Goal: Task Accomplishment & Management: Manage account settings

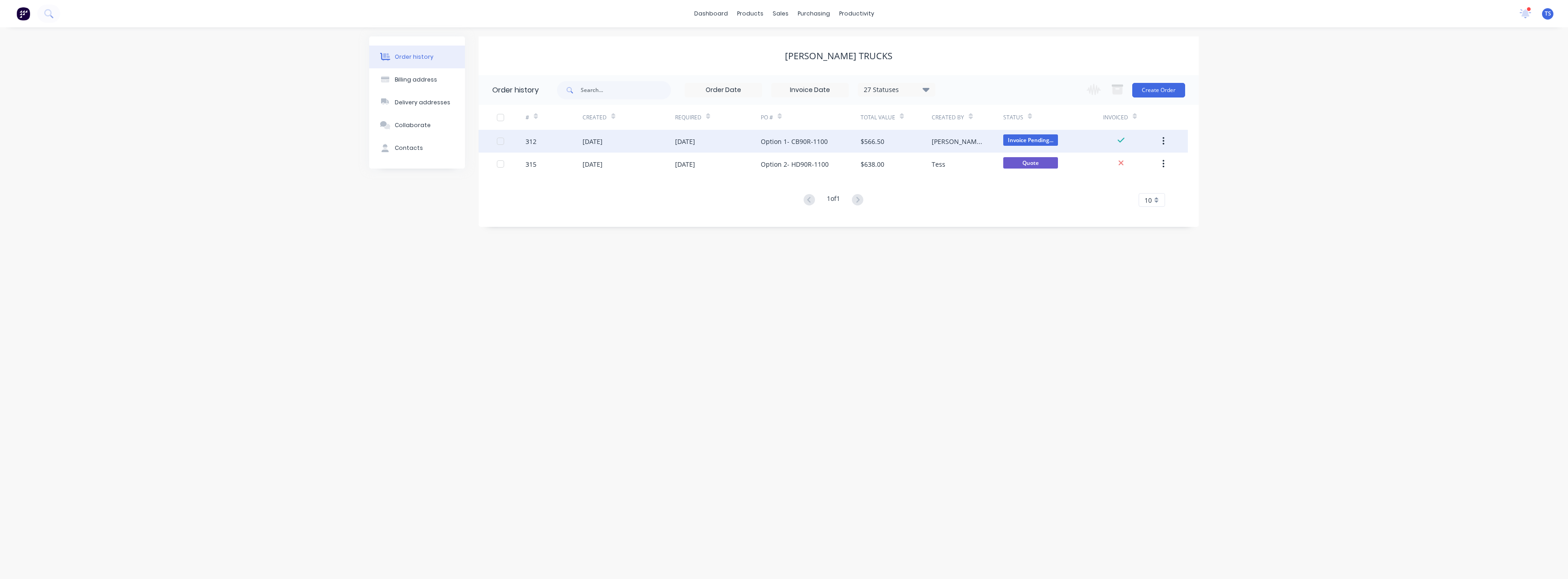
click at [783, 141] on div "Option 1- CB90R-1100" at bounding box center [794, 142] width 67 height 10
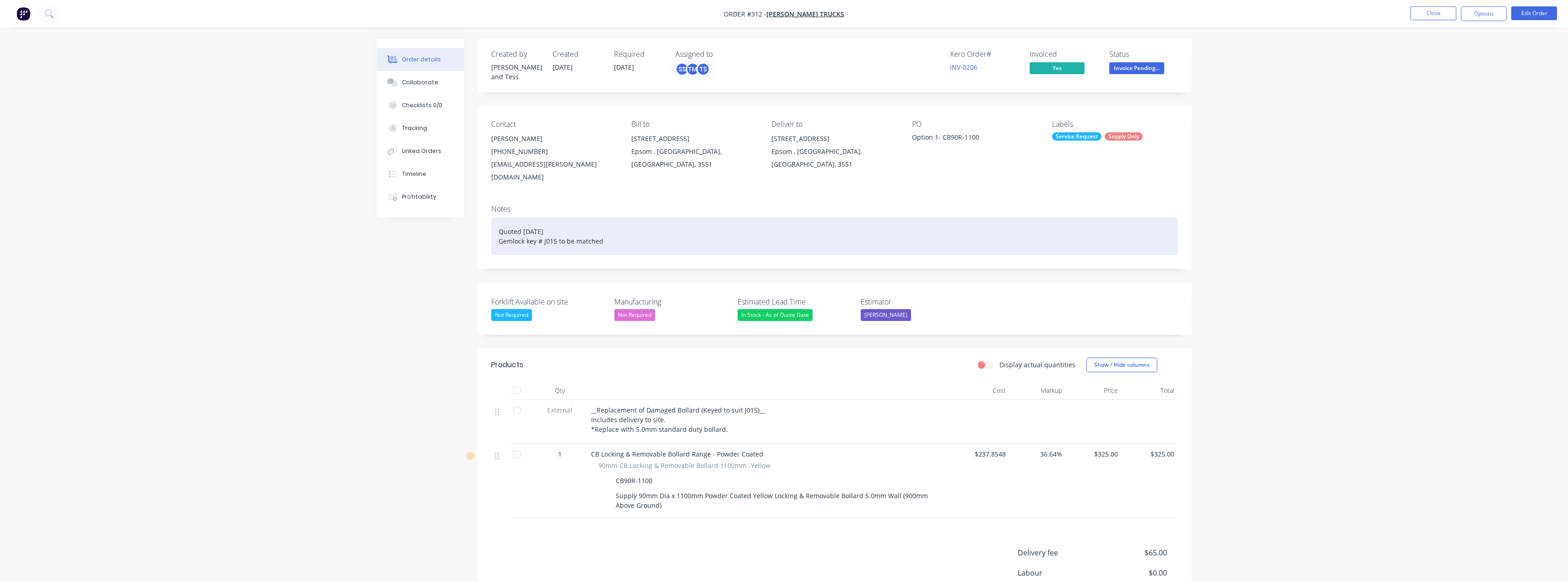
click at [548, 223] on div "Quoted [DATE] Gemlock key # J015 to be matched" at bounding box center [834, 236] width 686 height 37
click at [614, 222] on div "Quoted [DATE] Gemlock key # J015 to be matched" at bounding box center [834, 236] width 686 height 37
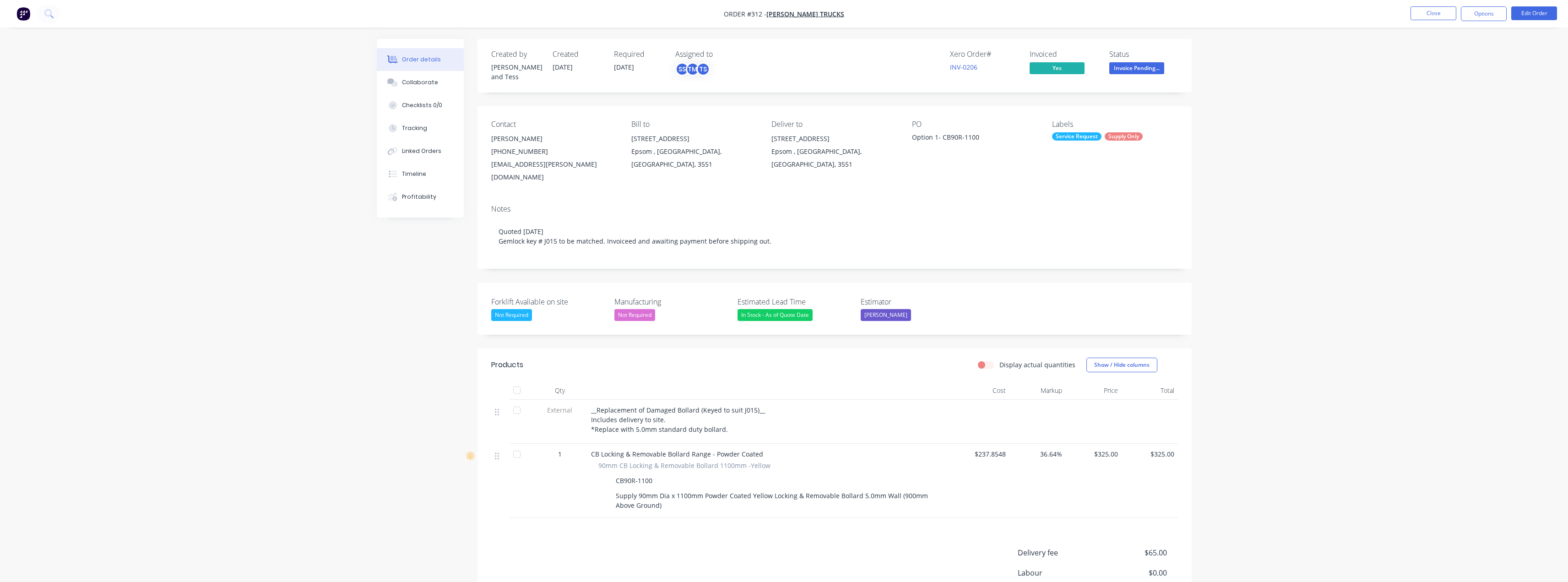
click at [786, 6] on nav "Order #312 - [PERSON_NAME] Trucks Close Options Edit Order" at bounding box center [784, 13] width 1568 height 28
click at [786, 12] on button "Close" at bounding box center [1433, 13] width 46 height 13
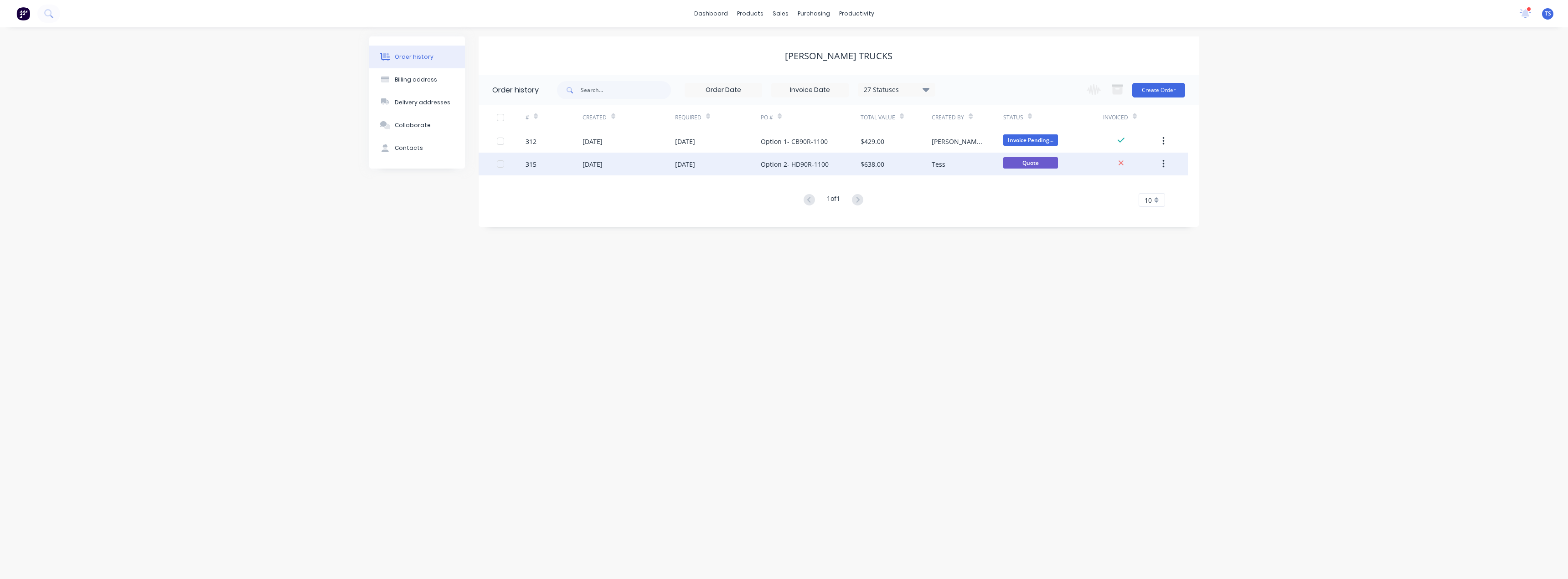
click at [783, 164] on icon "button" at bounding box center [1163, 164] width 2 height 8
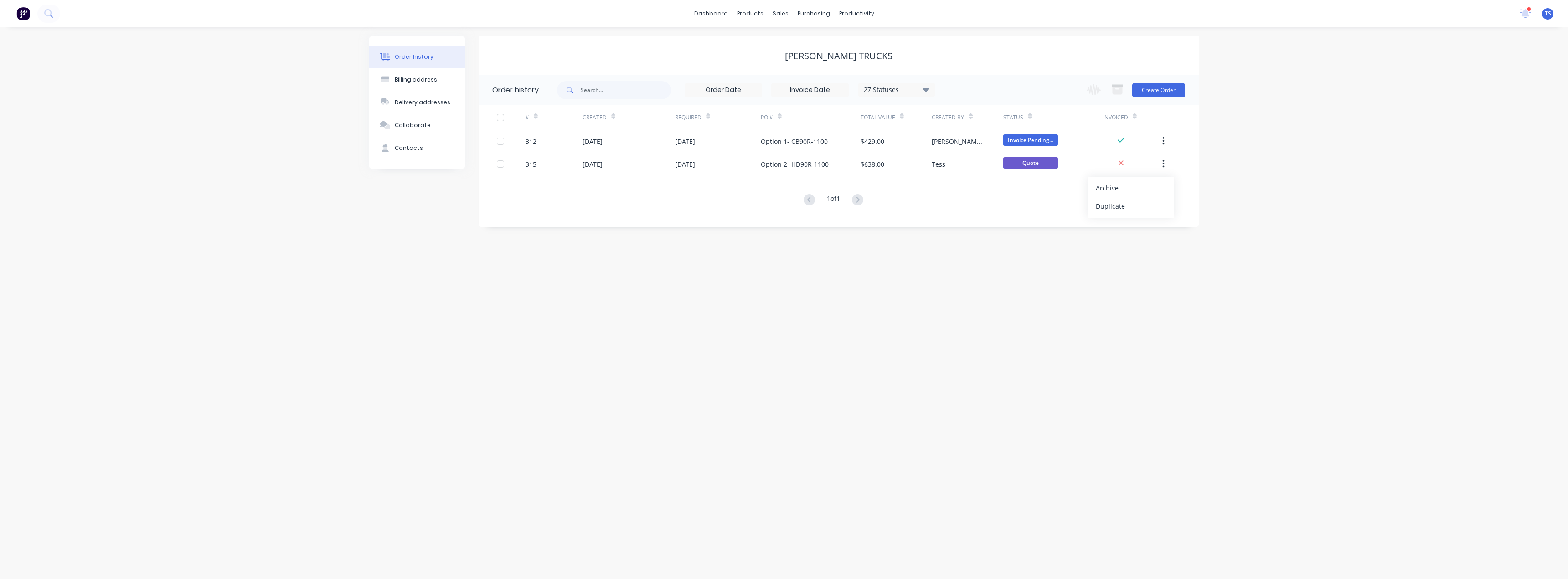
click at [783, 143] on div "Order history Billing address Delivery addresses Collaborate Contacts [PERSON_N…" at bounding box center [784, 303] width 1568 height 552
click at [783, 45] on div "Sales Orders" at bounding box center [814, 43] width 37 height 8
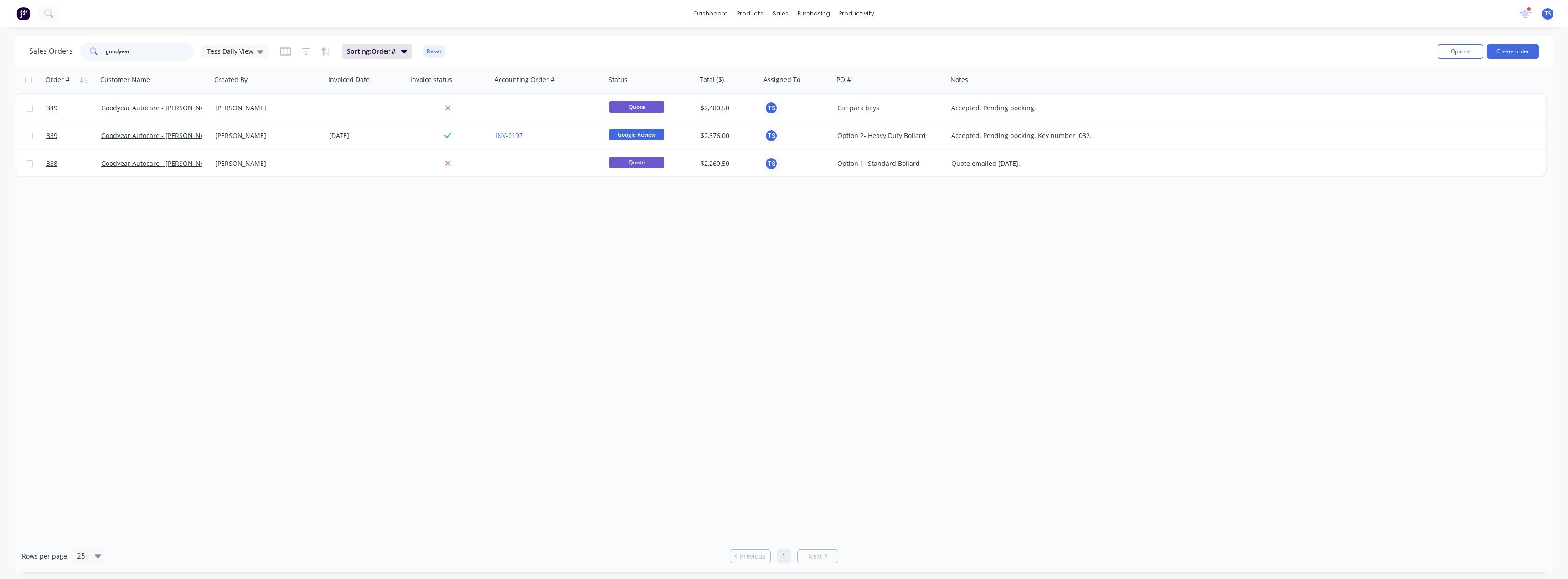
click at [122, 52] on input "goodyear" at bounding box center [150, 52] width 89 height 18
drag, startPoint x: 151, startPoint y: 48, endPoint x: 87, endPoint y: 57, distance: 64.6
click at [87, 57] on div "goodyear" at bounding box center [137, 52] width 114 height 18
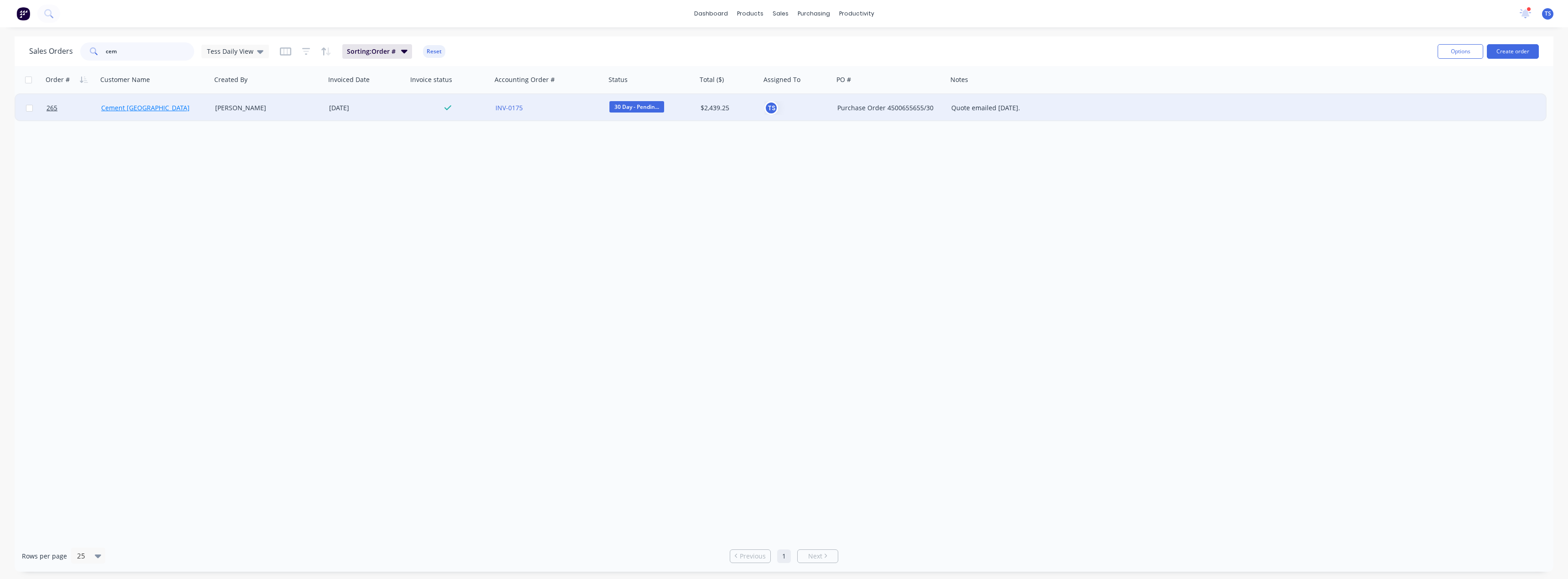
type input "cem"
click at [140, 107] on link "Cement [GEOGRAPHIC_DATA]" at bounding box center [145, 108] width 88 height 9
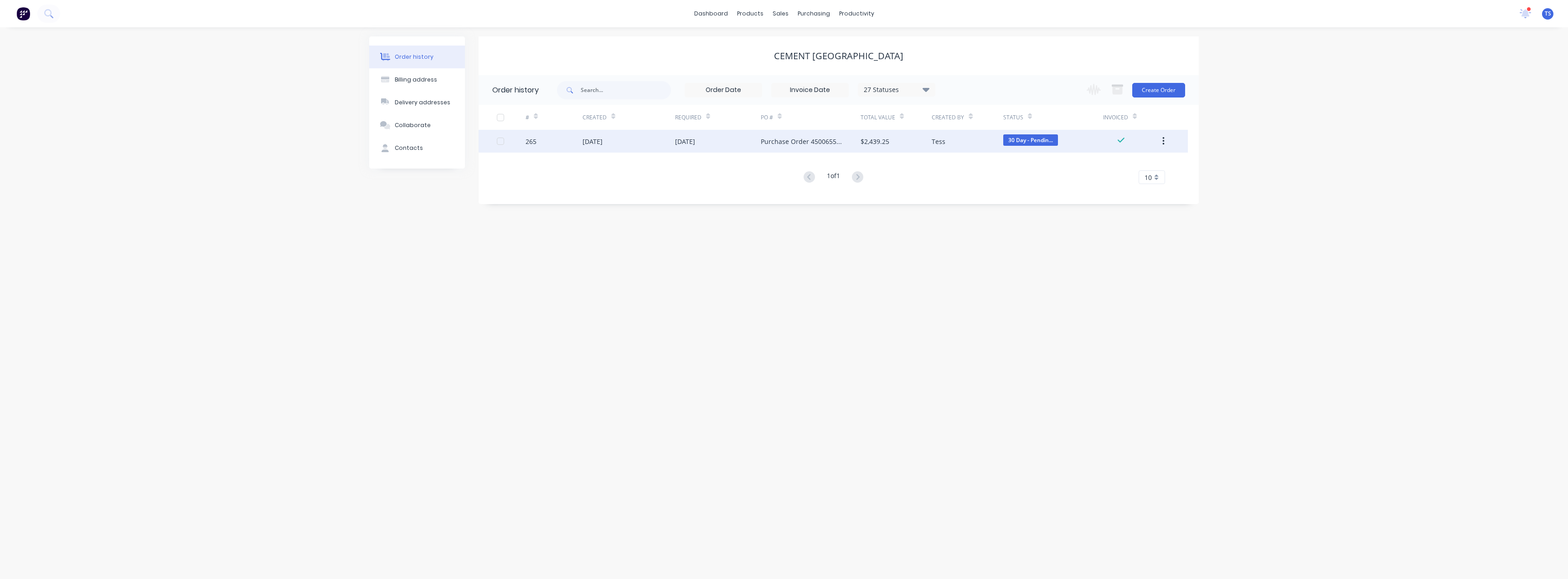
click at [783, 142] on div "Purchase Order 4500655655/30" at bounding box center [802, 142] width 82 height 10
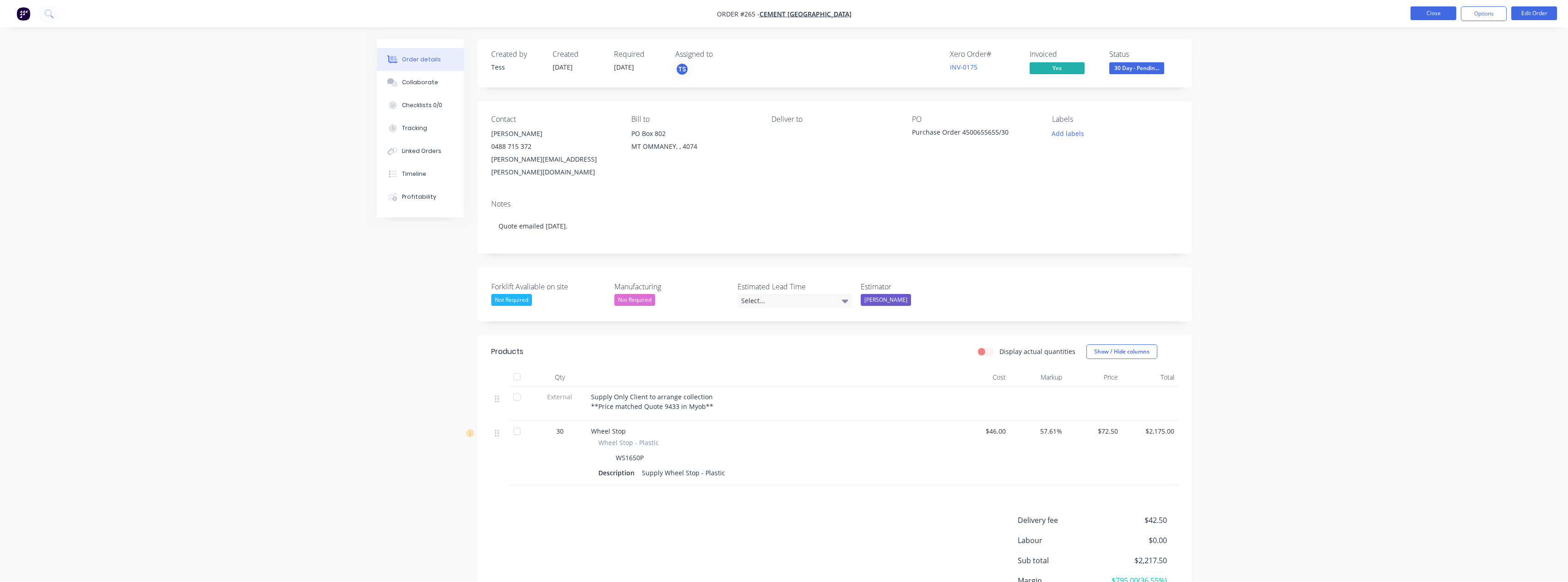
click at [786, 12] on button "Close" at bounding box center [1433, 13] width 46 height 13
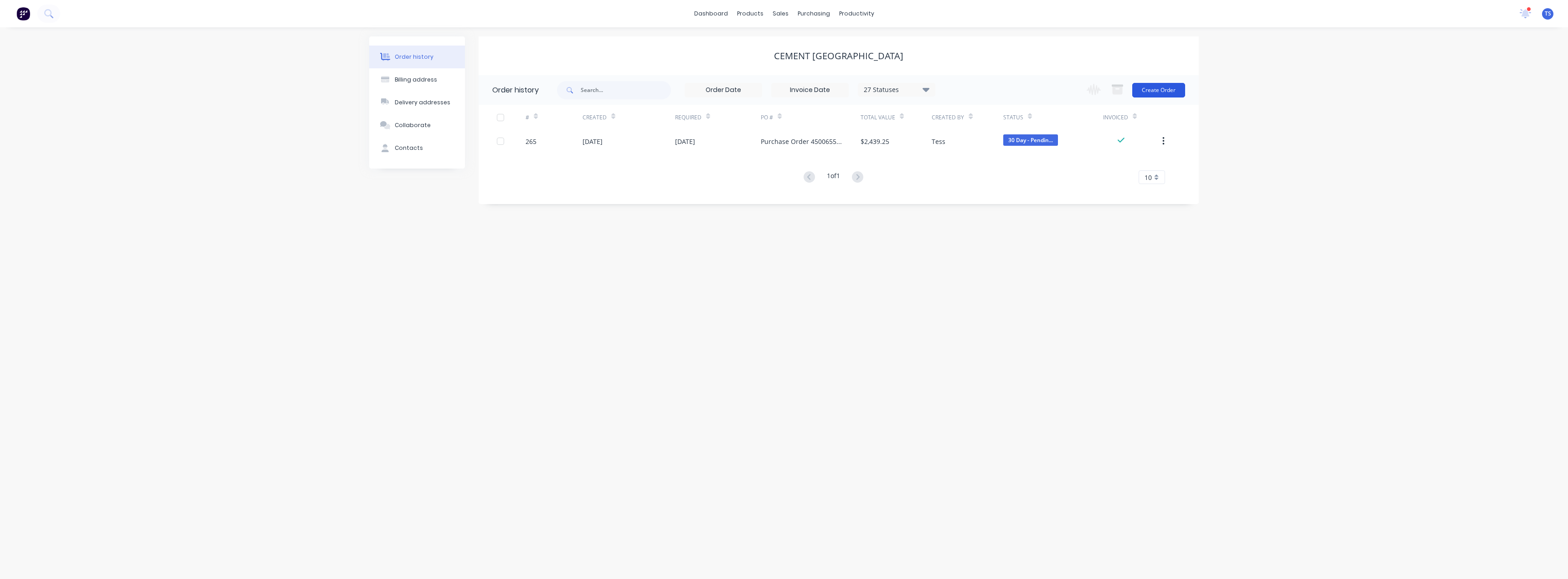
click at [783, 92] on button "Create Order" at bounding box center [1158, 90] width 53 height 15
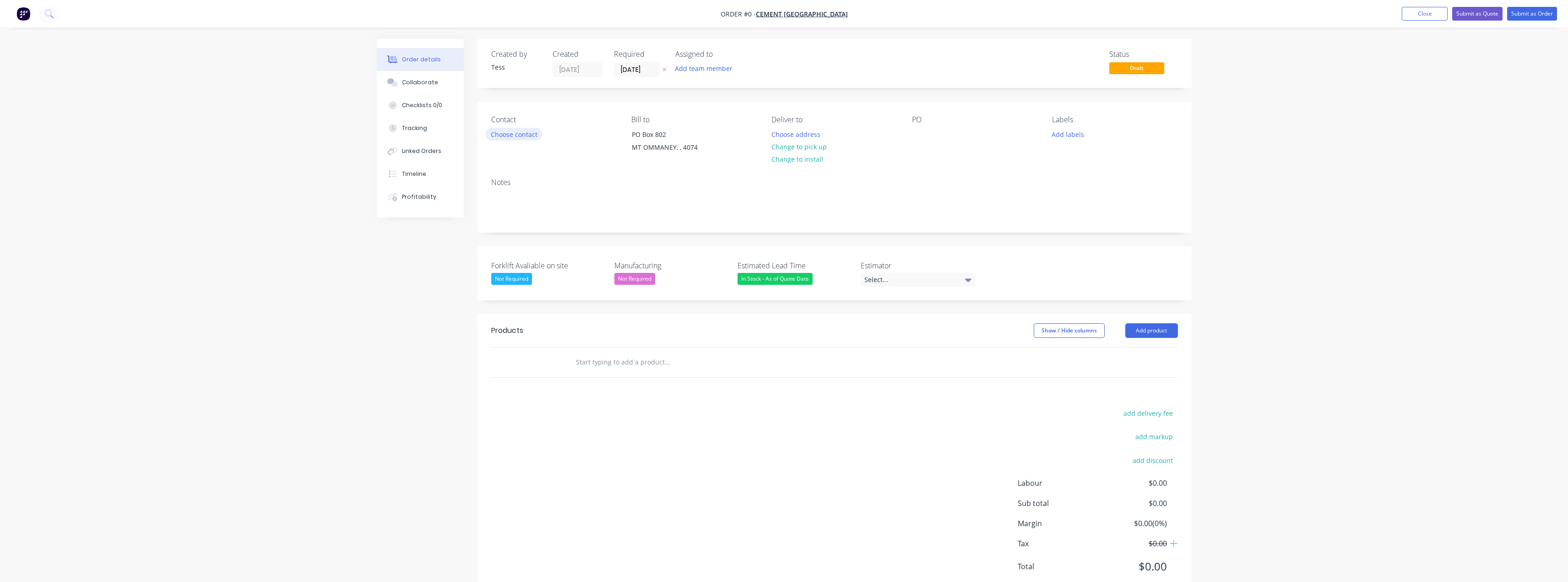
click at [530, 132] on button "Choose contact" at bounding box center [514, 134] width 56 height 12
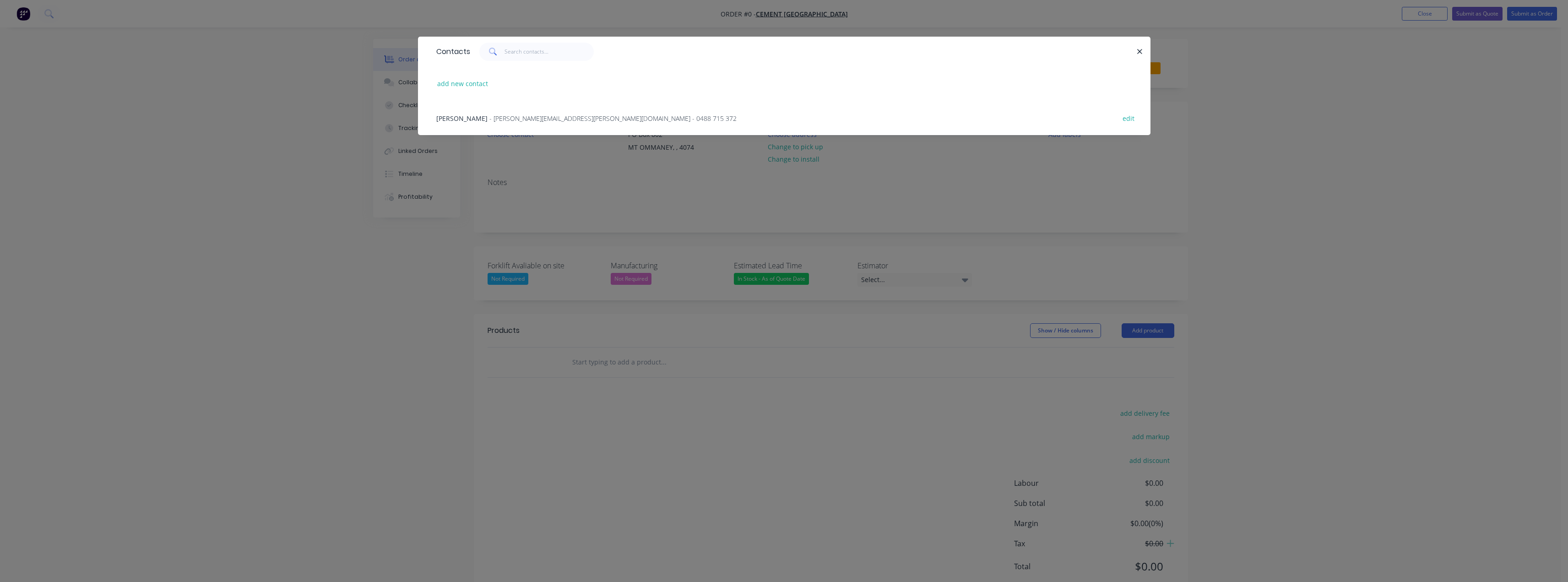
click at [490, 114] on span "- [PERSON_NAME][EMAIL_ADDRESS][PERSON_NAME][DOMAIN_NAME] - 0488 715 372" at bounding box center [613, 118] width 247 height 9
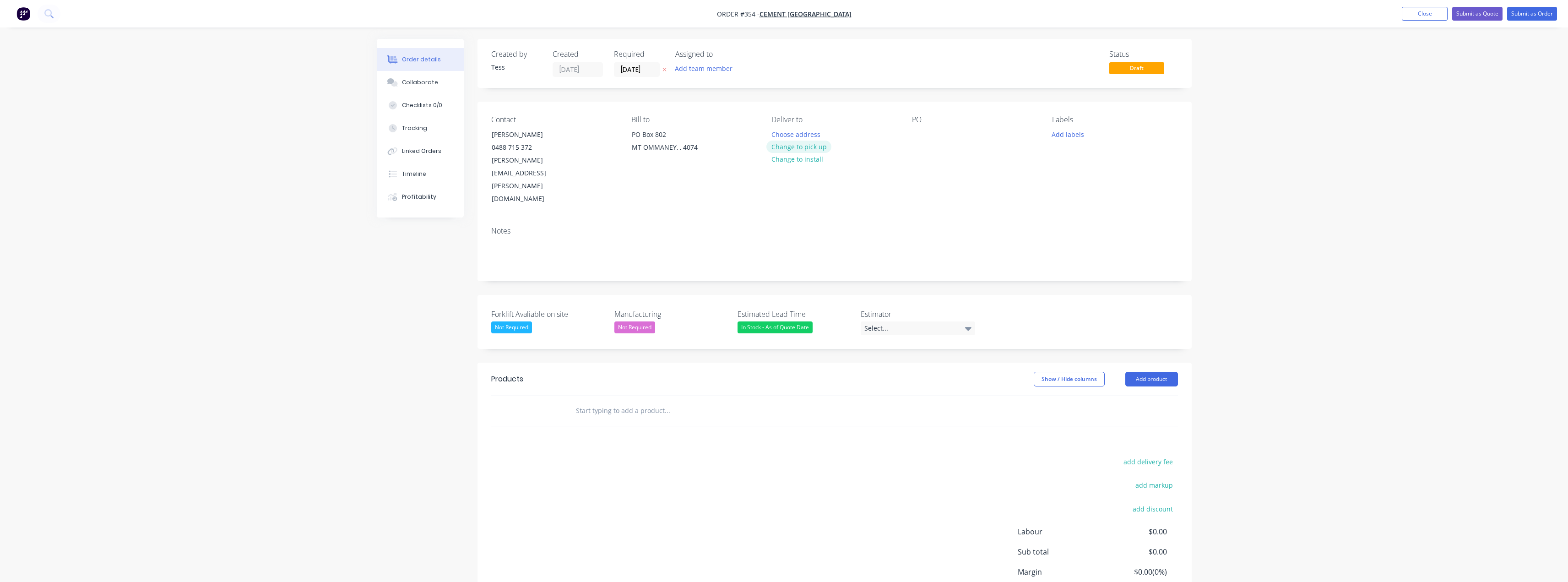
click at [786, 148] on button "Change to pick up" at bounding box center [799, 147] width 65 height 12
click at [686, 67] on button "Add team member" at bounding box center [704, 68] width 67 height 12
click at [712, 118] on div "[PERSON_NAME] (You)" at bounding box center [757, 120] width 108 height 10
click at [786, 56] on div "Status Draft" at bounding box center [972, 64] width 411 height 27
click at [603, 402] on input "text" at bounding box center [667, 411] width 183 height 18
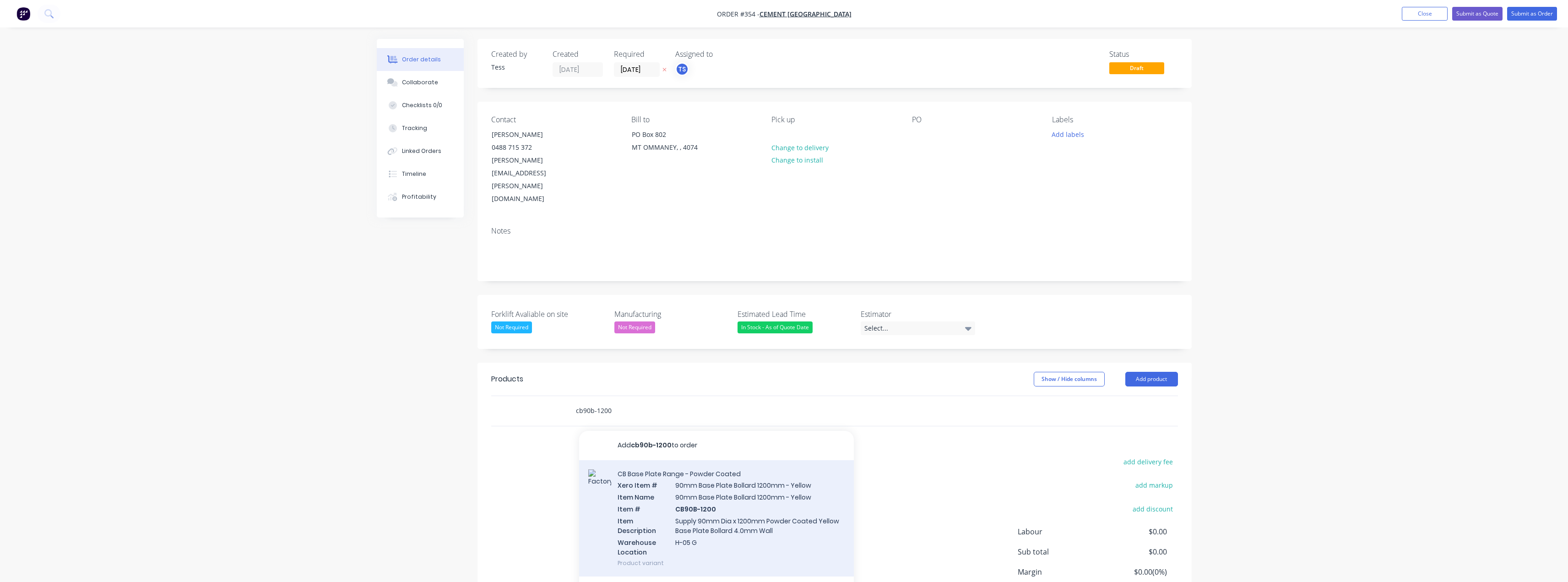
type input "cb90b-1200"
click at [695, 473] on div "CB Base Plate Range - Powder Coated Xero Item # 90mm Base Plate Bollard 1200mm …" at bounding box center [716, 518] width 274 height 117
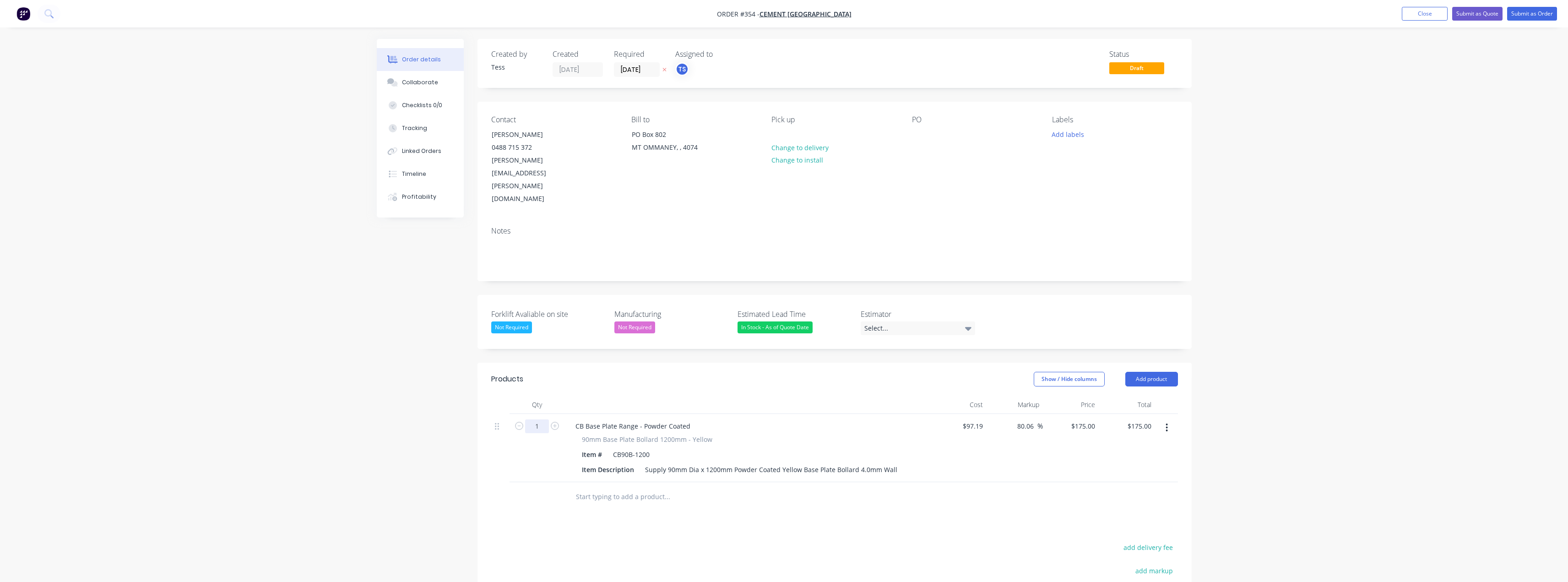
click at [540, 419] on input "1" at bounding box center [537, 426] width 24 height 13
type input "10"
type input "$1,750.00"
click at [786, 322] on div "Select..." at bounding box center [918, 328] width 114 height 13
click at [786, 348] on div "[PERSON_NAME]" at bounding box center [893, 345] width 50 height 12
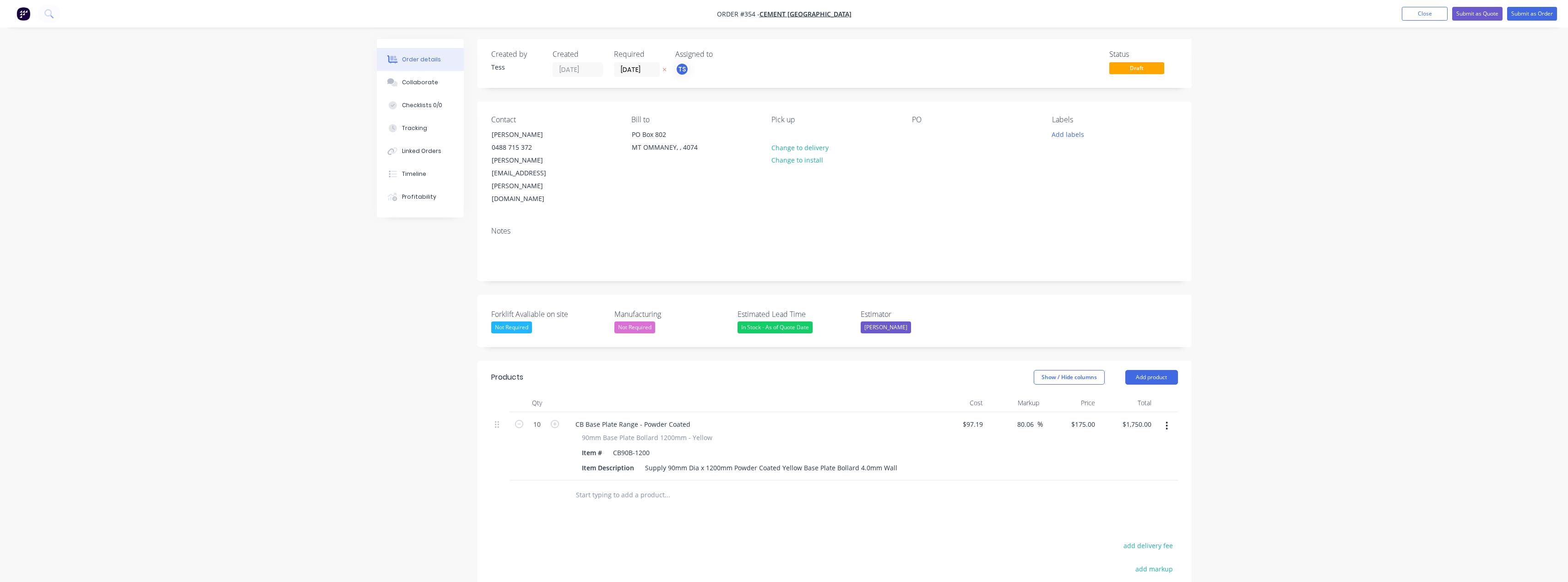
click at [786, 146] on div "PO" at bounding box center [974, 161] width 125 height 90
click at [412, 88] on button "Collaborate" at bounding box center [420, 82] width 87 height 23
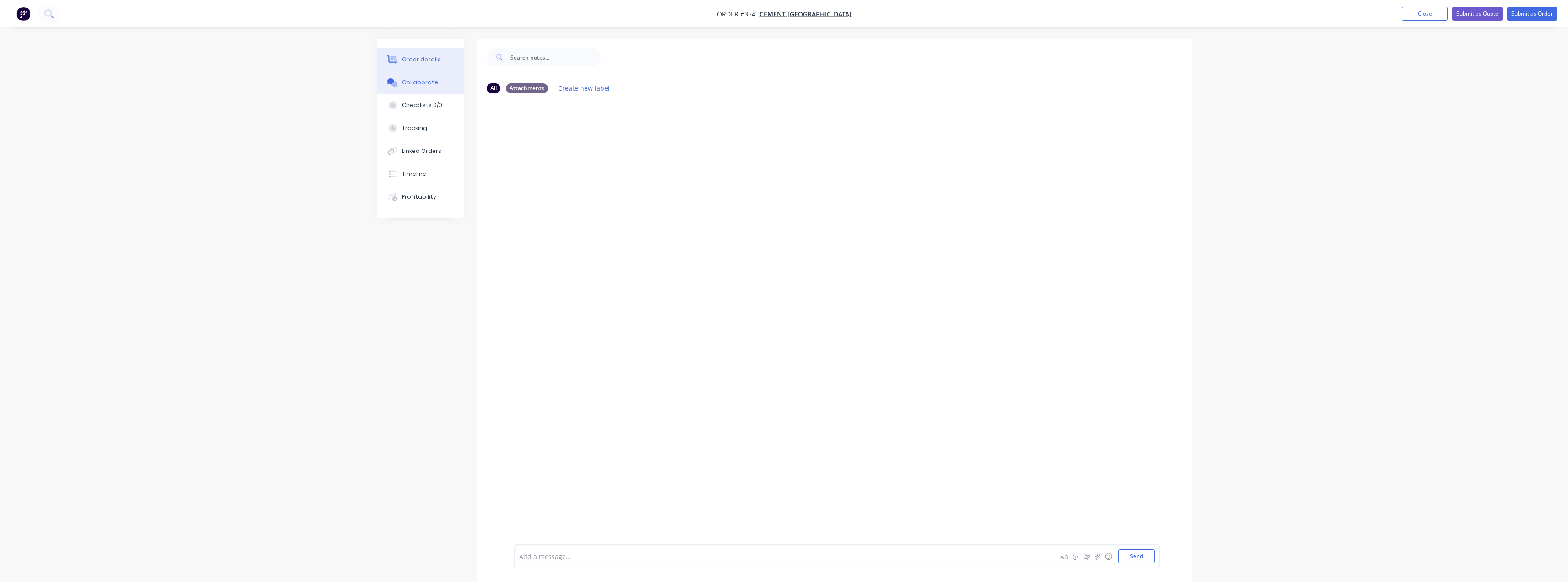
click at [429, 64] on button "Order details" at bounding box center [420, 59] width 87 height 23
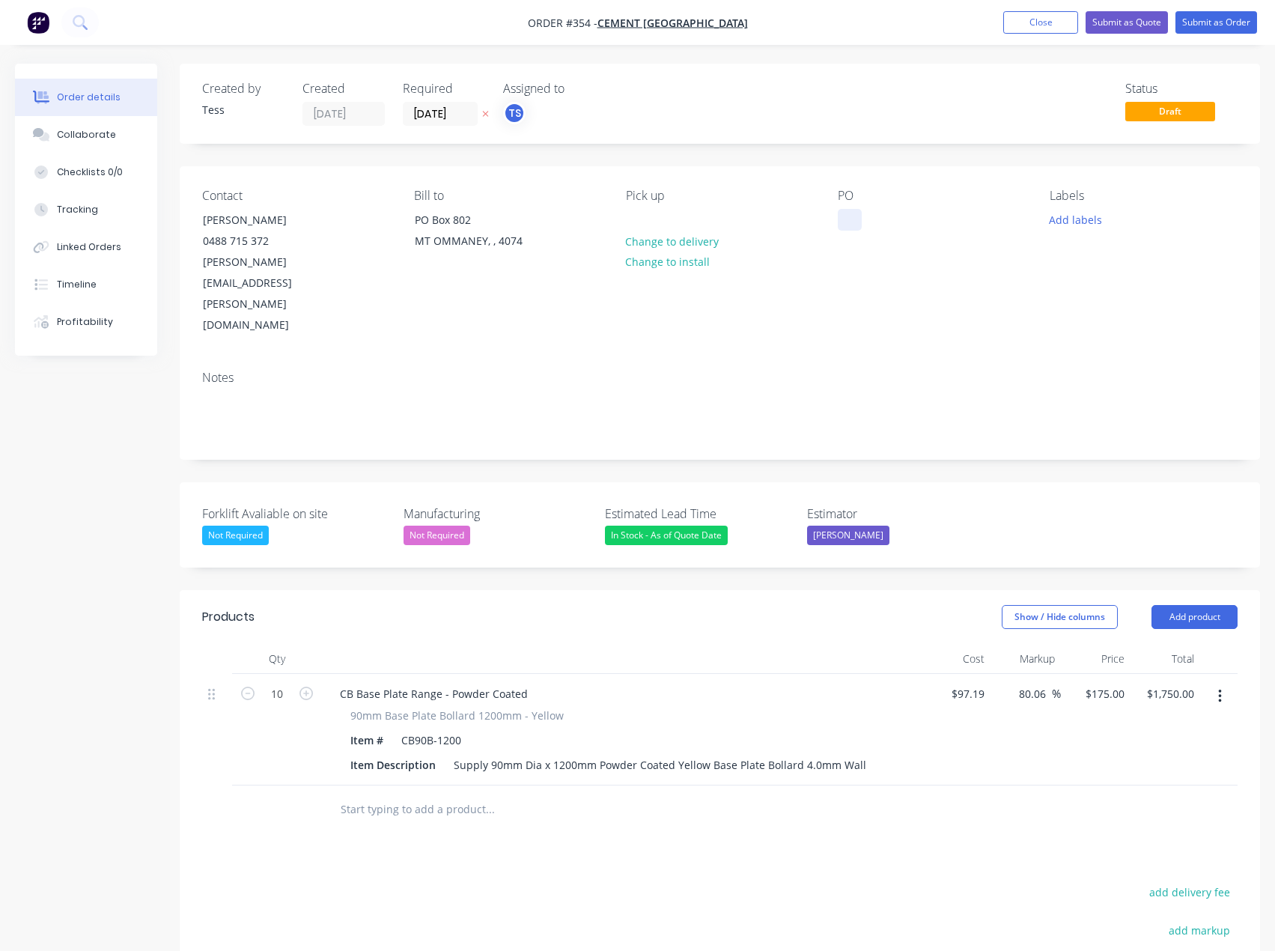
drag, startPoint x: 844, startPoint y: 229, endPoint x: 854, endPoint y: 221, distance: 12.8
click at [844, 229] on div at bounding box center [850, 220] width 24 height 22
click at [1084, 223] on button "Add labels" at bounding box center [1076, 219] width 69 height 20
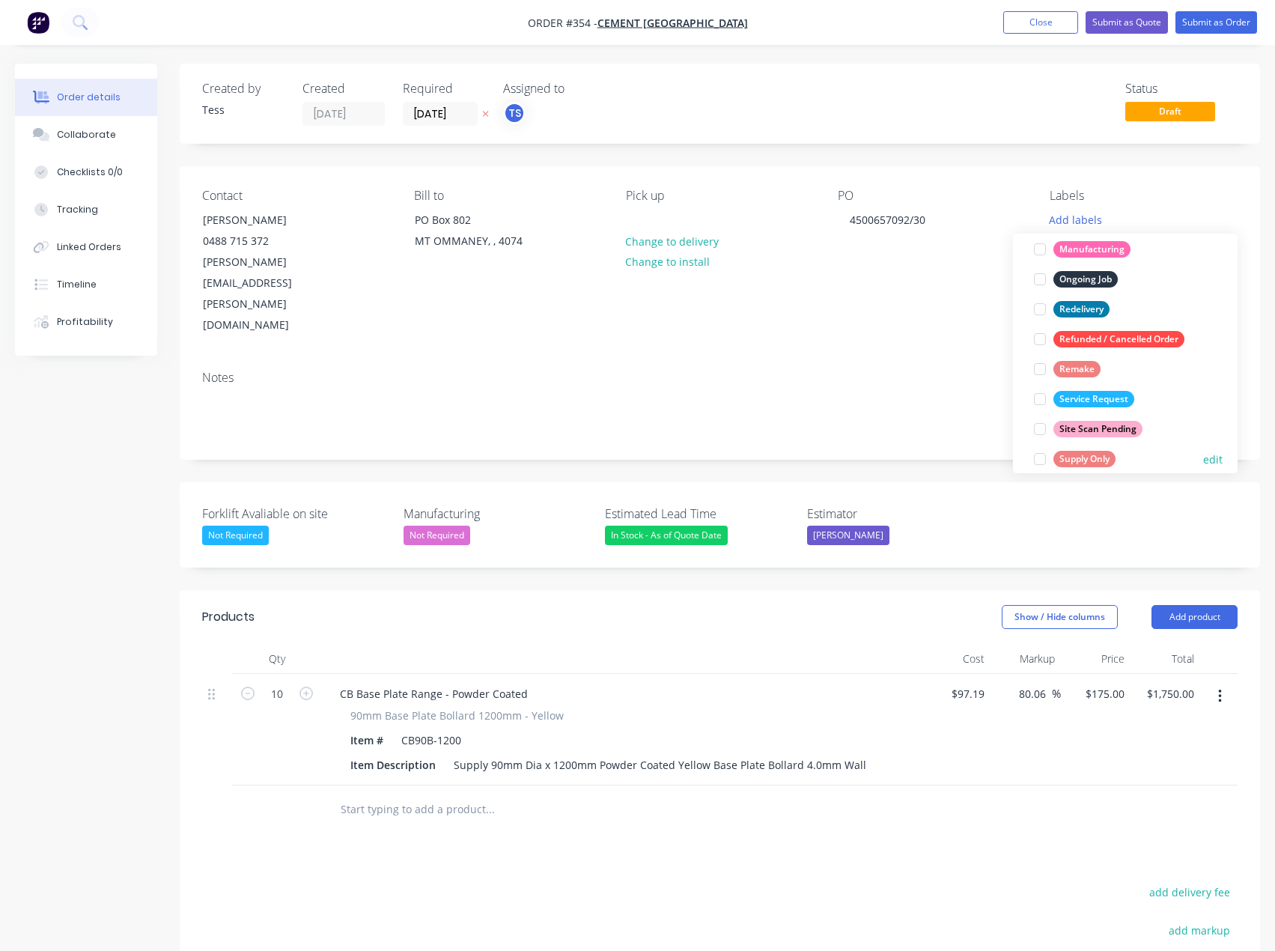
scroll to position [240, 0]
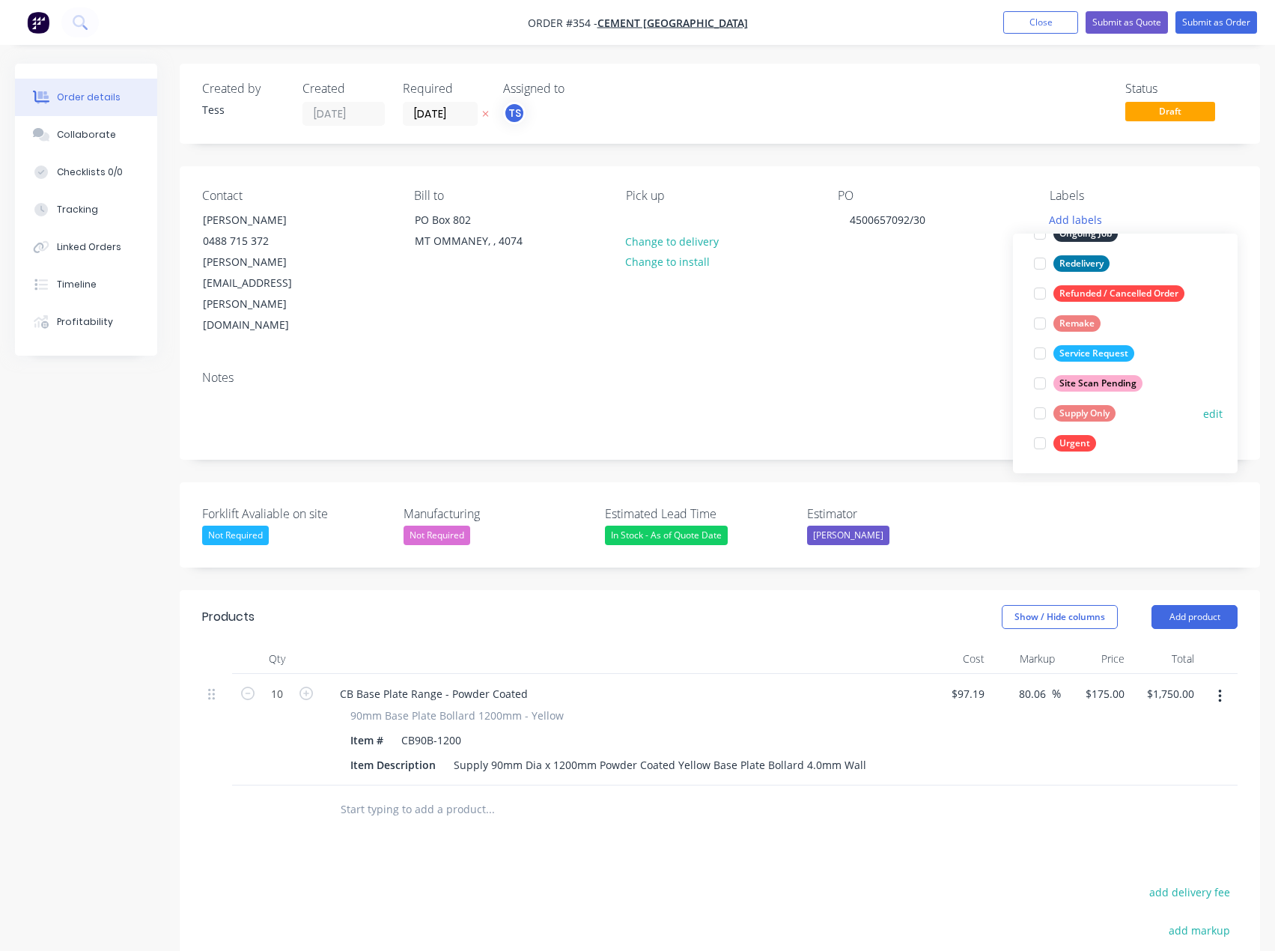
click at [1061, 416] on div "Supply Only" at bounding box center [1085, 413] width 62 height 16
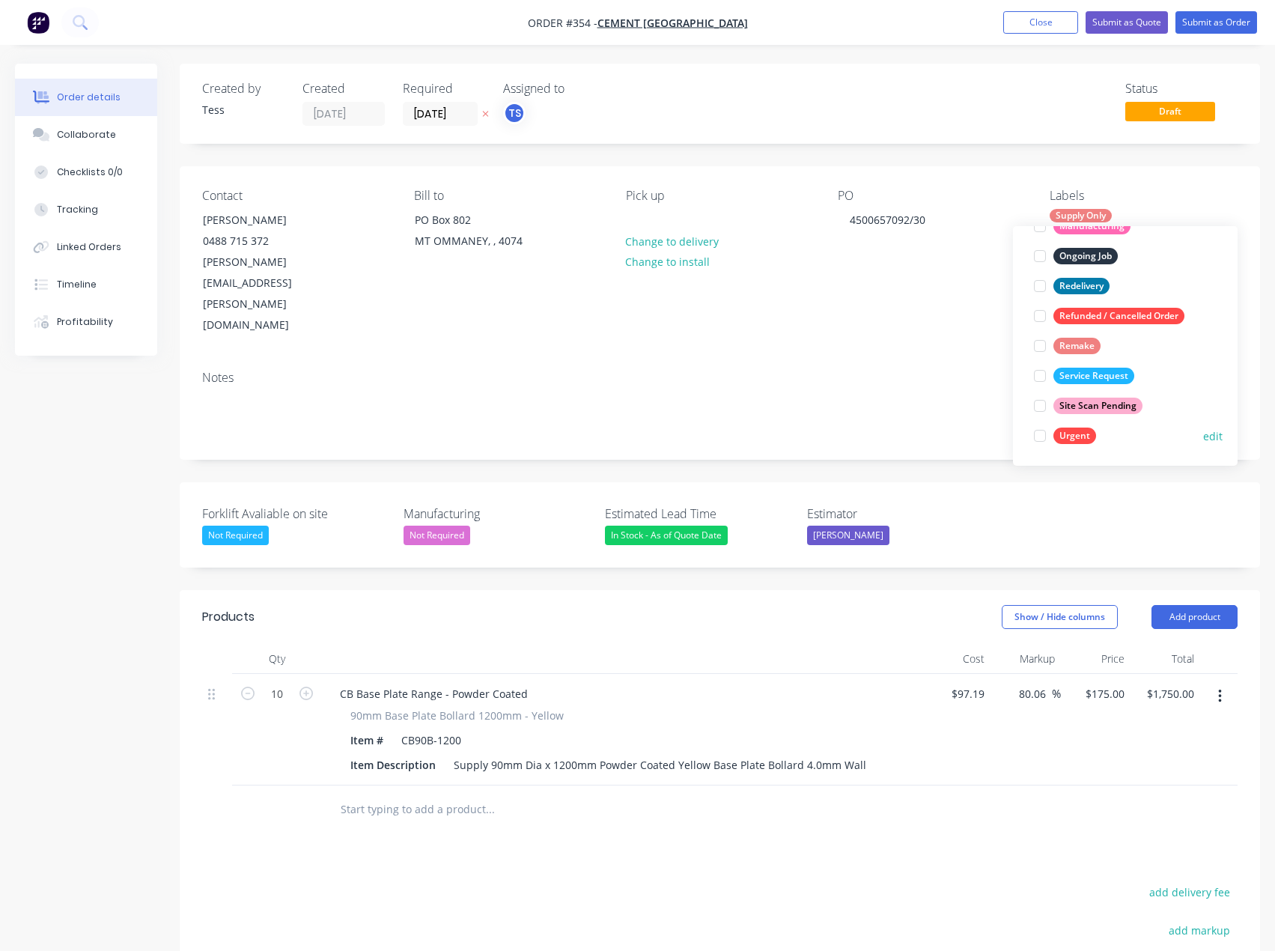
click at [1060, 438] on div "Urgent" at bounding box center [1075, 436] width 43 height 16
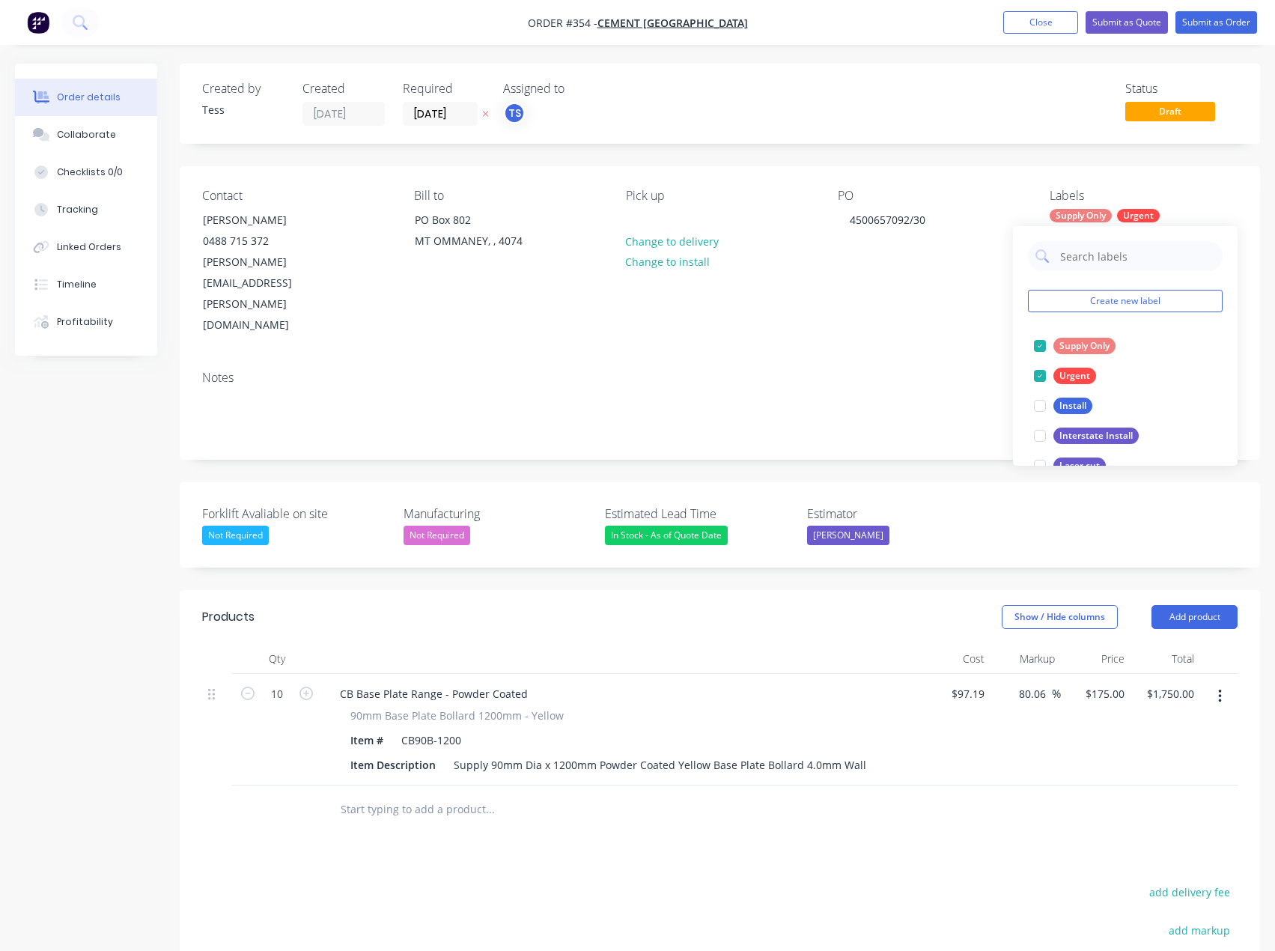
click at [960, 359] on div "Notes" at bounding box center [720, 409] width 1081 height 100
click at [1141, 19] on button "Submit as Quote" at bounding box center [1127, 22] width 82 height 22
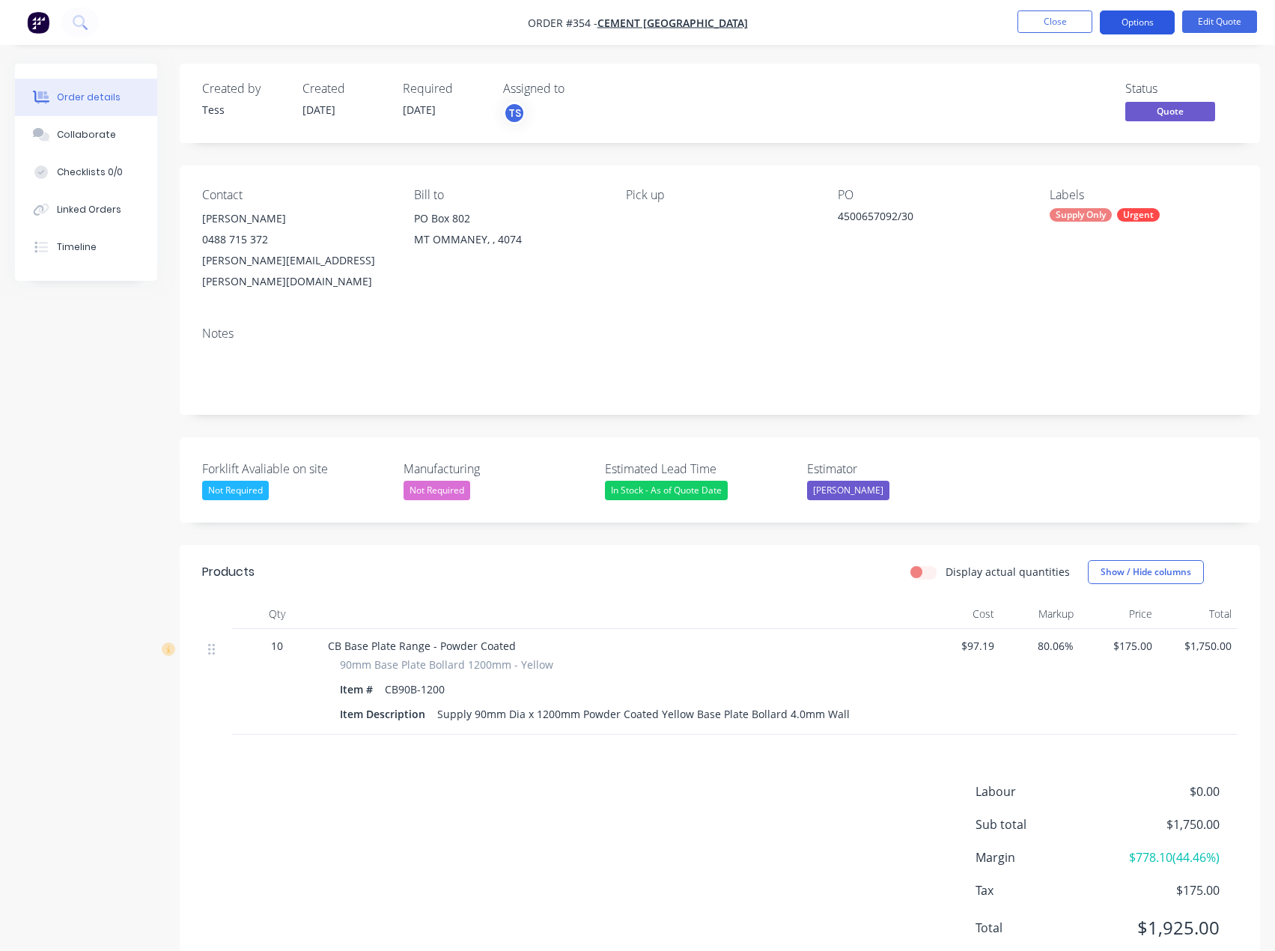
click at [1140, 22] on button "Options" at bounding box center [1137, 22] width 75 height 24
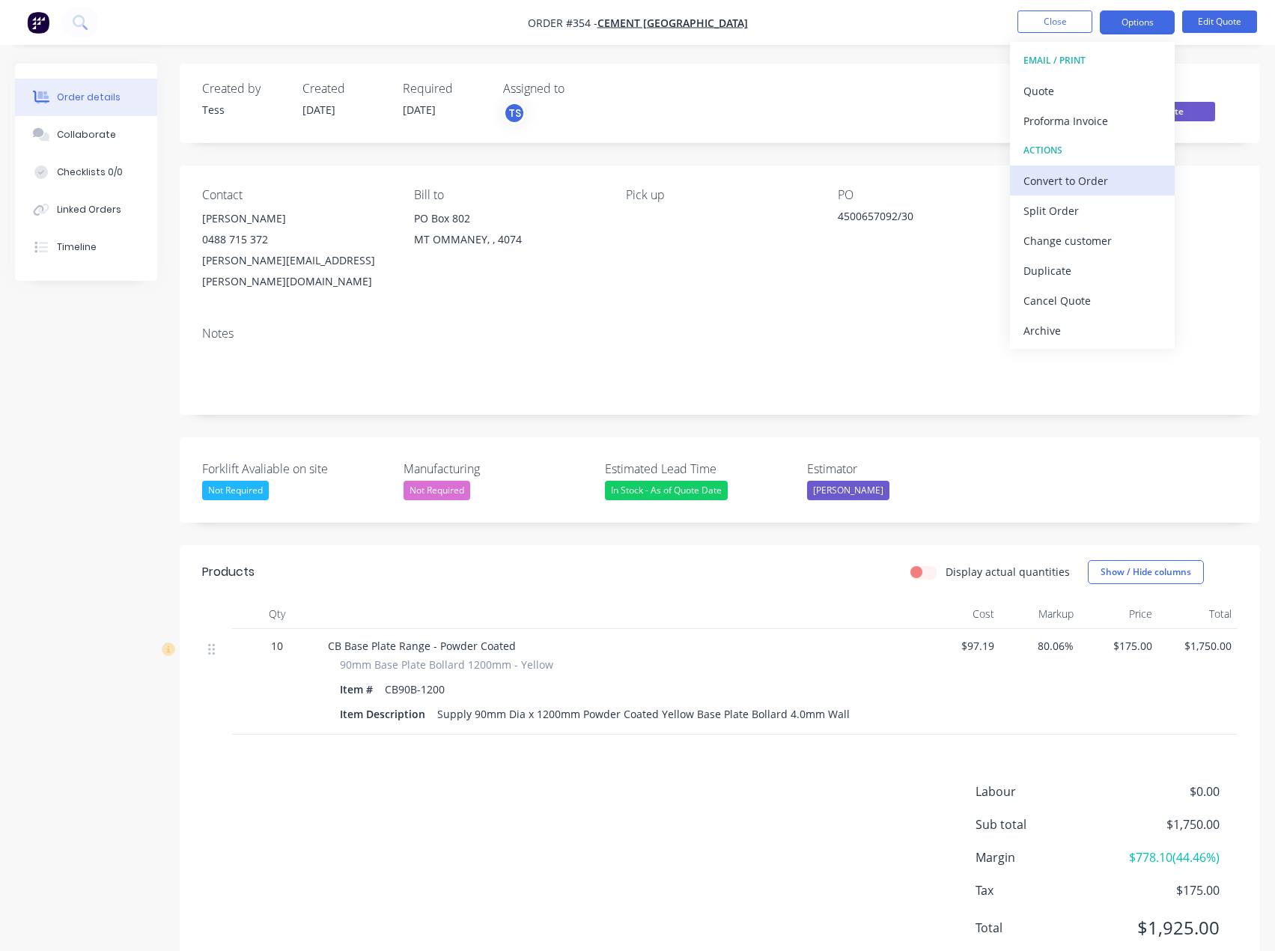
click at [1052, 186] on div "Convert to Order" at bounding box center [1093, 181] width 138 height 22
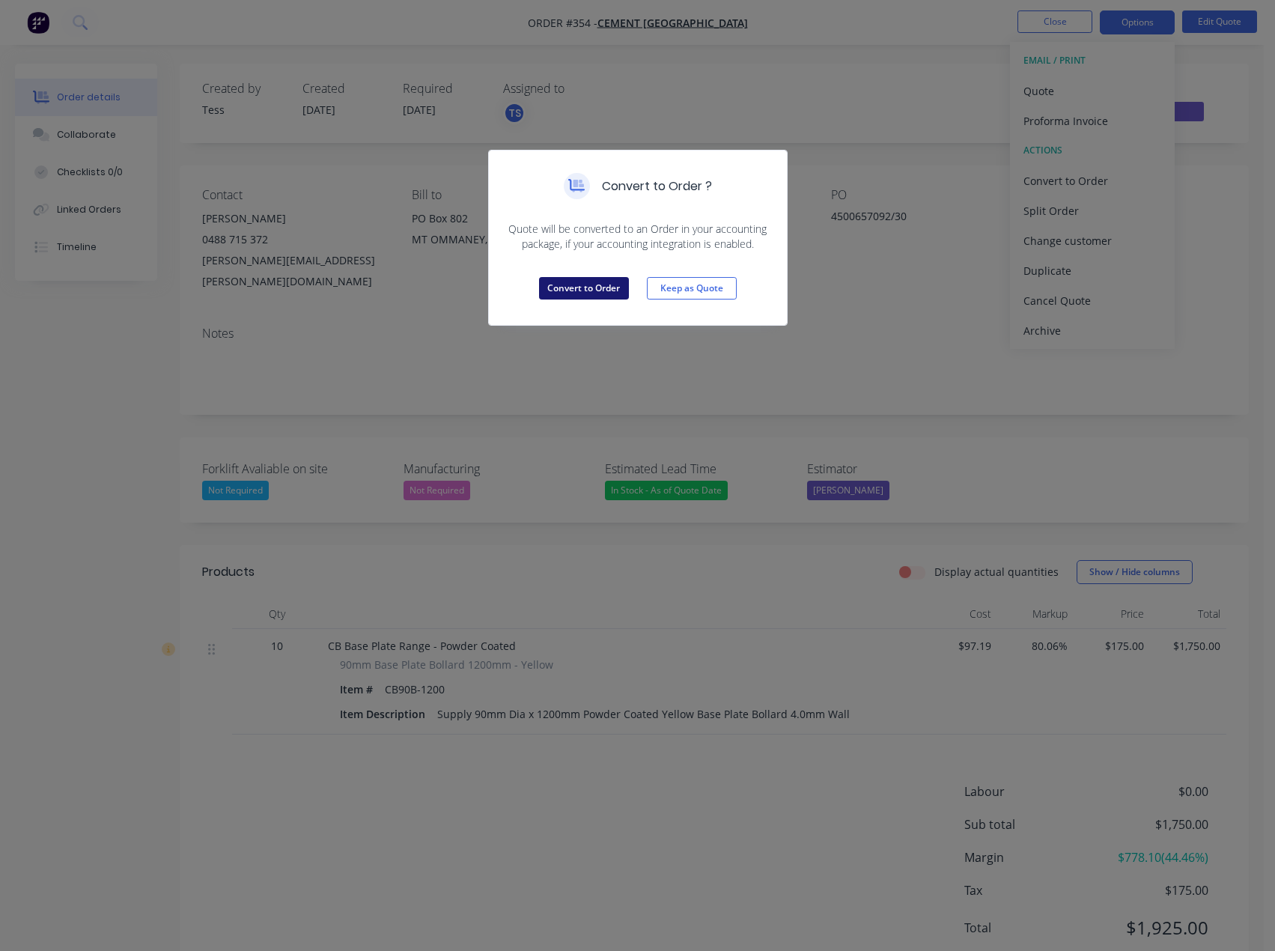
click at [553, 286] on button "Convert to Order" at bounding box center [584, 288] width 90 height 22
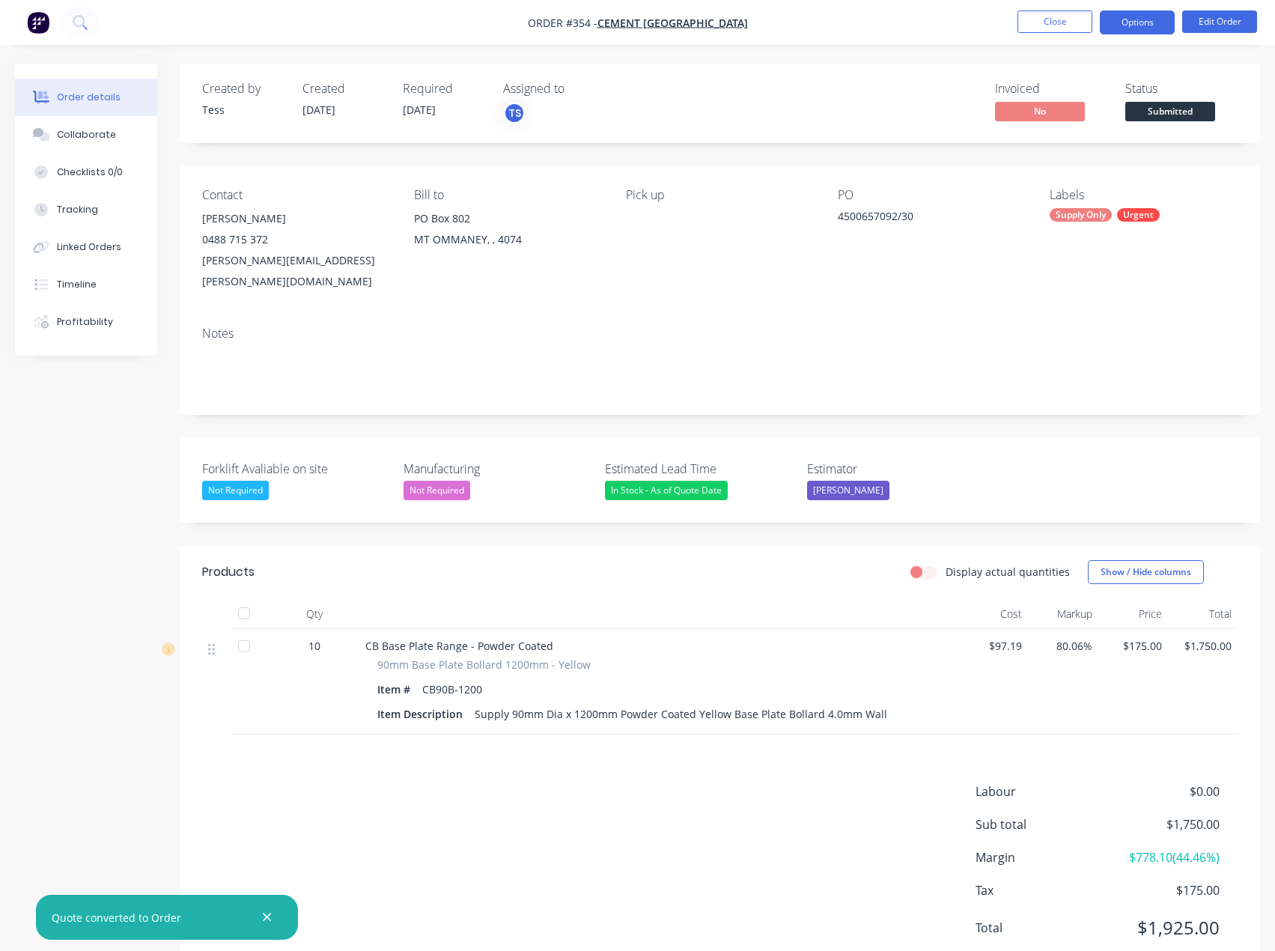
click at [1155, 26] on button "Options" at bounding box center [1137, 22] width 75 height 24
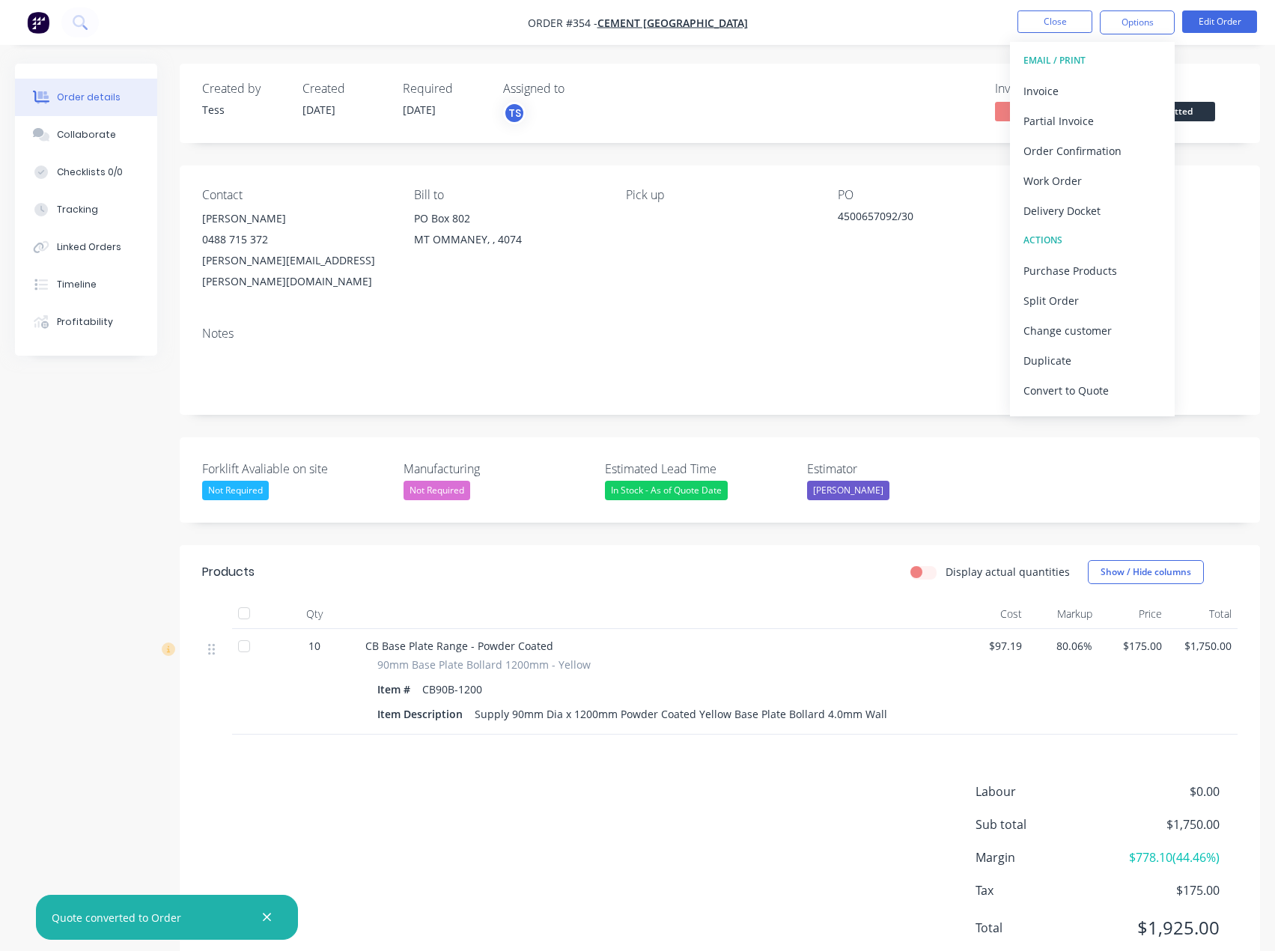
click at [982, 51] on div "Order details Collaborate Checklists 0/0 Tracking Linked Orders Timeline Profit…" at bounding box center [637, 500] width 1275 height 1001
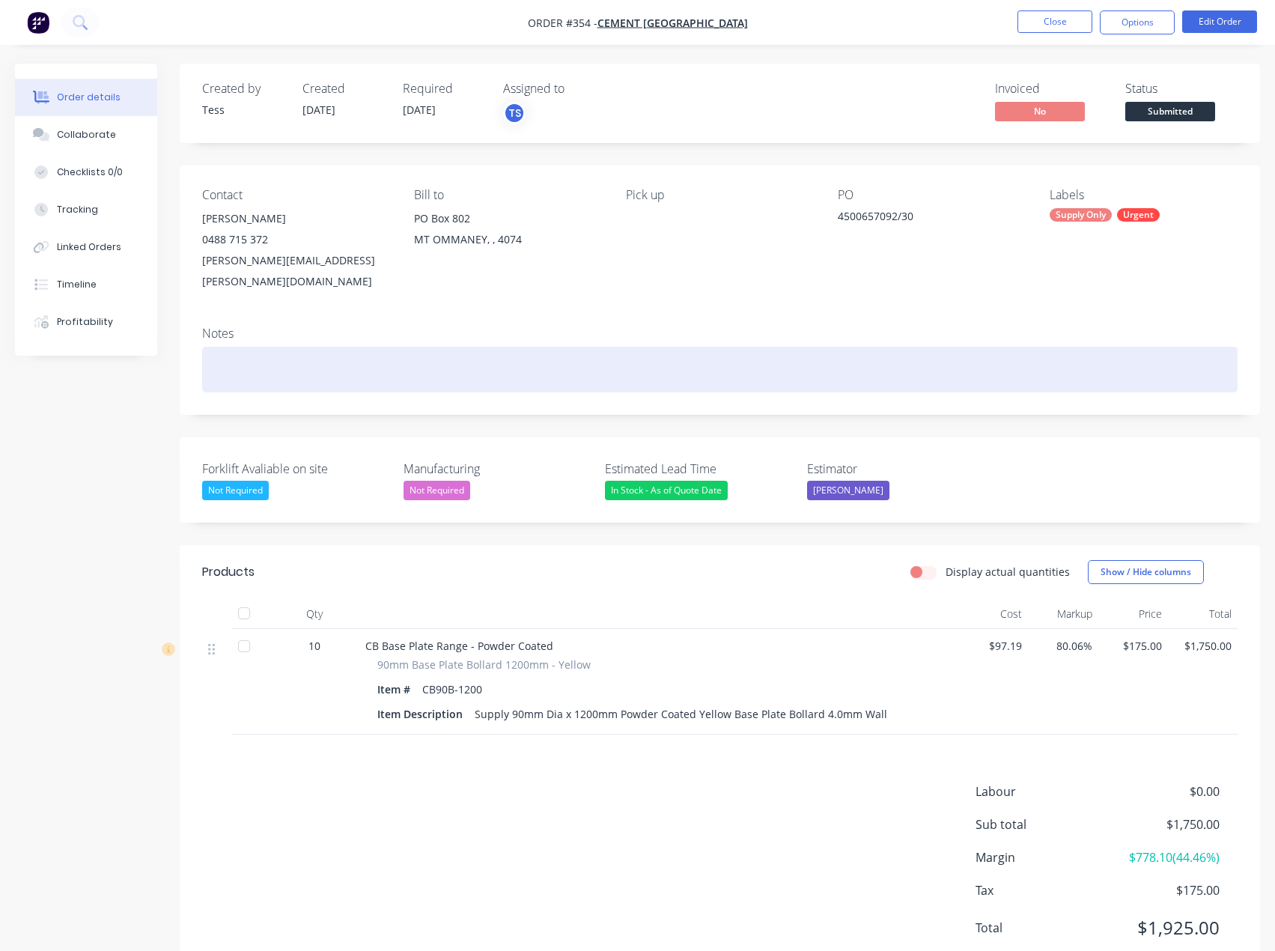
click at [325, 350] on div at bounding box center [720, 370] width 1036 height 46
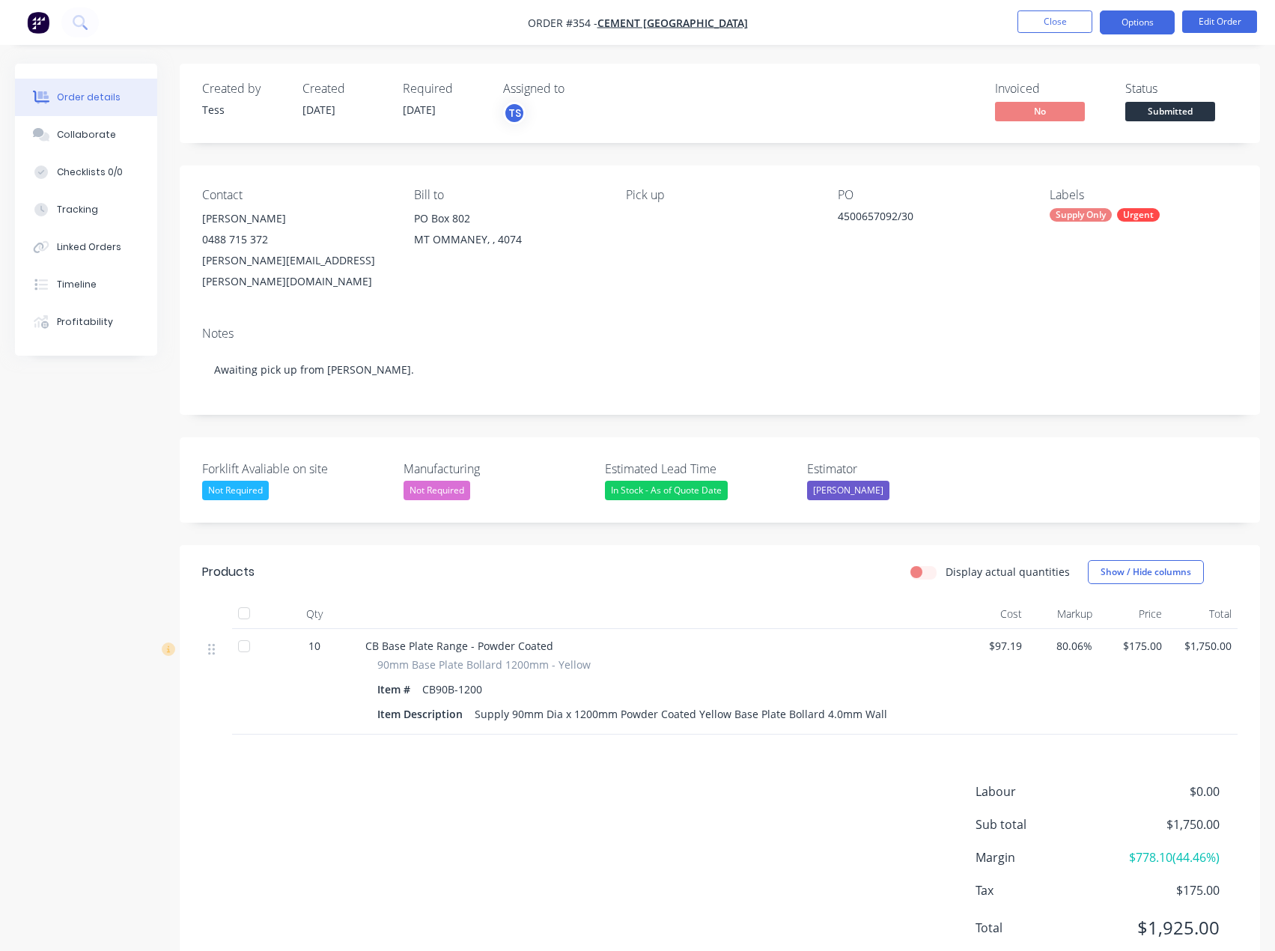
click at [1150, 24] on button "Options" at bounding box center [1137, 22] width 75 height 24
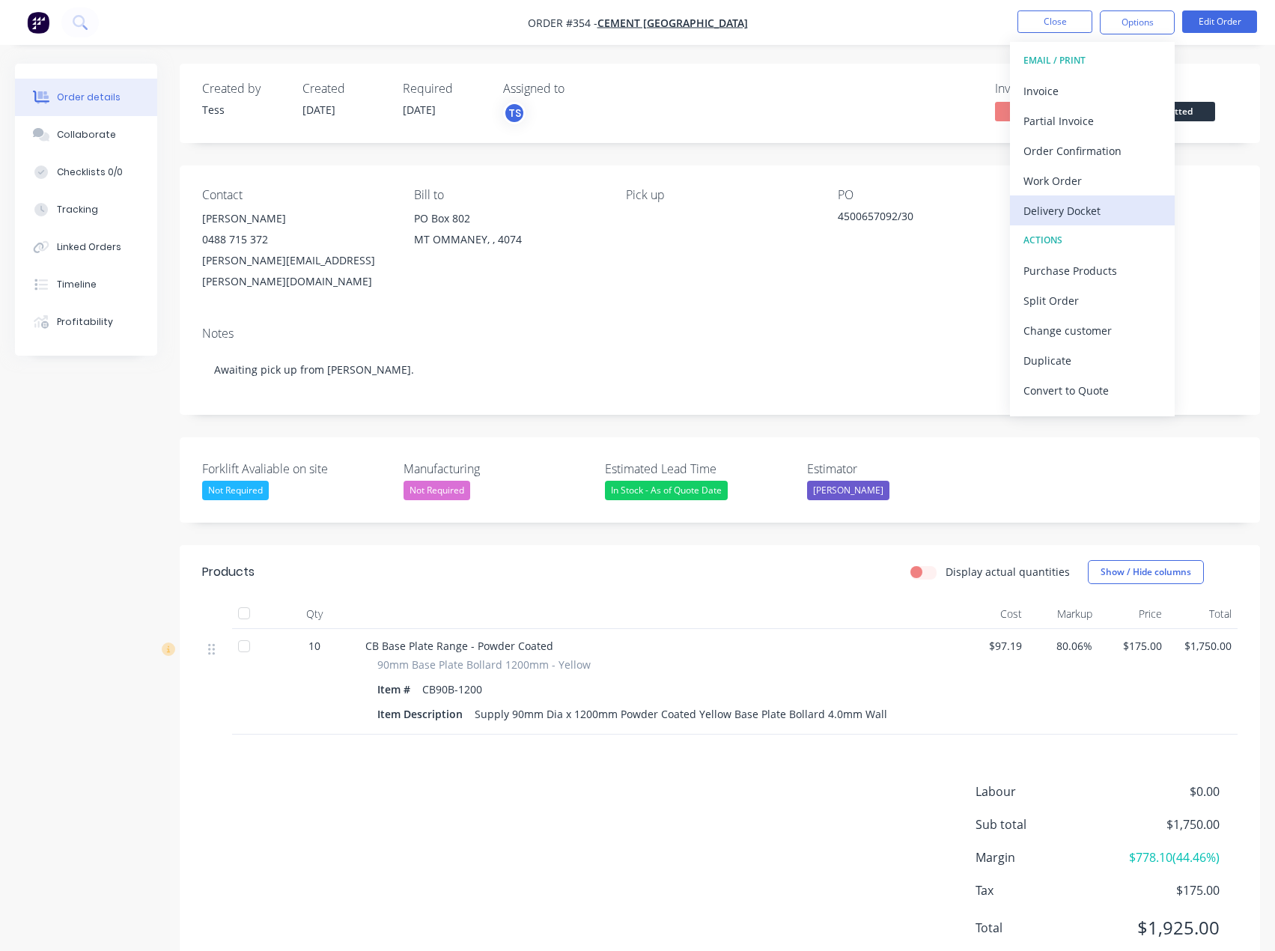
click at [1086, 205] on div "Delivery Docket" at bounding box center [1093, 211] width 138 height 22
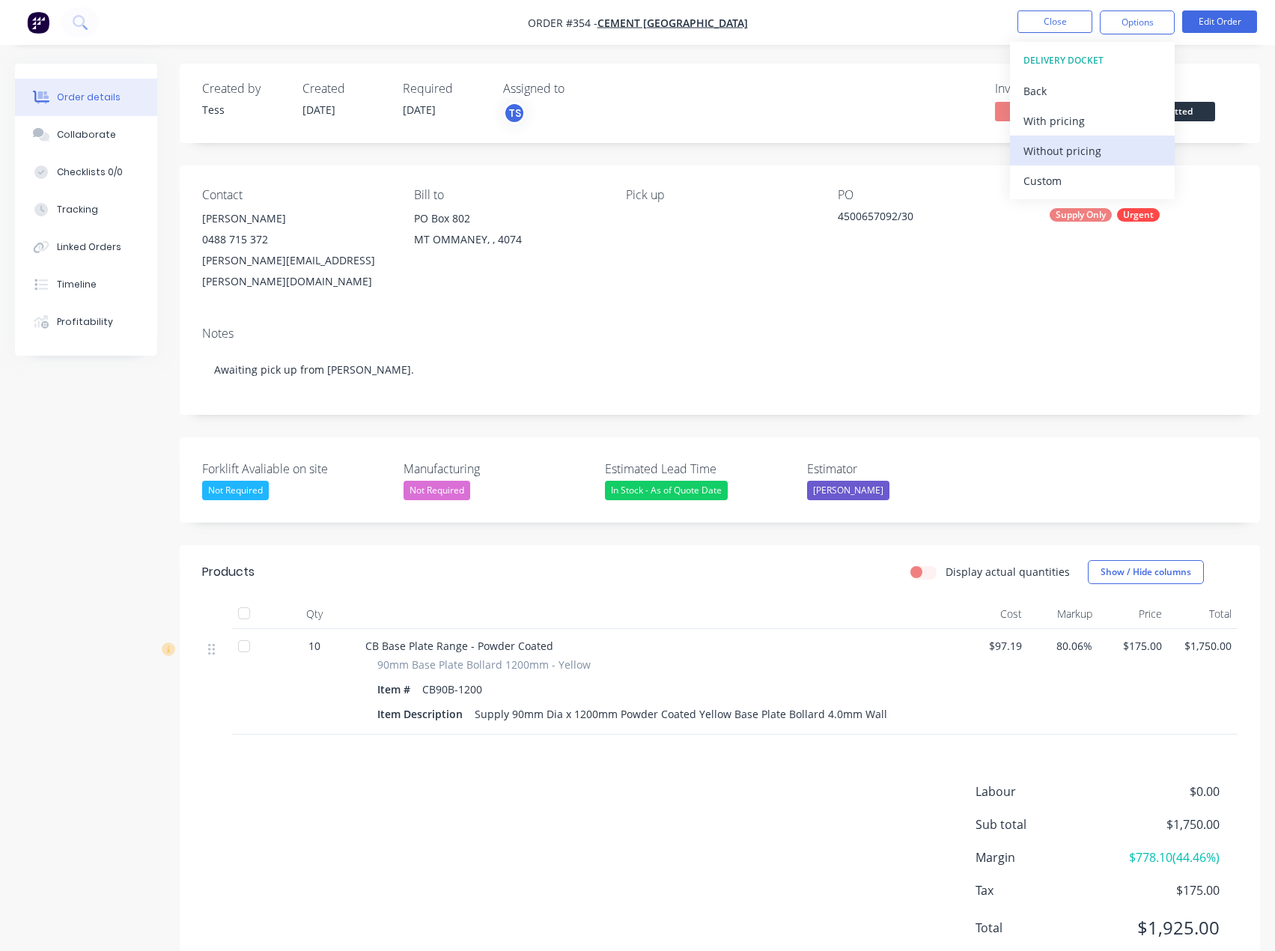
click at [1066, 153] on div "Without pricing" at bounding box center [1093, 151] width 138 height 22
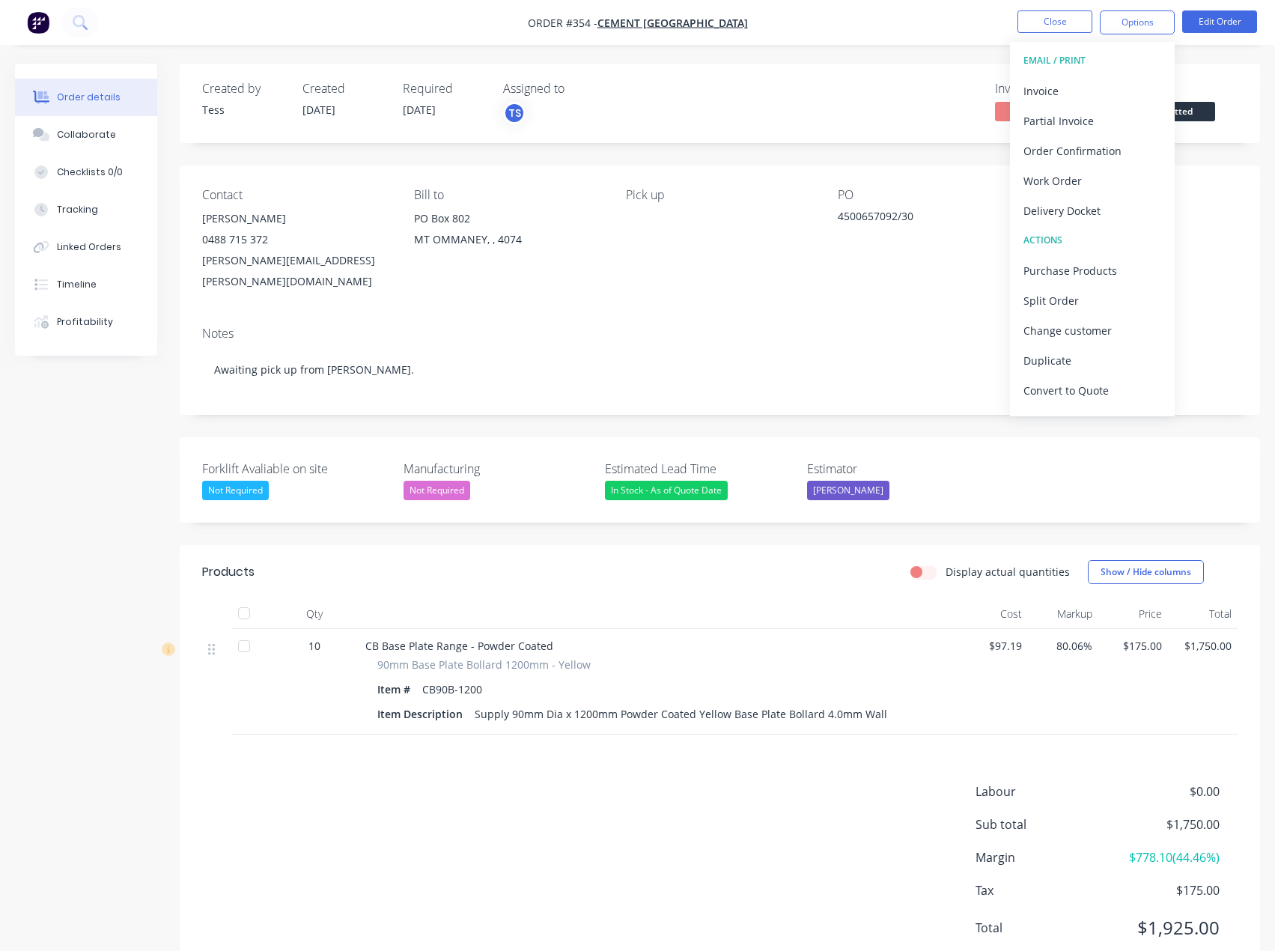
click at [923, 76] on div "Created by Tess Created [DATE] Required [DATE] Assigned to TS Invoiced No Statu…" at bounding box center [720, 103] width 1081 height 79
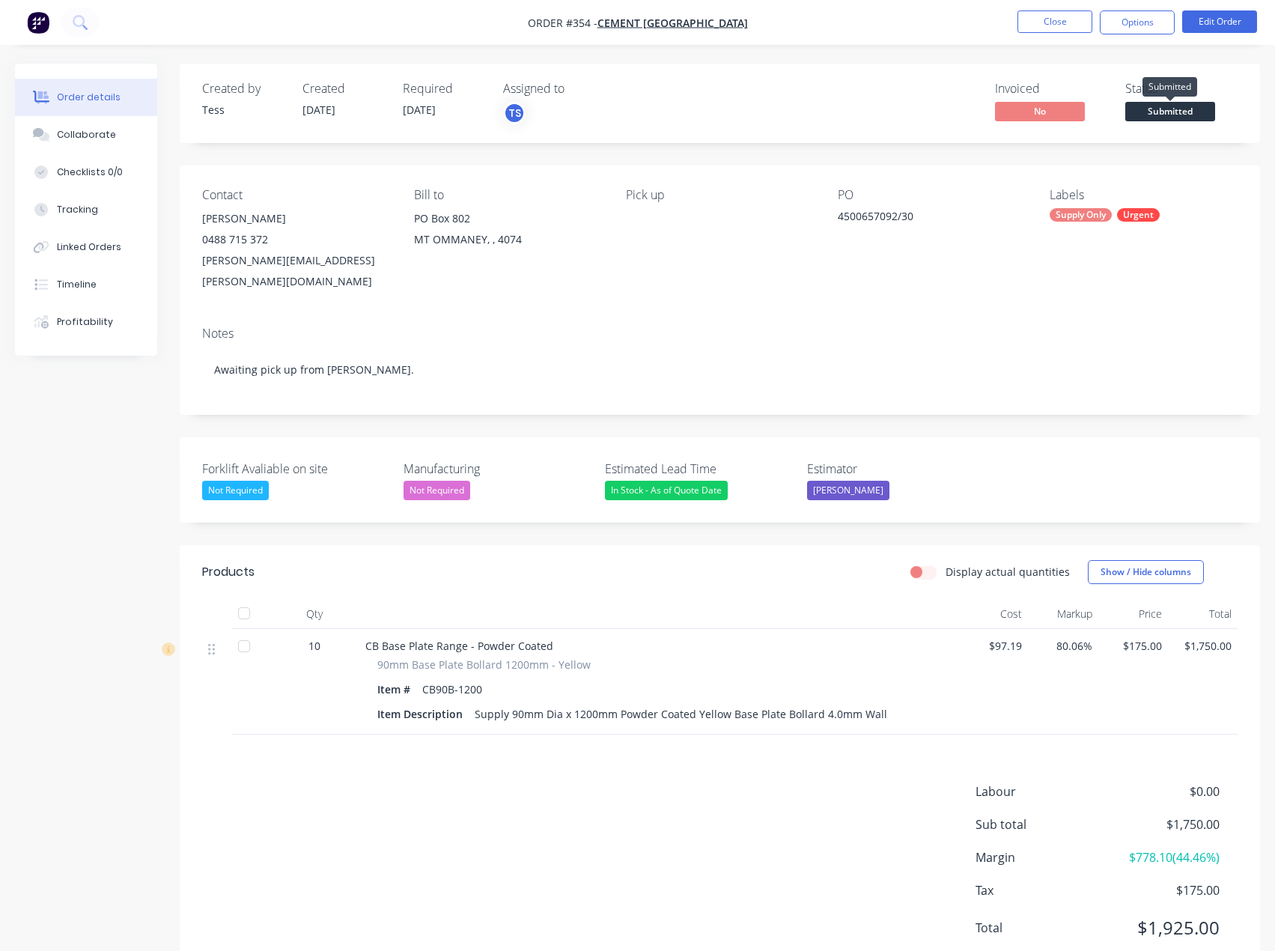
click at [1154, 105] on span "Submitted" at bounding box center [1171, 111] width 90 height 19
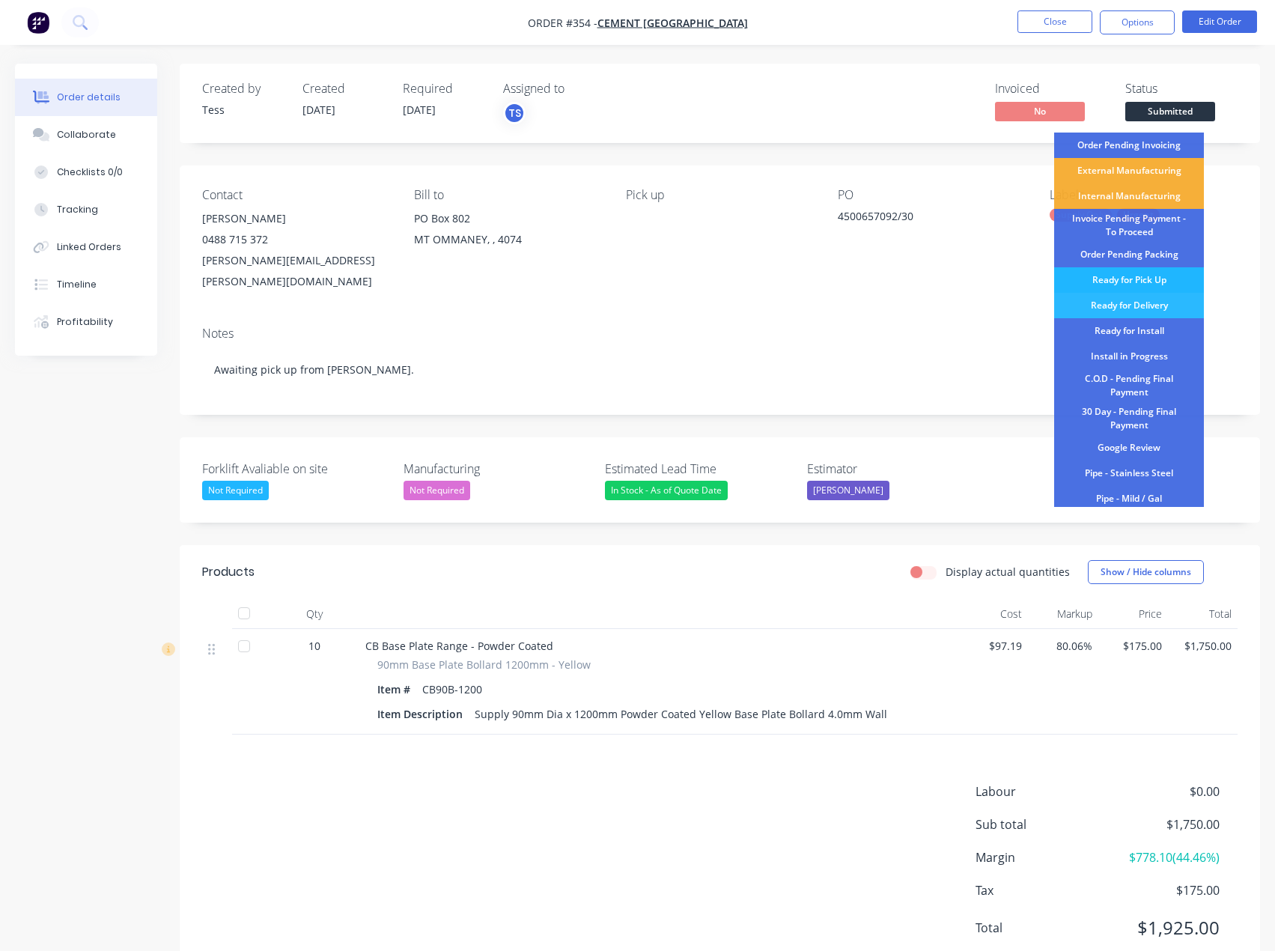
click at [1140, 276] on div "Ready for Pick Up" at bounding box center [1129, 279] width 150 height 25
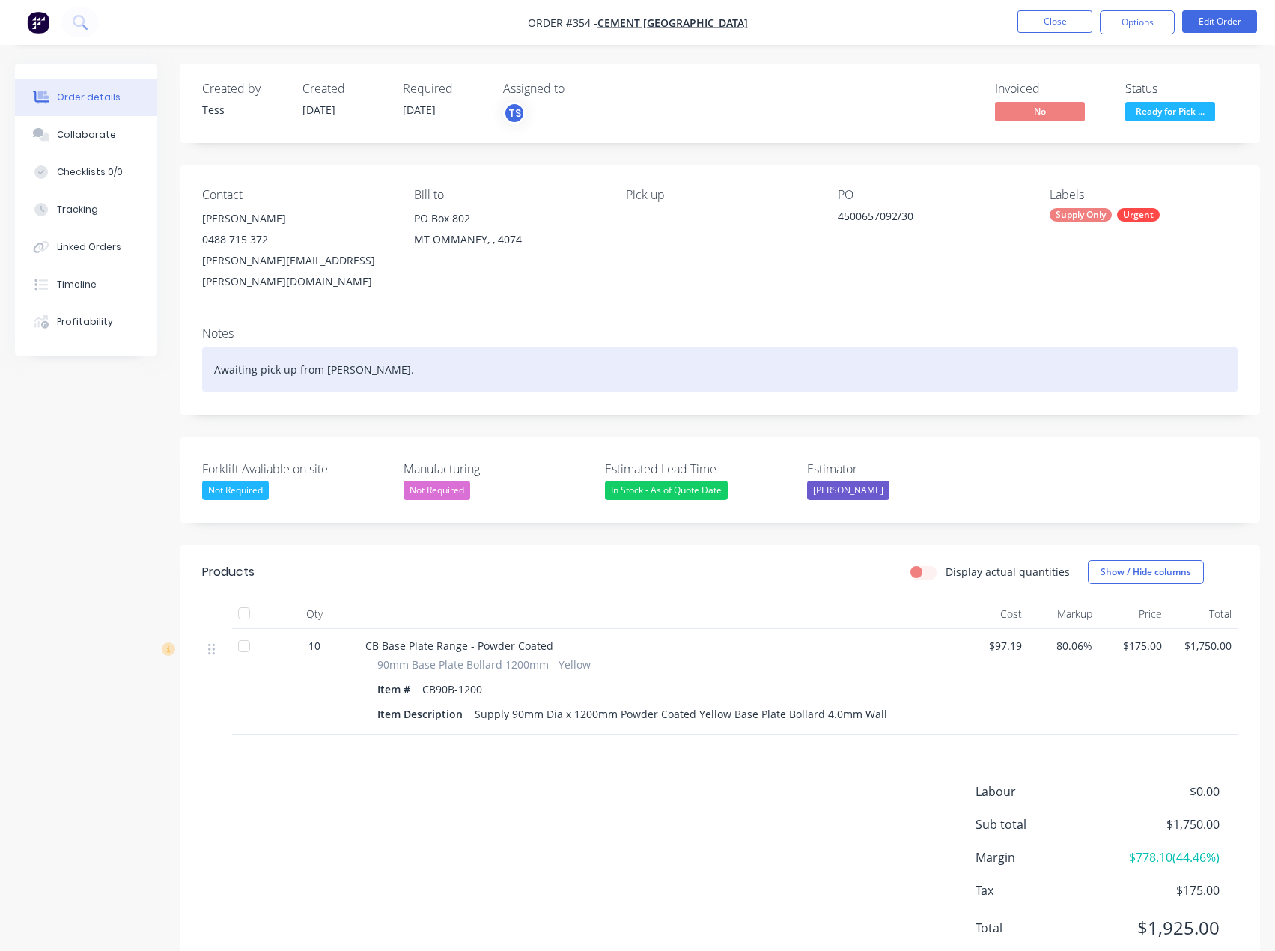
click at [460, 350] on div "Awaiting pick up from [PERSON_NAME]." at bounding box center [720, 370] width 1036 height 46
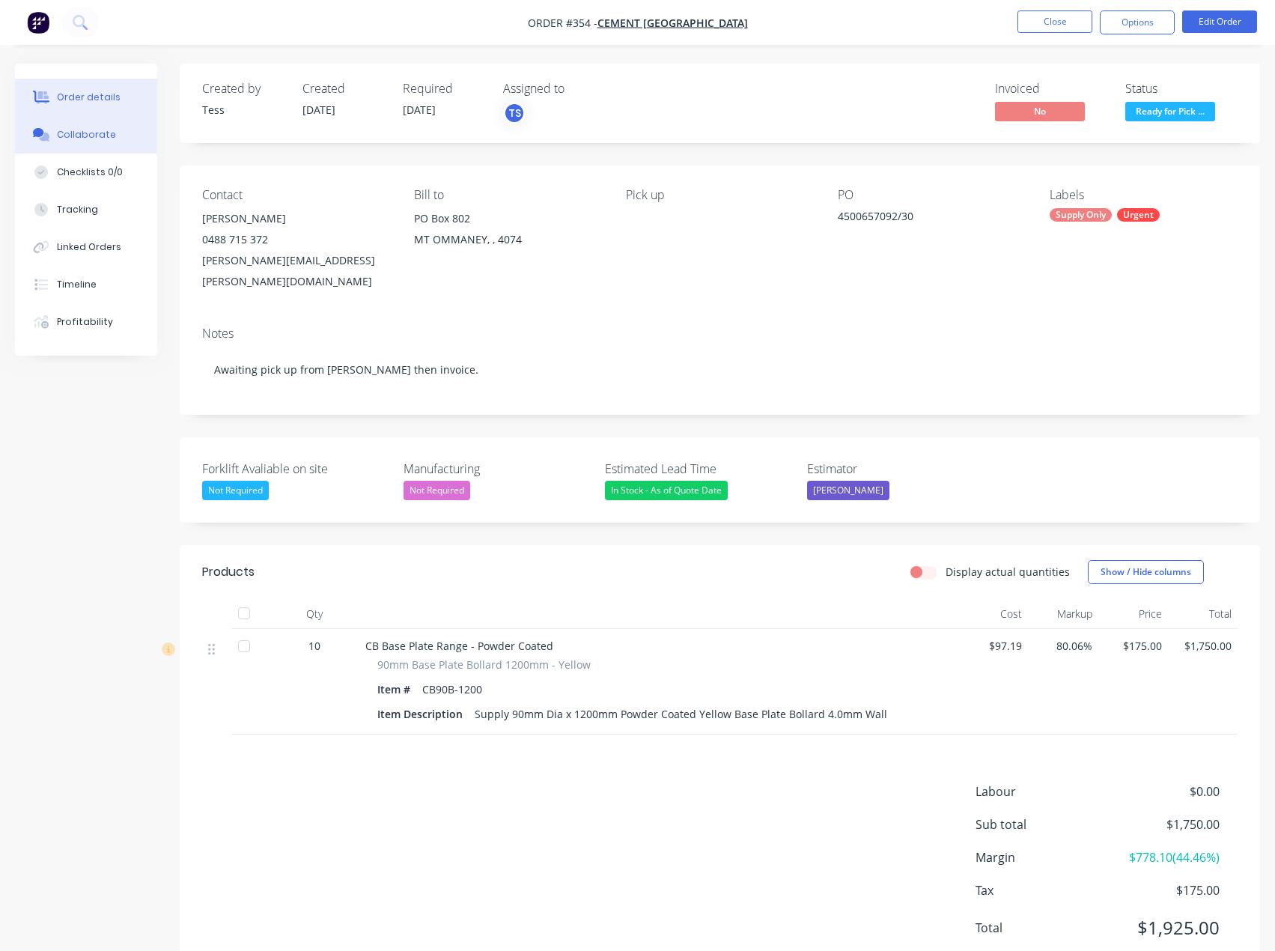
click at [74, 140] on div "Collaborate" at bounding box center [86, 134] width 59 height 13
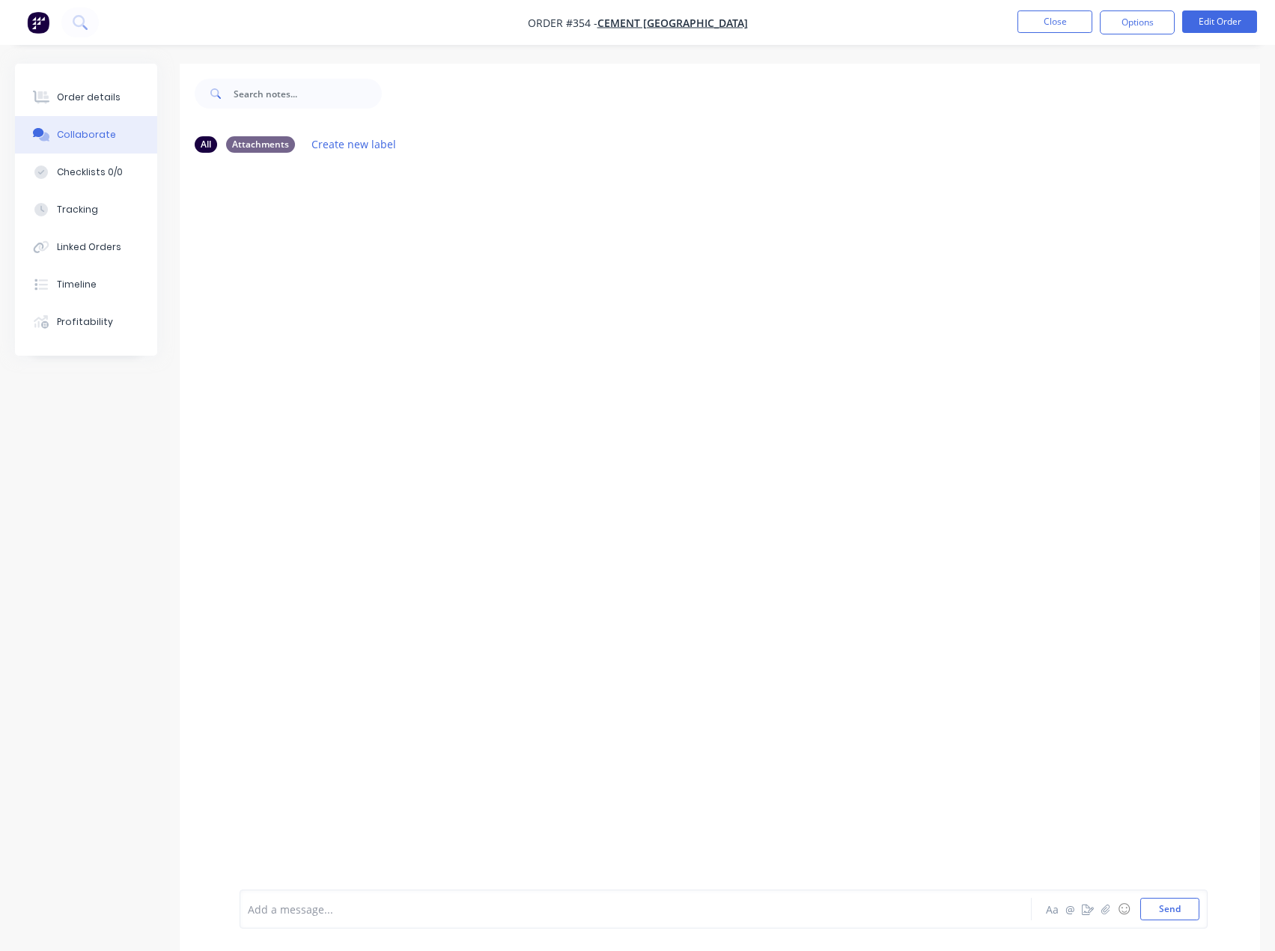
click at [336, 899] on div "Add a message..." at bounding box center [605, 909] width 714 height 22
click at [248, 909] on div "@[PERSON_NAME] please invoice once this is collected." at bounding box center [605, 910] width 714 height 16
drag, startPoint x: 291, startPoint y: 908, endPoint x: 312, endPoint y: 911, distance: 21.1
click at [348, 908] on span "please invoice once this is collected." at bounding box center [439, 909] width 182 height 14
click at [562, 911] on div "@[PERSON_NAME] @[PERSON_NAME] please invoice once this is collected." at bounding box center [605, 910] width 713 height 16
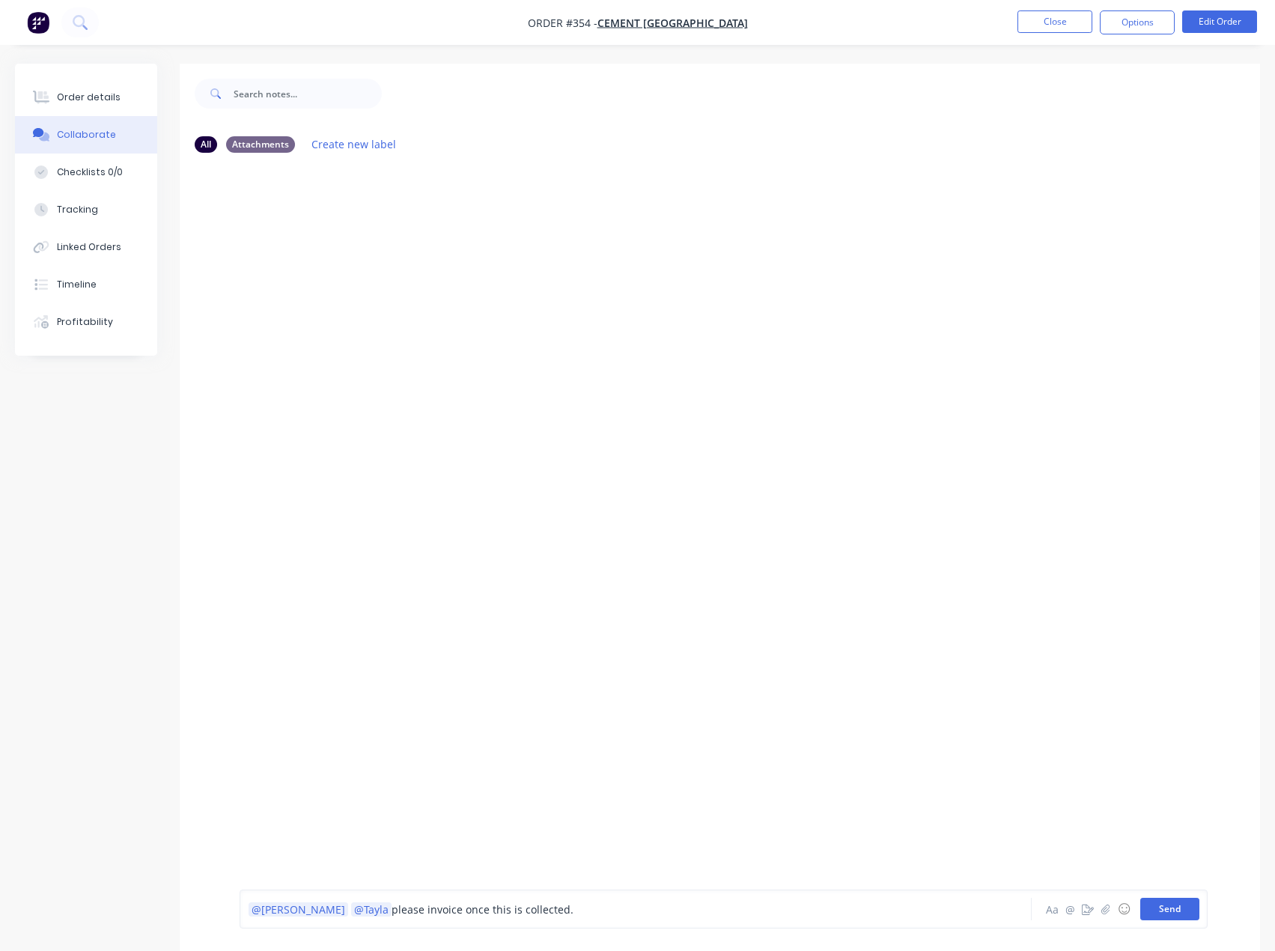
drag, startPoint x: 1158, startPoint y: 908, endPoint x: 1010, endPoint y: 795, distance: 186.0
click at [1158, 906] on button "Send" at bounding box center [1169, 909] width 59 height 22
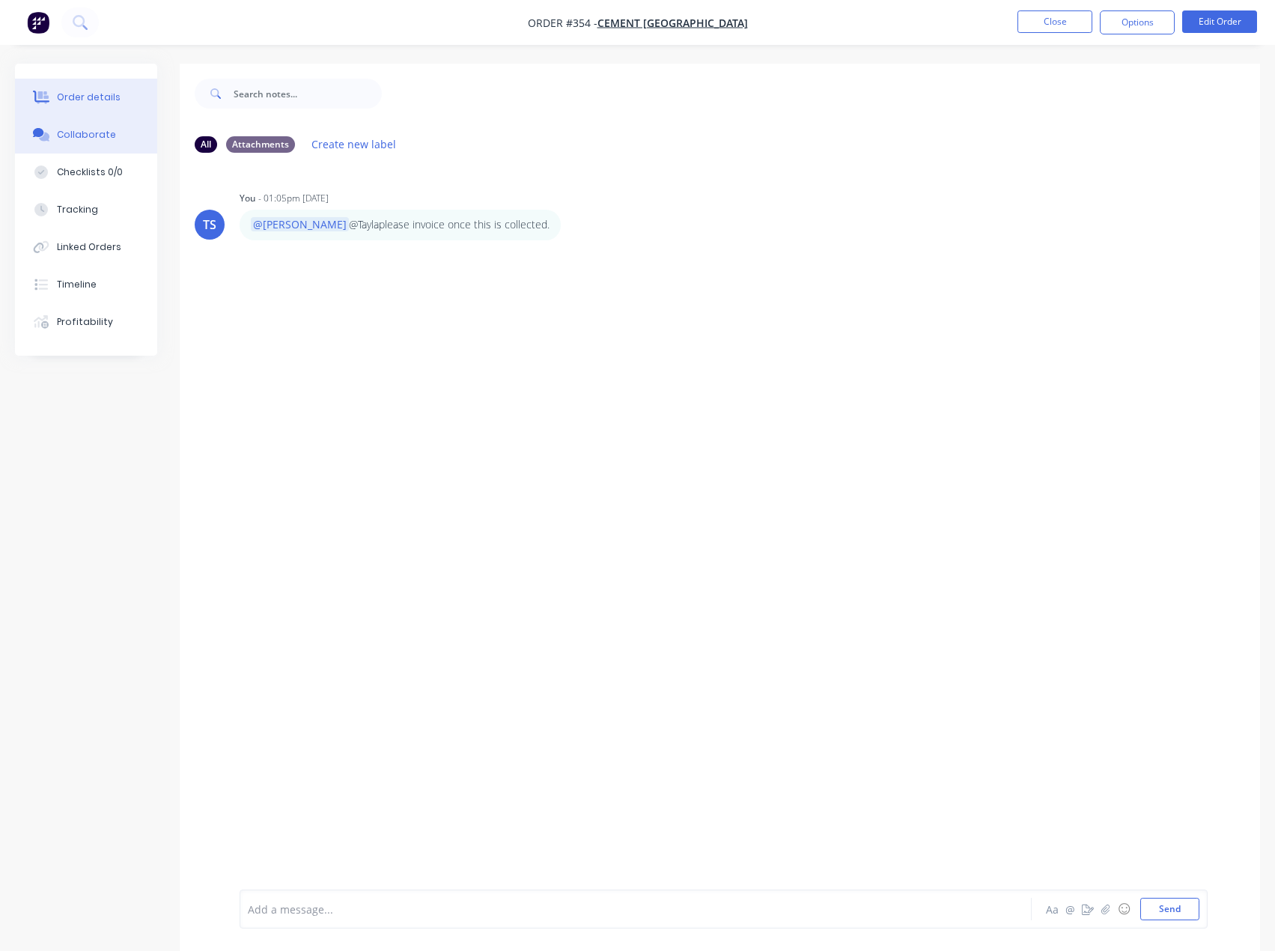
click at [76, 101] on div "Order details" at bounding box center [89, 97] width 64 height 13
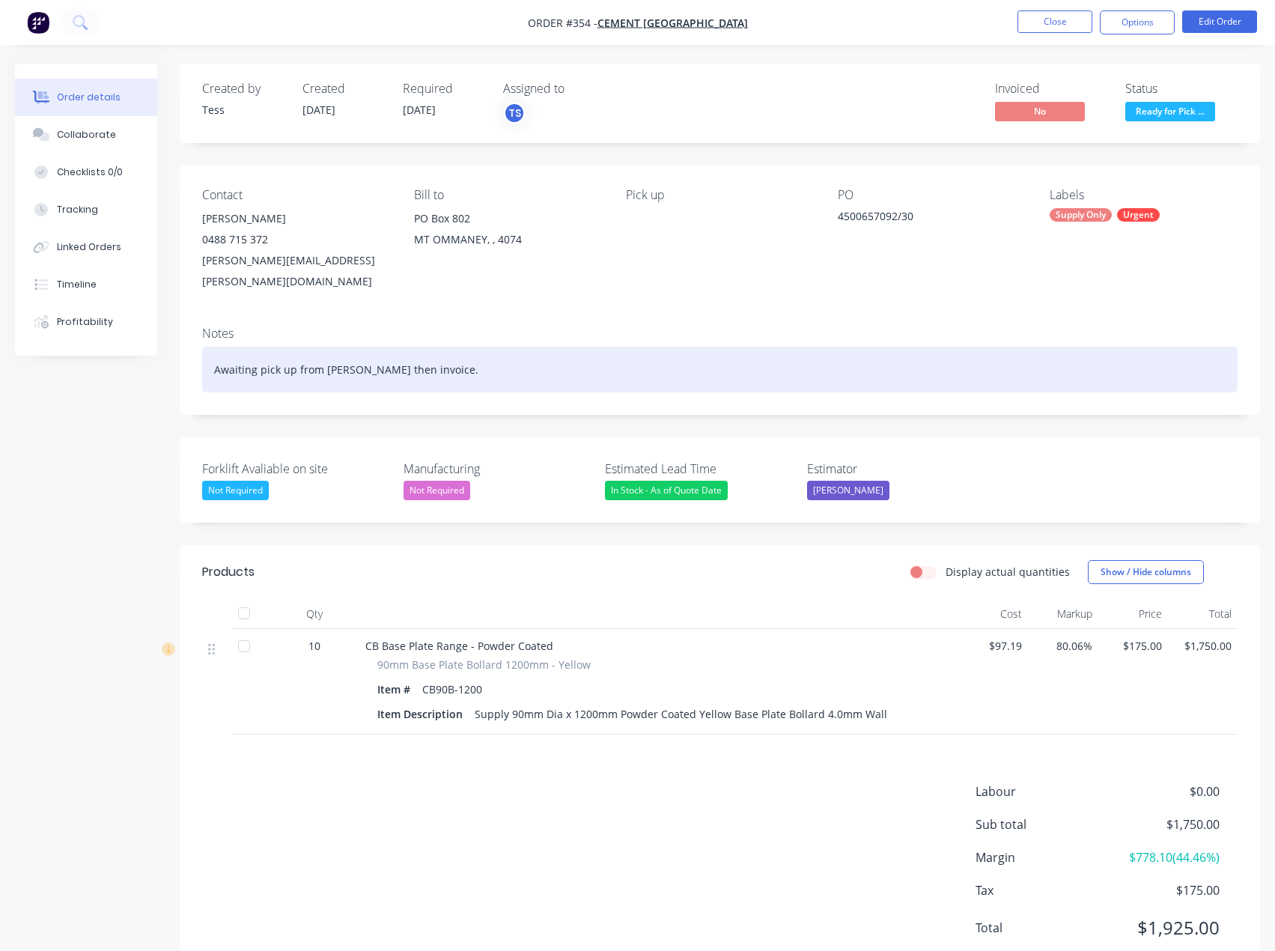
click at [419, 348] on div "Awaiting pick up from [PERSON_NAME] then invoice." at bounding box center [720, 370] width 1036 height 46
click at [495, 347] on div "Awaiting pick up from [PERSON_NAME] then invoice. Boys are packing [DATE]." at bounding box center [720, 370] width 1036 height 46
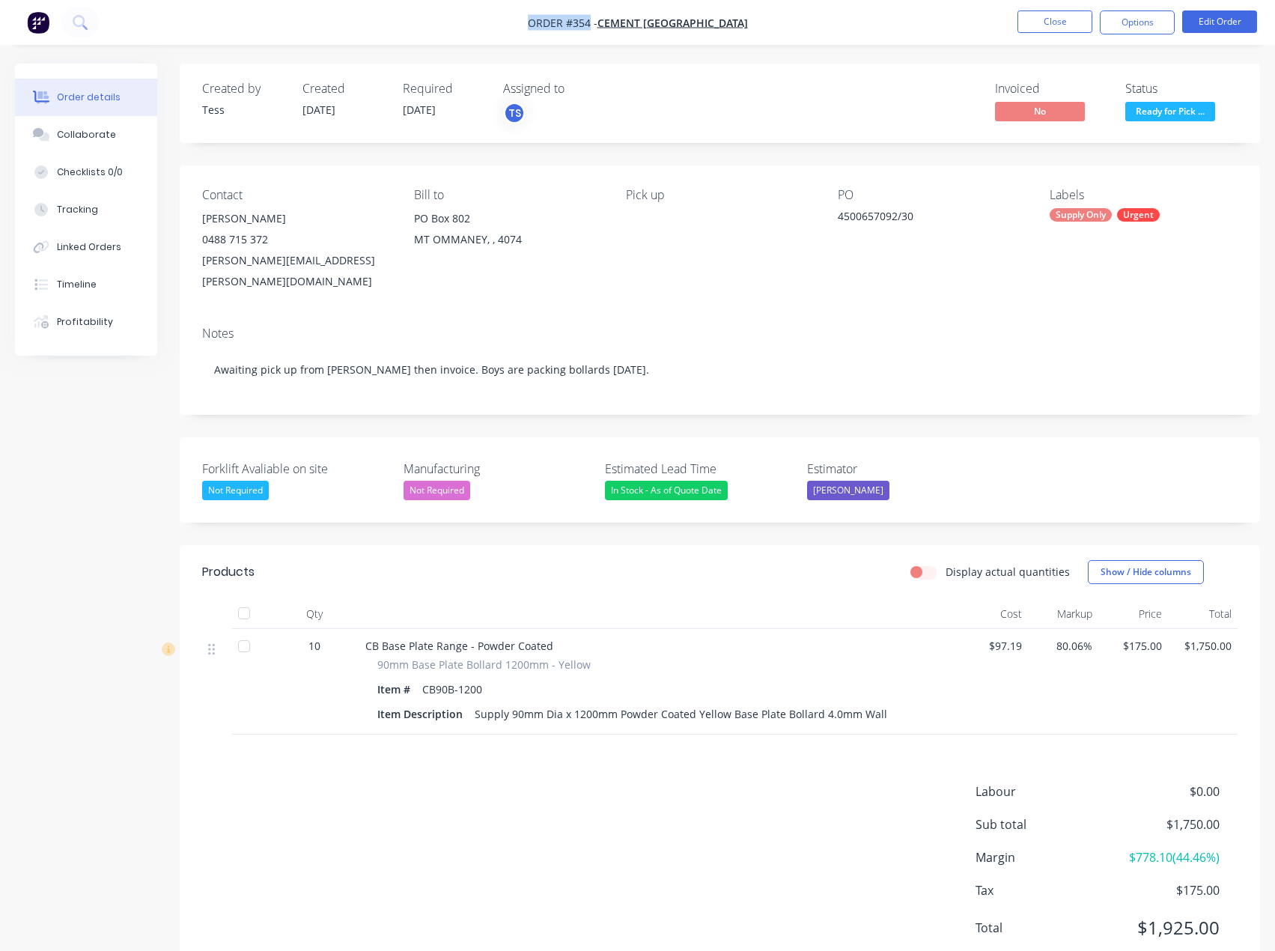
drag, startPoint x: 543, startPoint y: 24, endPoint x: 615, endPoint y: 23, distance: 71.9
click at [615, 23] on nav "Order #354 - Cement Australia Close Options Edit Order" at bounding box center [637, 22] width 1275 height 45
copy span "Order #354"
click at [1046, 24] on button "Close" at bounding box center [1055, 21] width 75 height 22
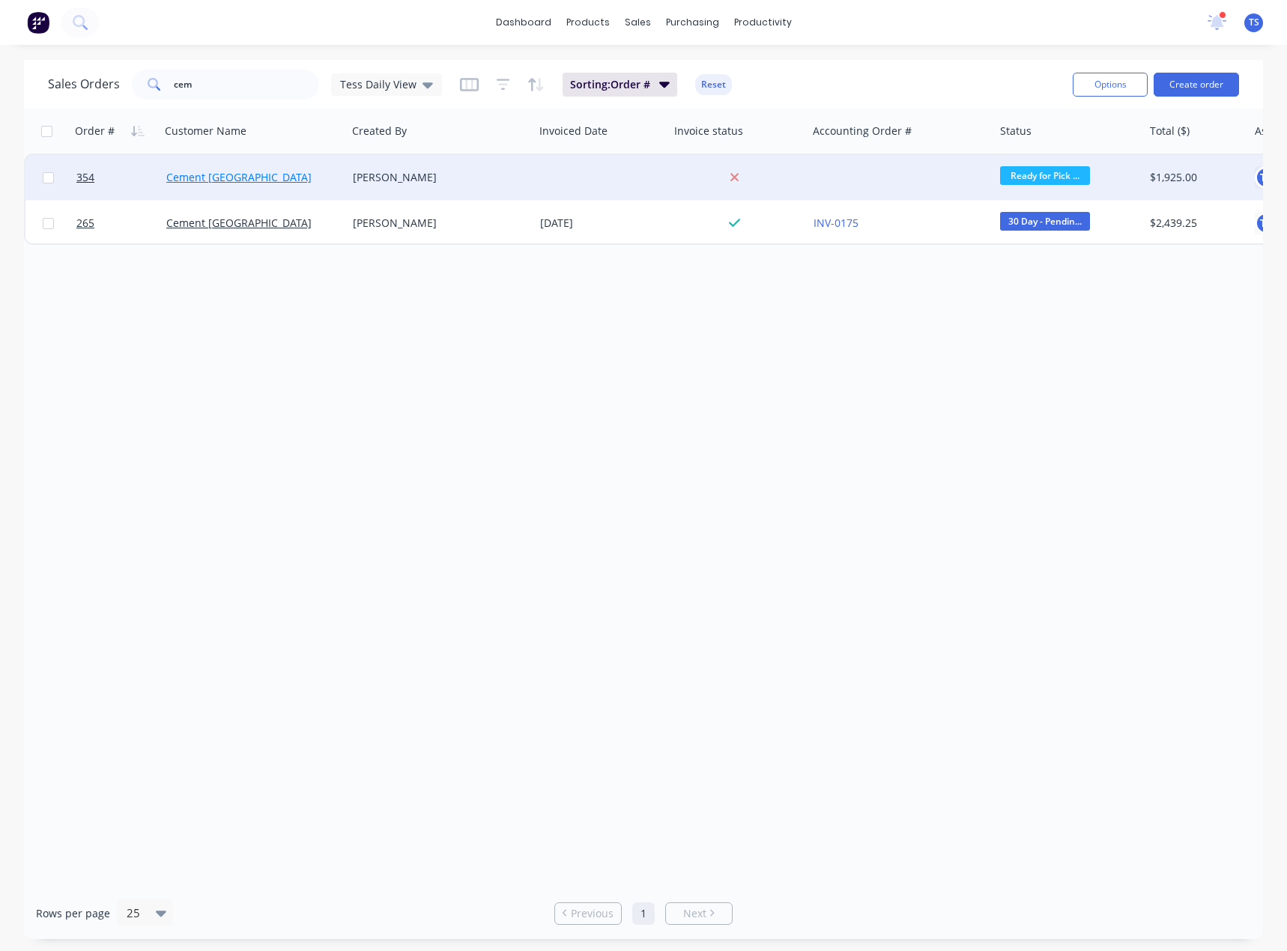
click at [225, 180] on link "Cement [GEOGRAPHIC_DATA]" at bounding box center [238, 177] width 145 height 14
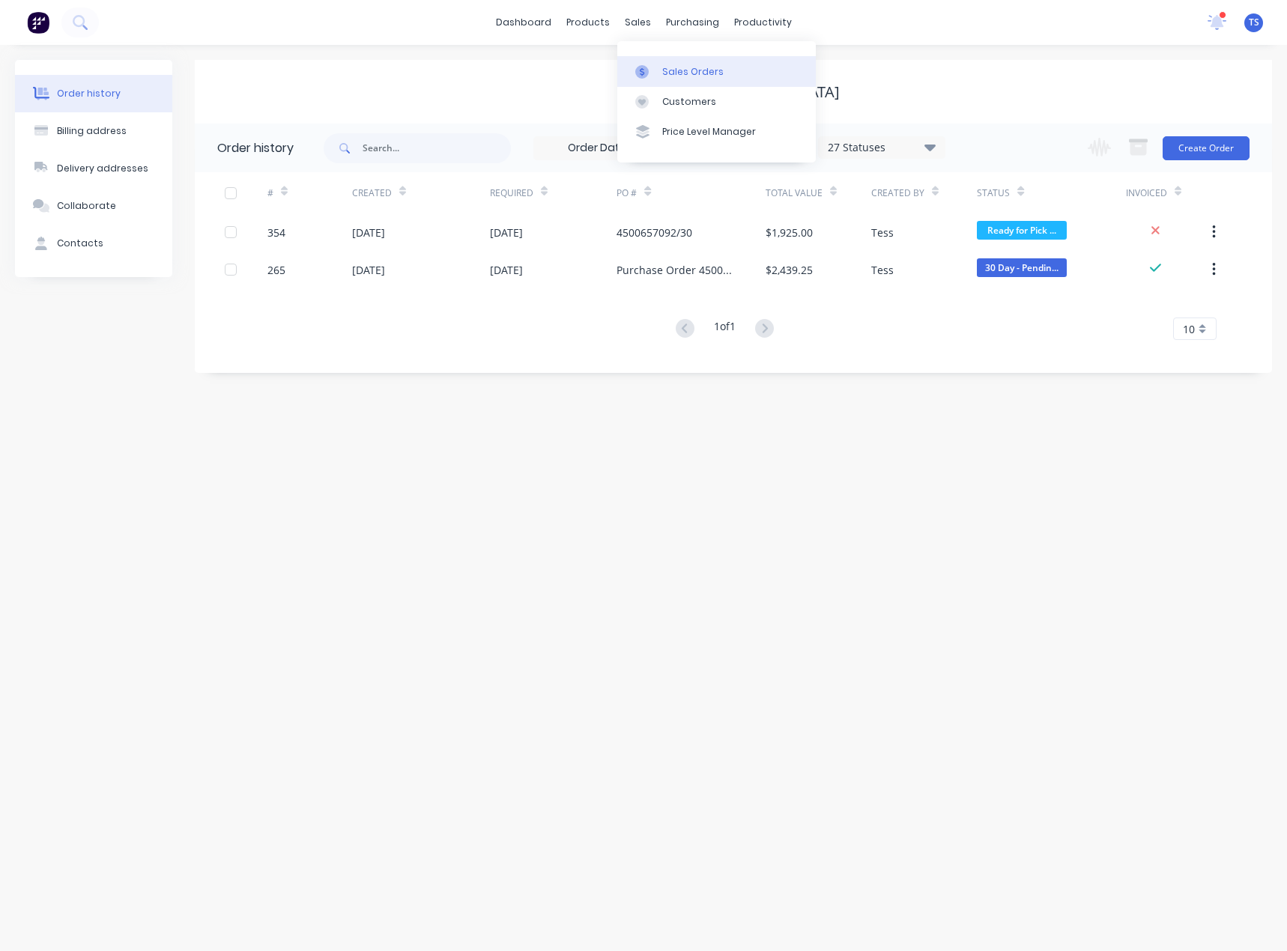
click at [667, 73] on div "Sales Orders" at bounding box center [692, 71] width 61 height 13
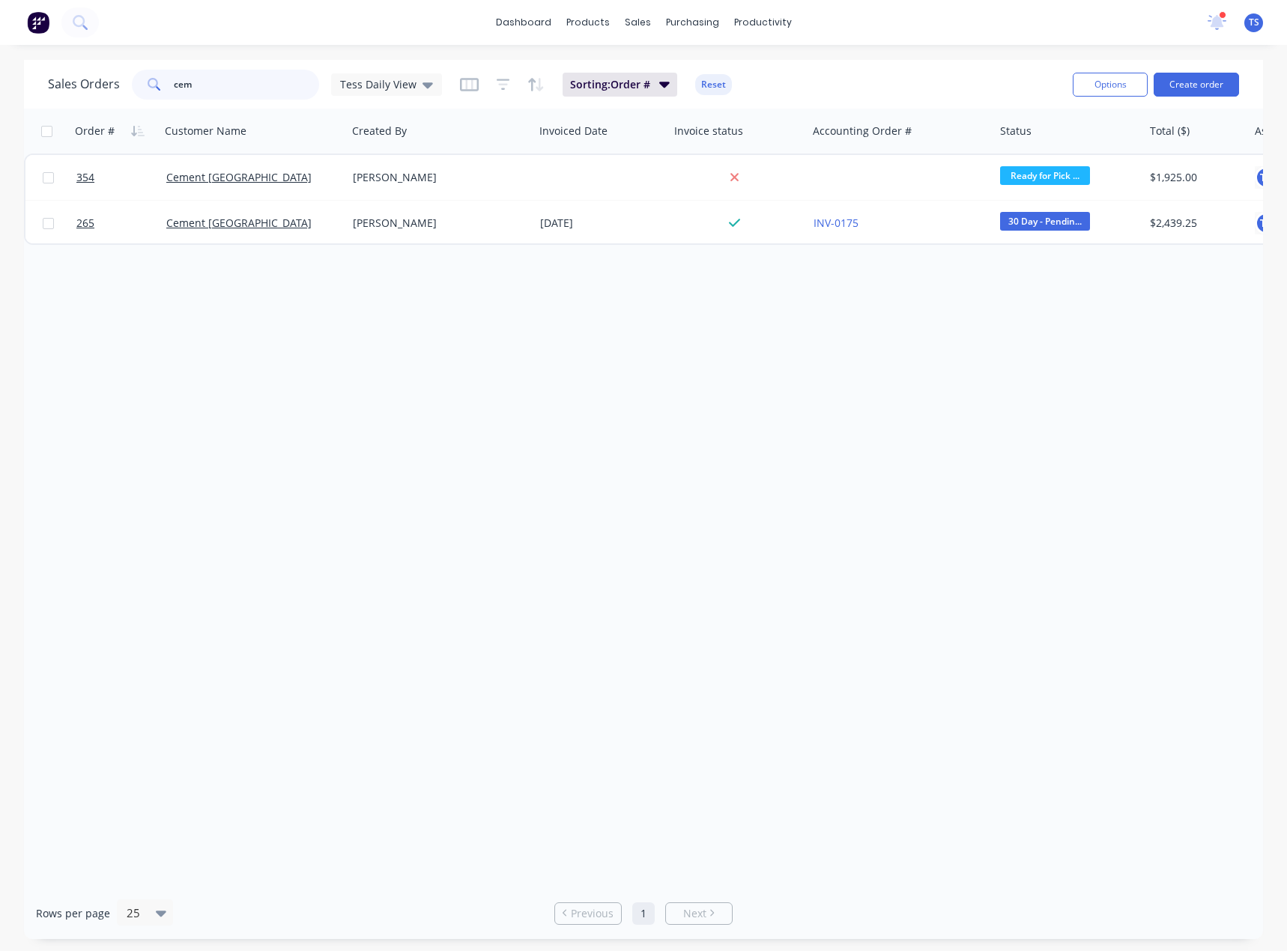
drag, startPoint x: 268, startPoint y: 90, endPoint x: 151, endPoint y: 99, distance: 117.9
click at [151, 99] on div "cem" at bounding box center [225, 85] width 187 height 30
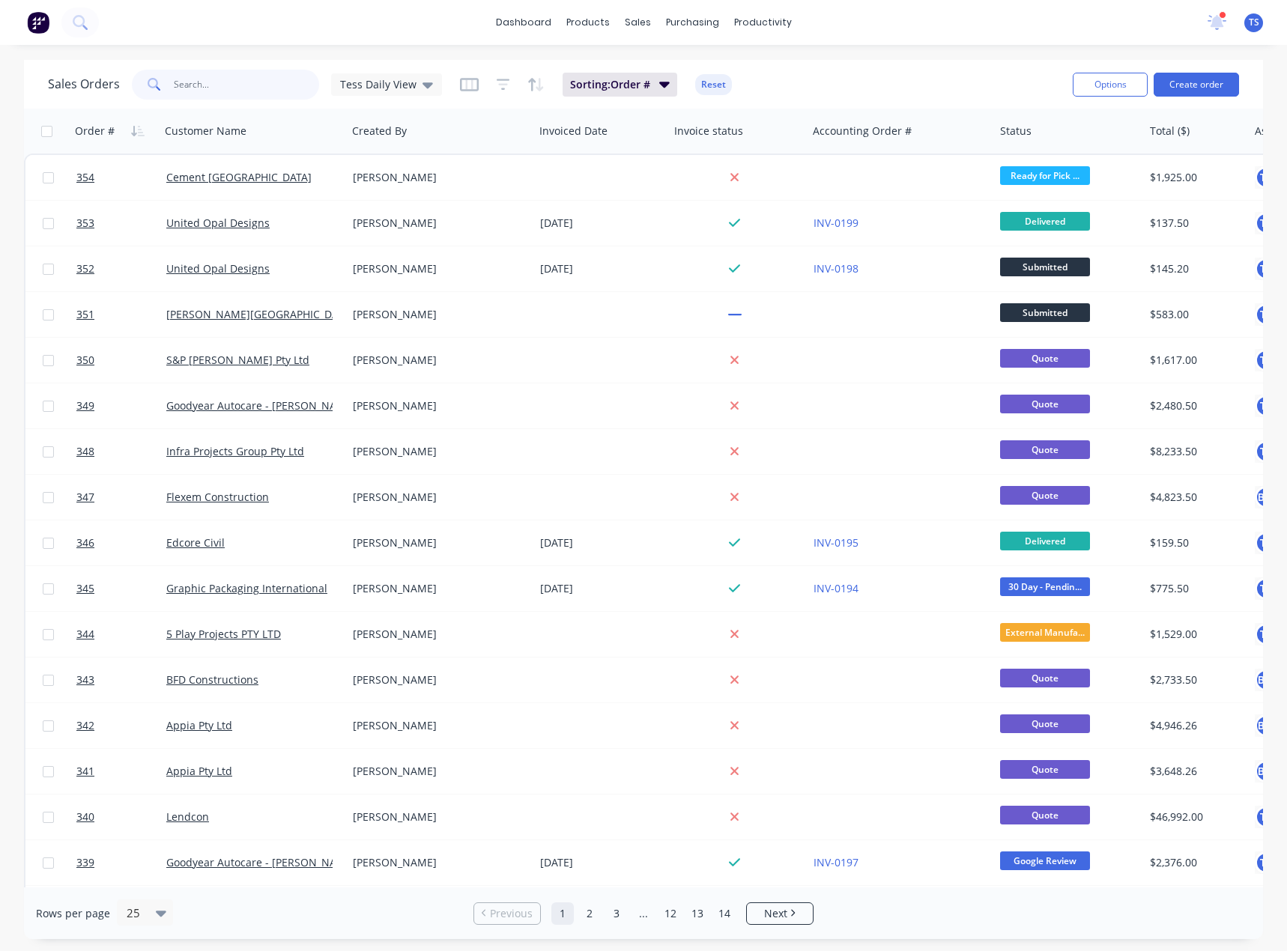
click at [203, 92] on input "text" at bounding box center [247, 85] width 146 height 30
click at [197, 92] on input "text" at bounding box center [247, 85] width 146 height 30
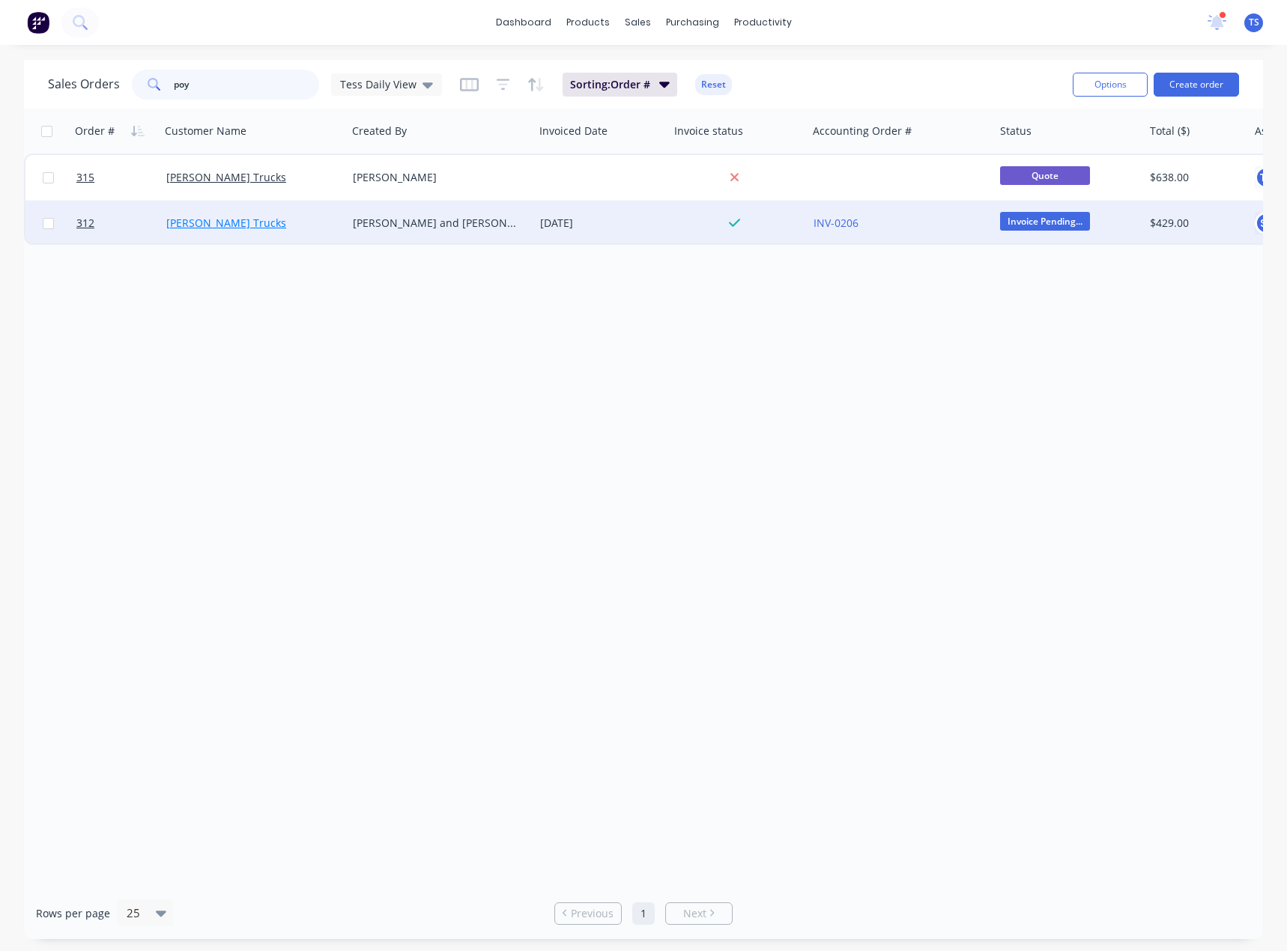
type input "poy"
click at [219, 225] on link "[PERSON_NAME] Trucks" at bounding box center [226, 223] width 120 height 14
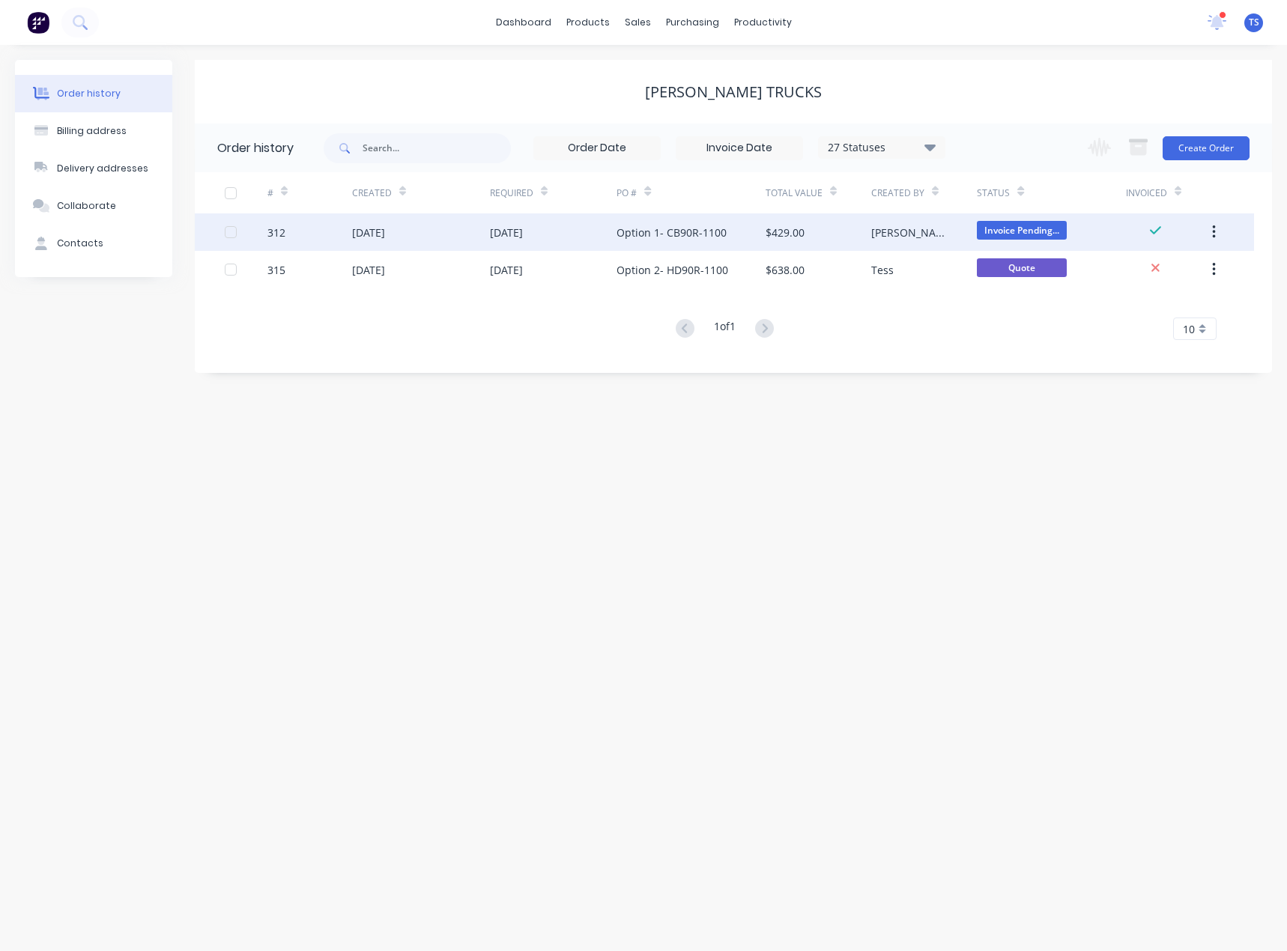
click at [747, 223] on div "Option 1- CB90R-1100" at bounding box center [690, 231] width 148 height 37
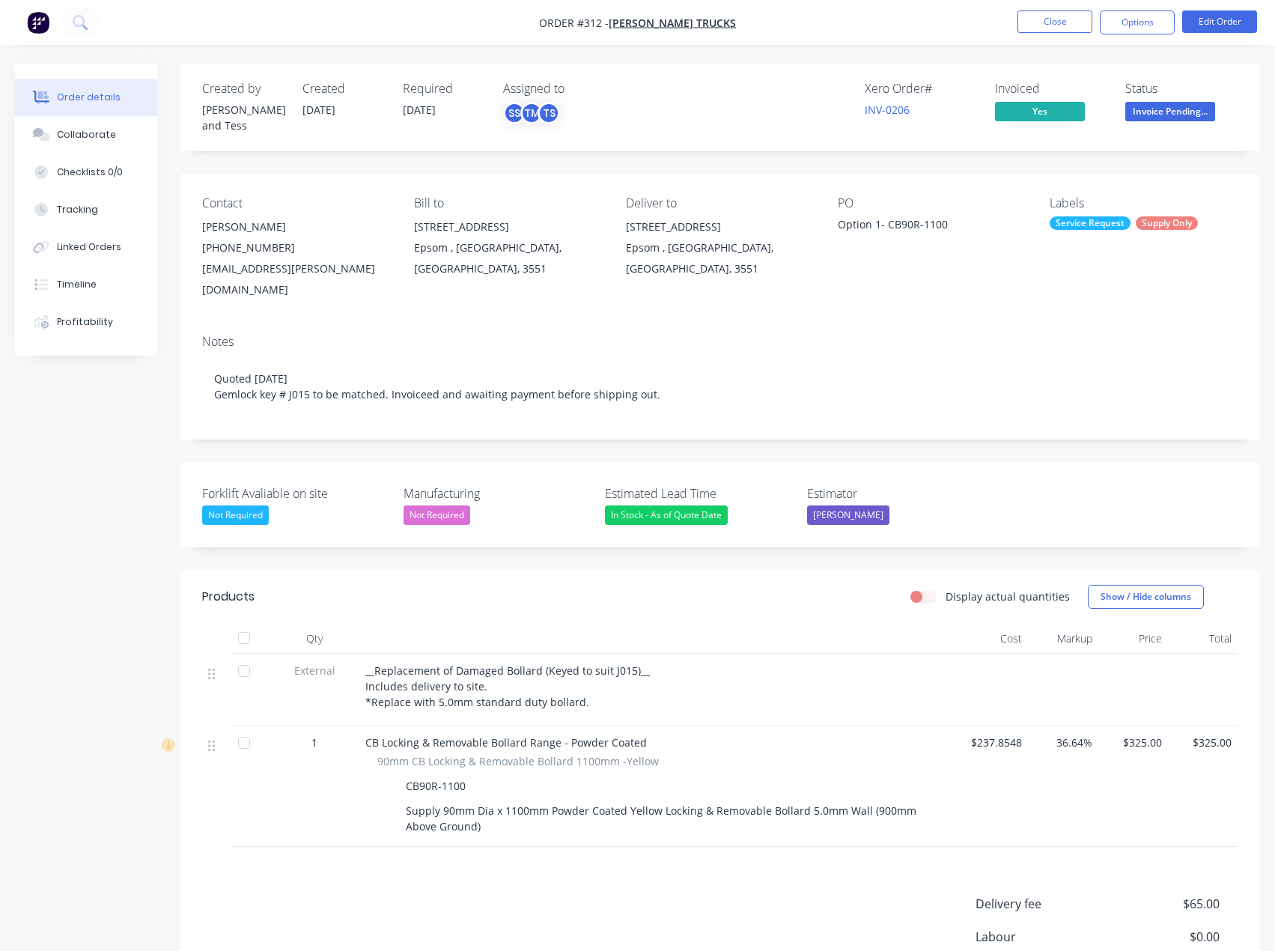
drag, startPoint x: 714, startPoint y: 23, endPoint x: 729, endPoint y: 23, distance: 15.0
click at [729, 22] on nav "Order #312 - [PERSON_NAME] Trucks Close Options Edit Order" at bounding box center [637, 22] width 1275 height 45
click at [1053, 15] on button "Close" at bounding box center [1055, 21] width 75 height 22
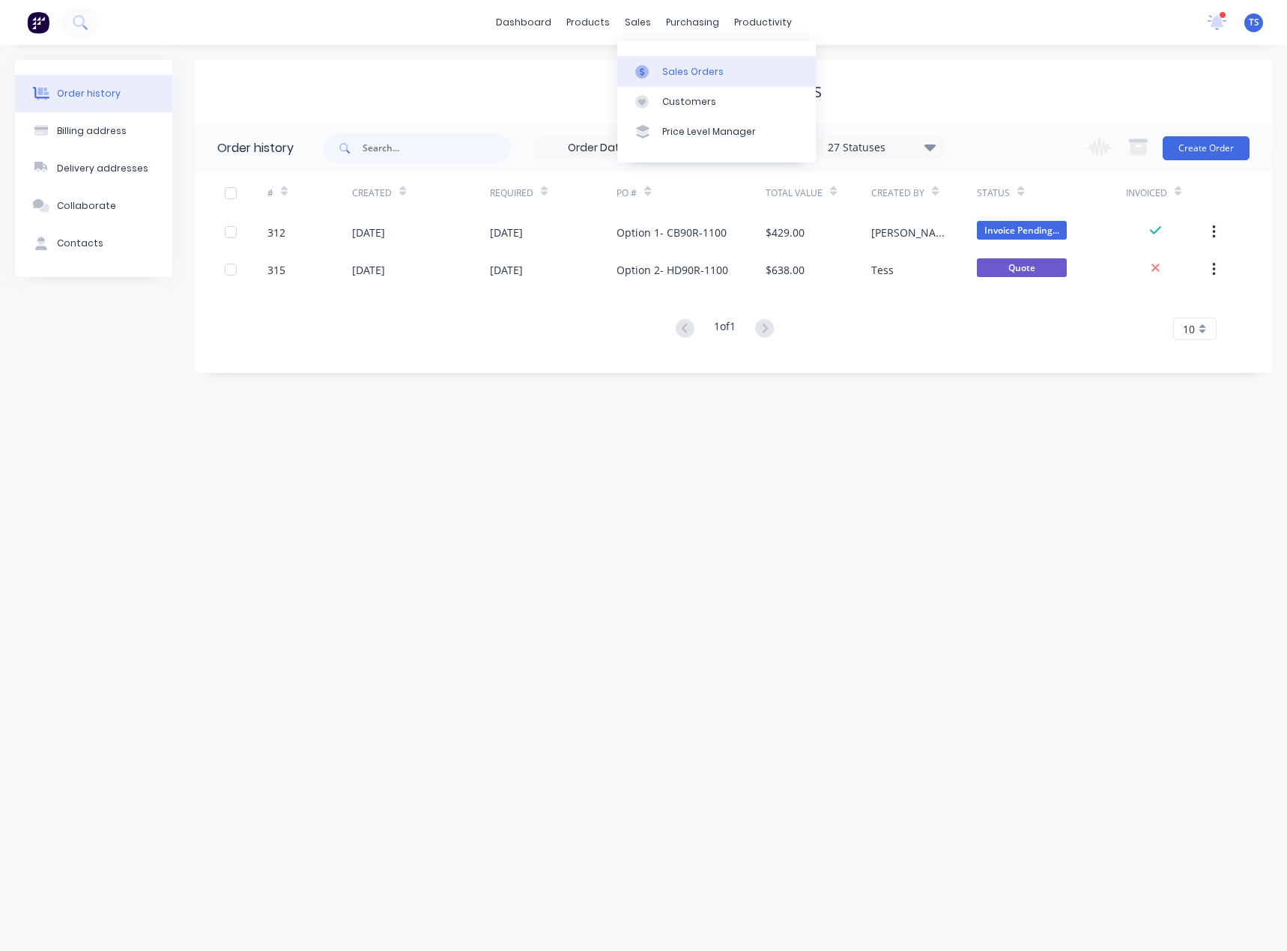
click at [659, 74] on link "Sales Orders" at bounding box center [716, 71] width 198 height 30
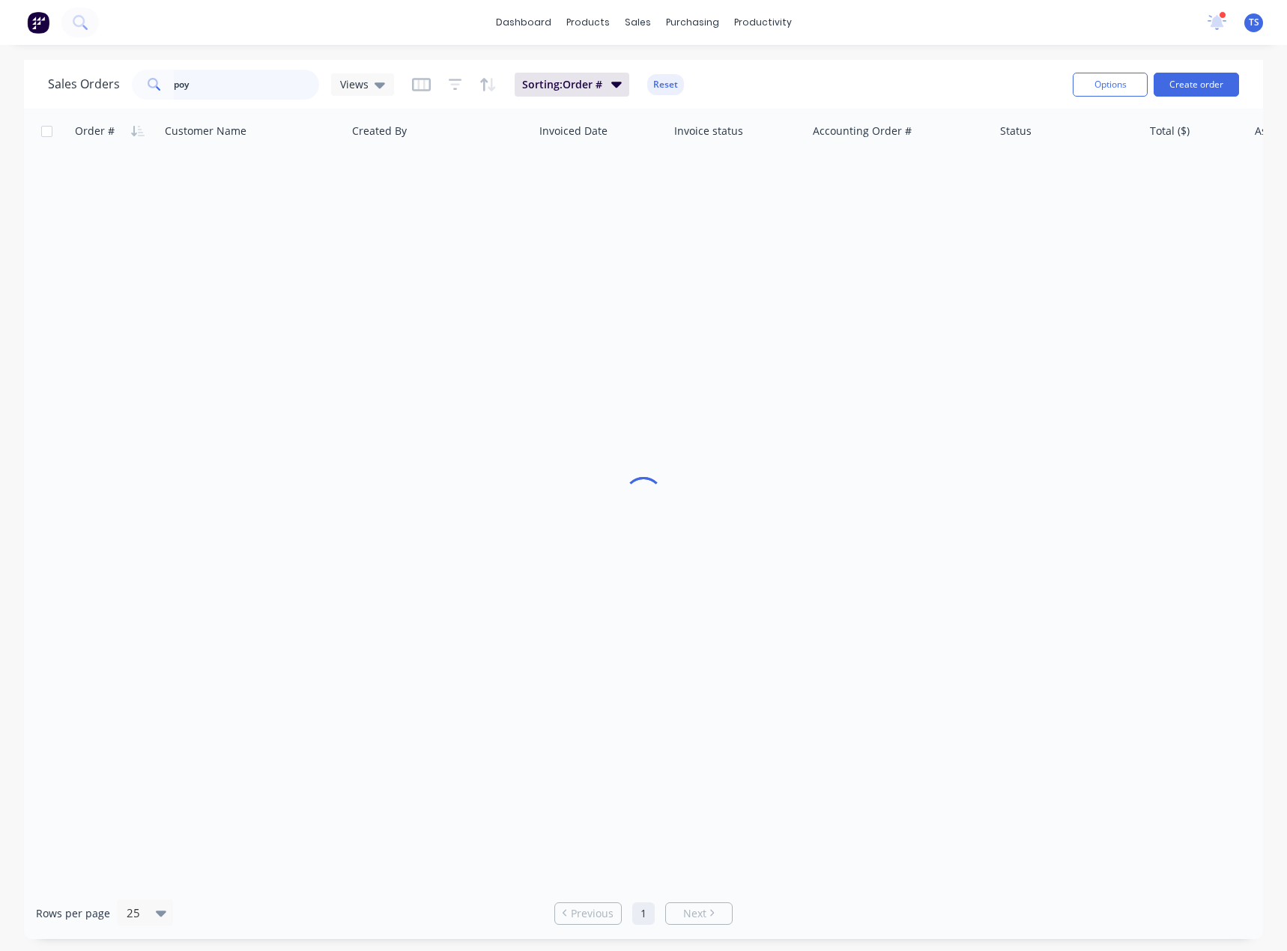
click at [261, 83] on input "poy" at bounding box center [247, 85] width 146 height 30
type input "p"
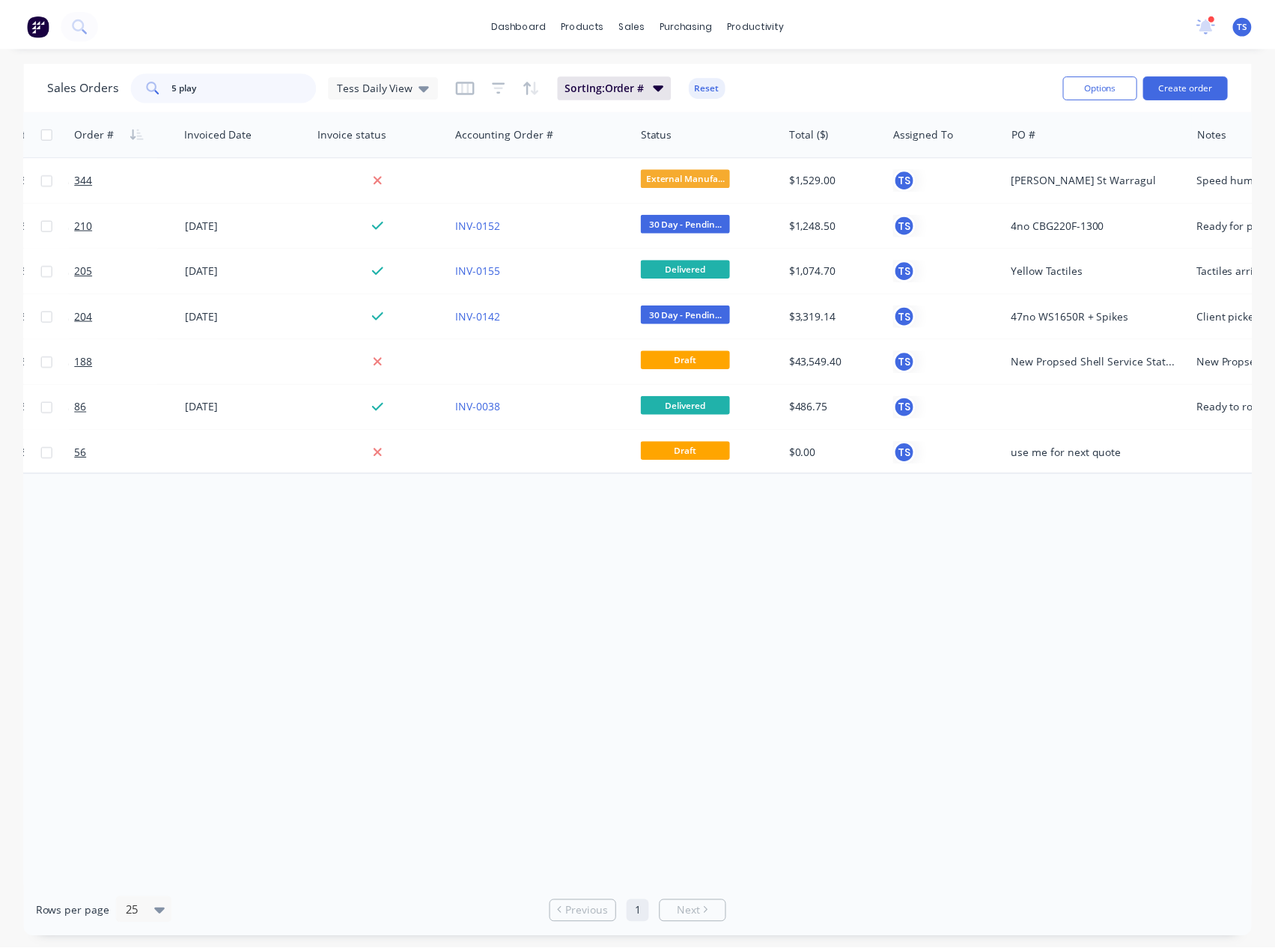
scroll to position [0, 356]
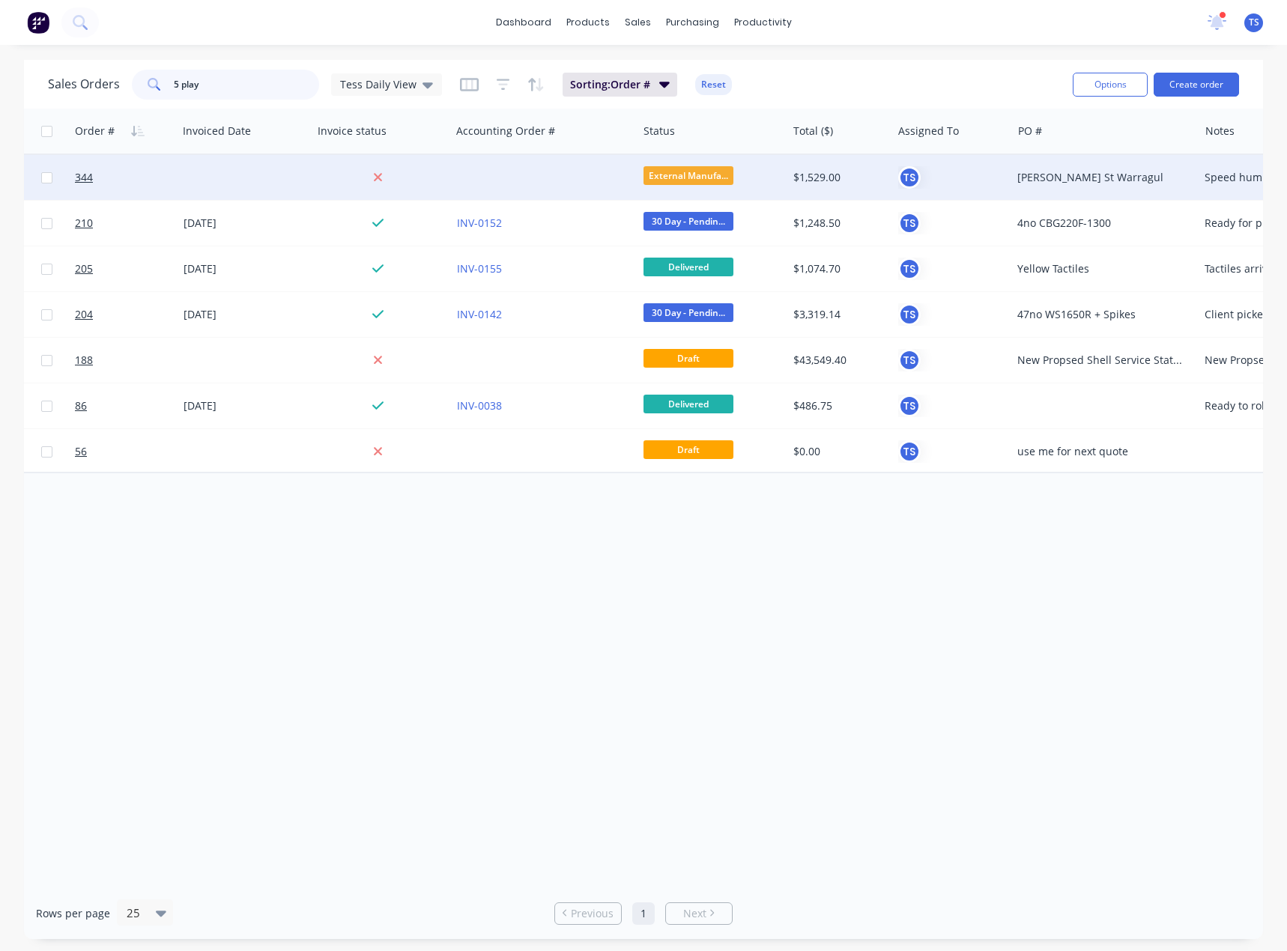
type input "5 play"
click at [449, 176] on div at bounding box center [381, 177] width 139 height 45
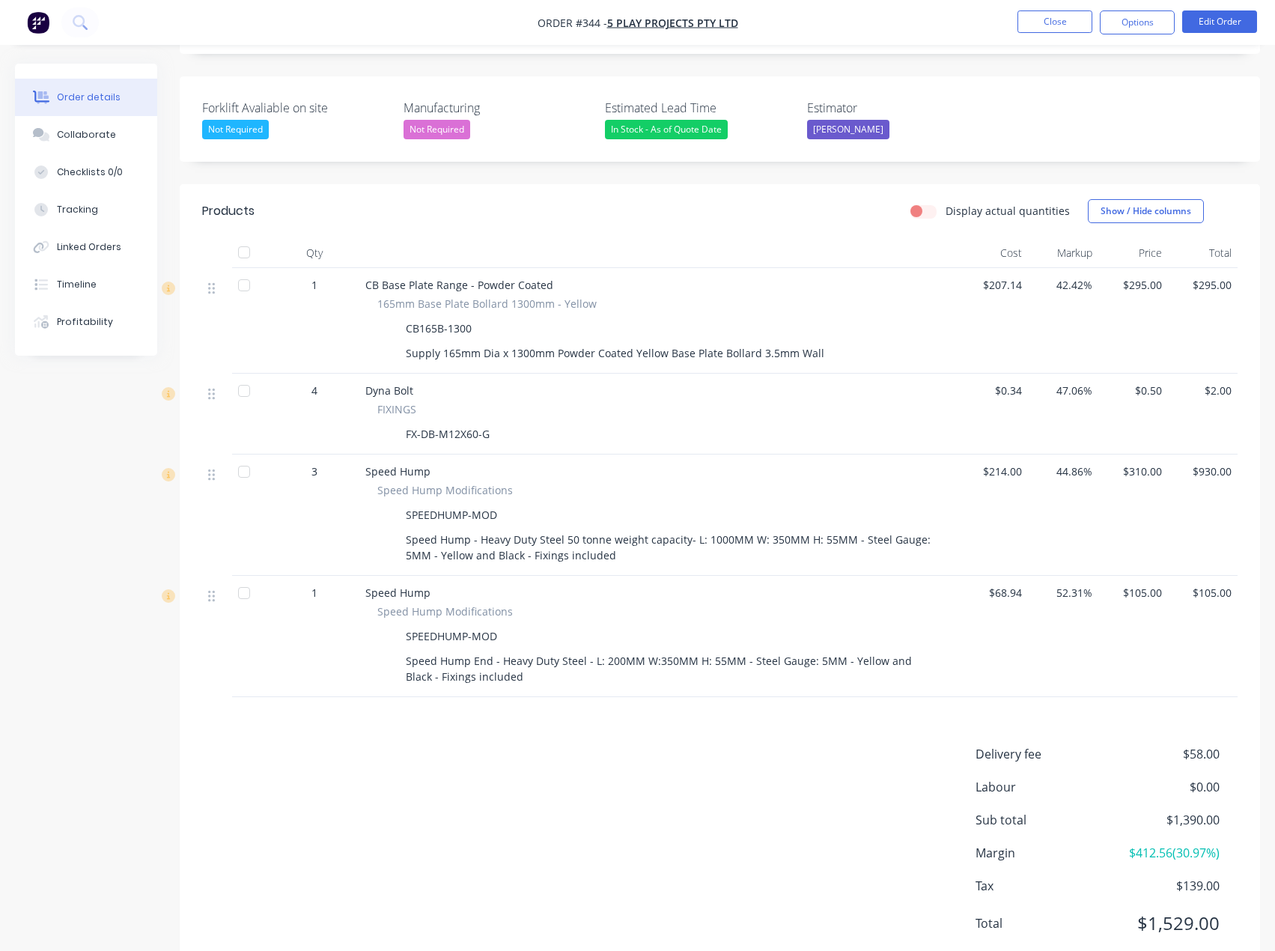
scroll to position [417, 0]
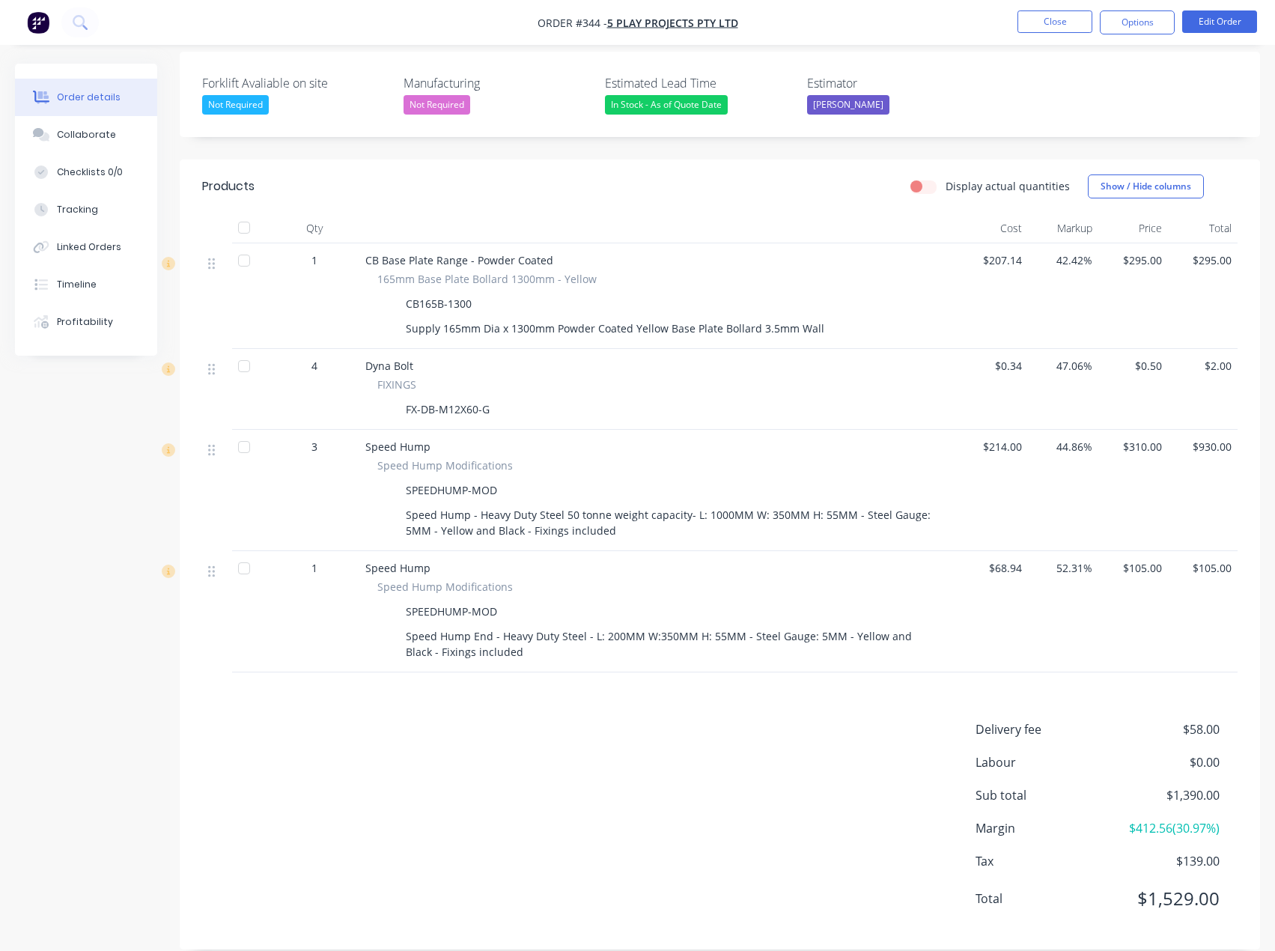
click at [1205, 720] on span "$58.00" at bounding box center [1164, 729] width 111 height 18
click at [1227, 26] on button "Edit Order" at bounding box center [1219, 21] width 75 height 22
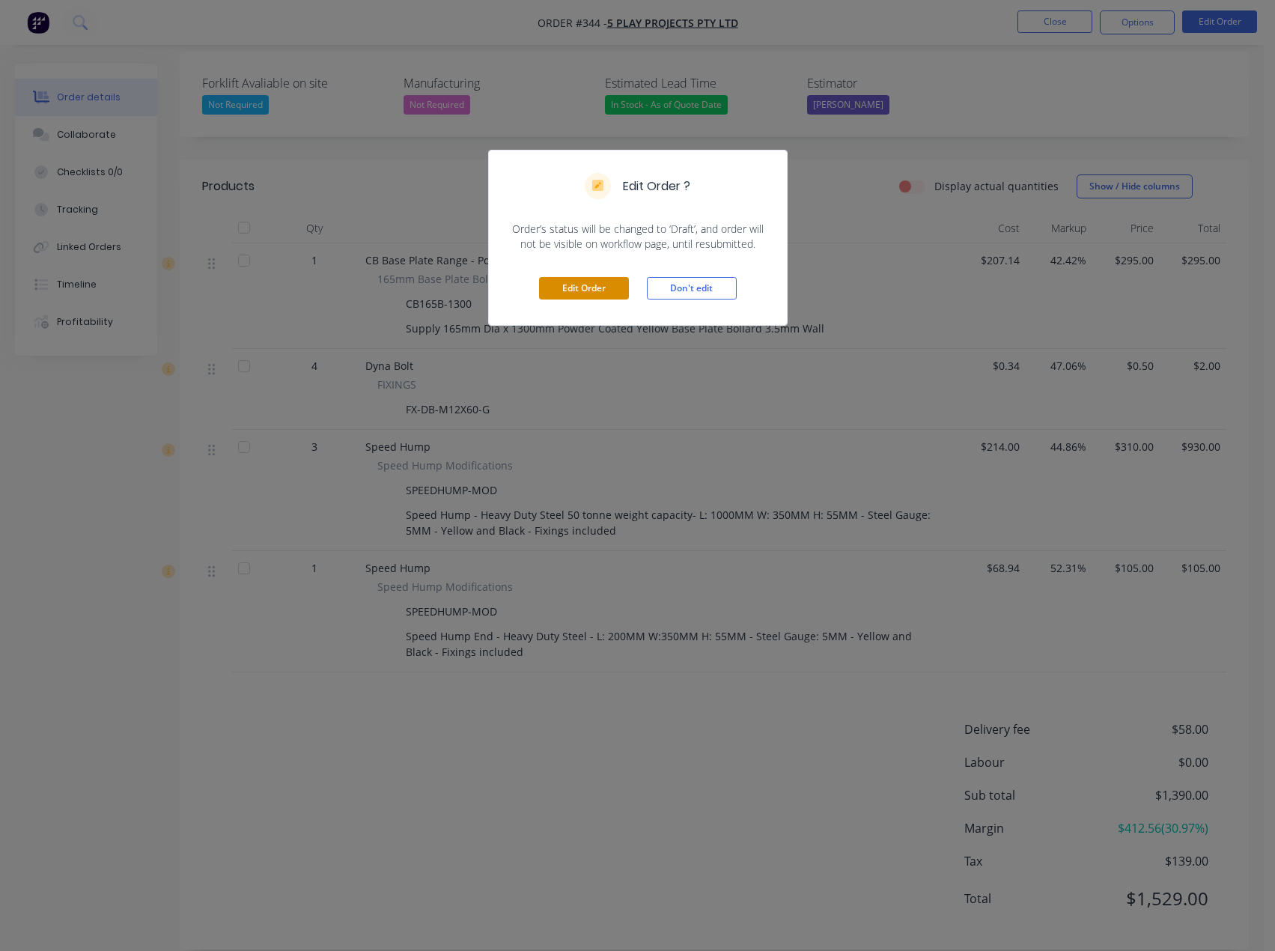
click at [585, 289] on button "Edit Order" at bounding box center [584, 288] width 90 height 22
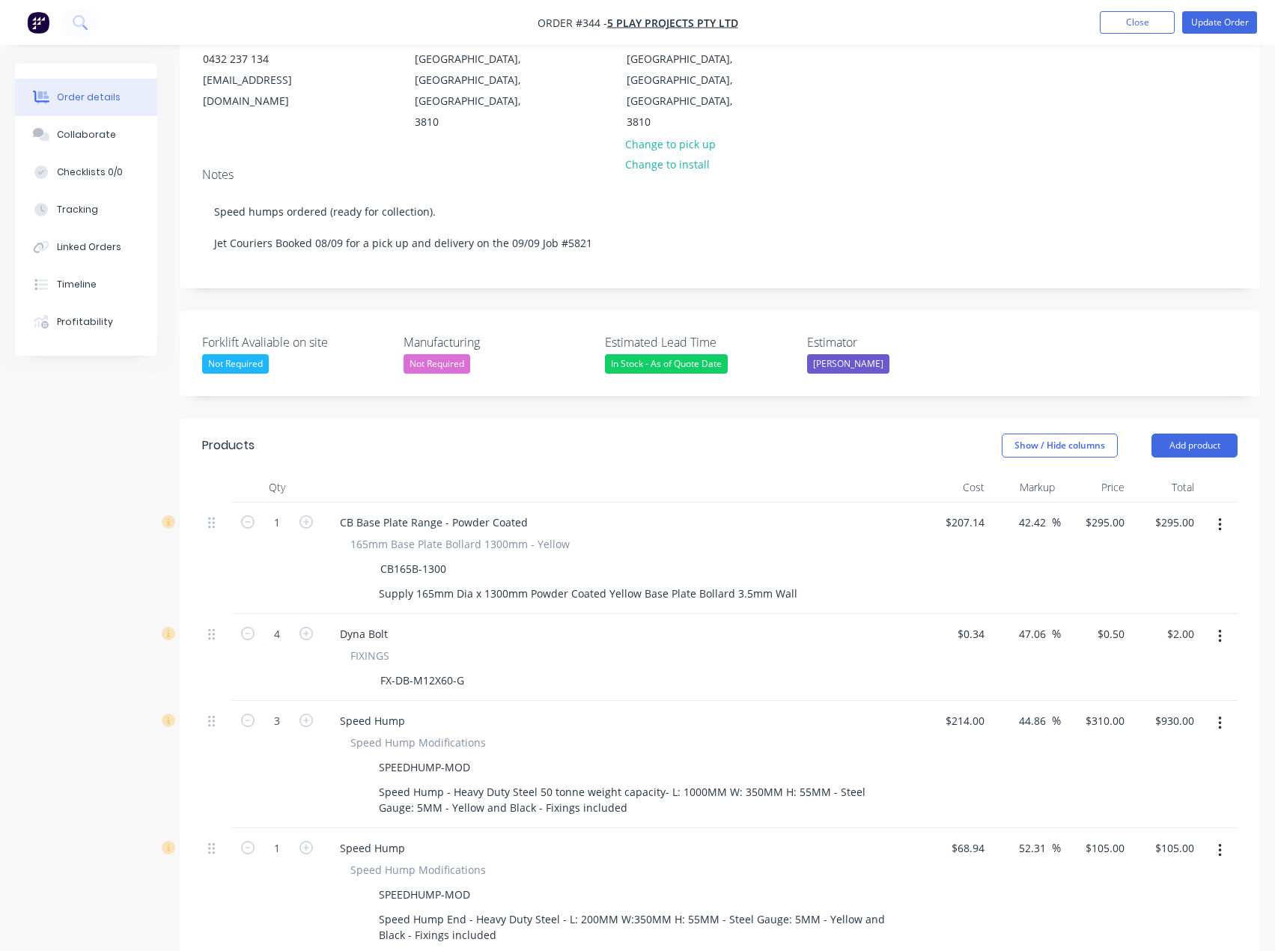
scroll to position [568, 0]
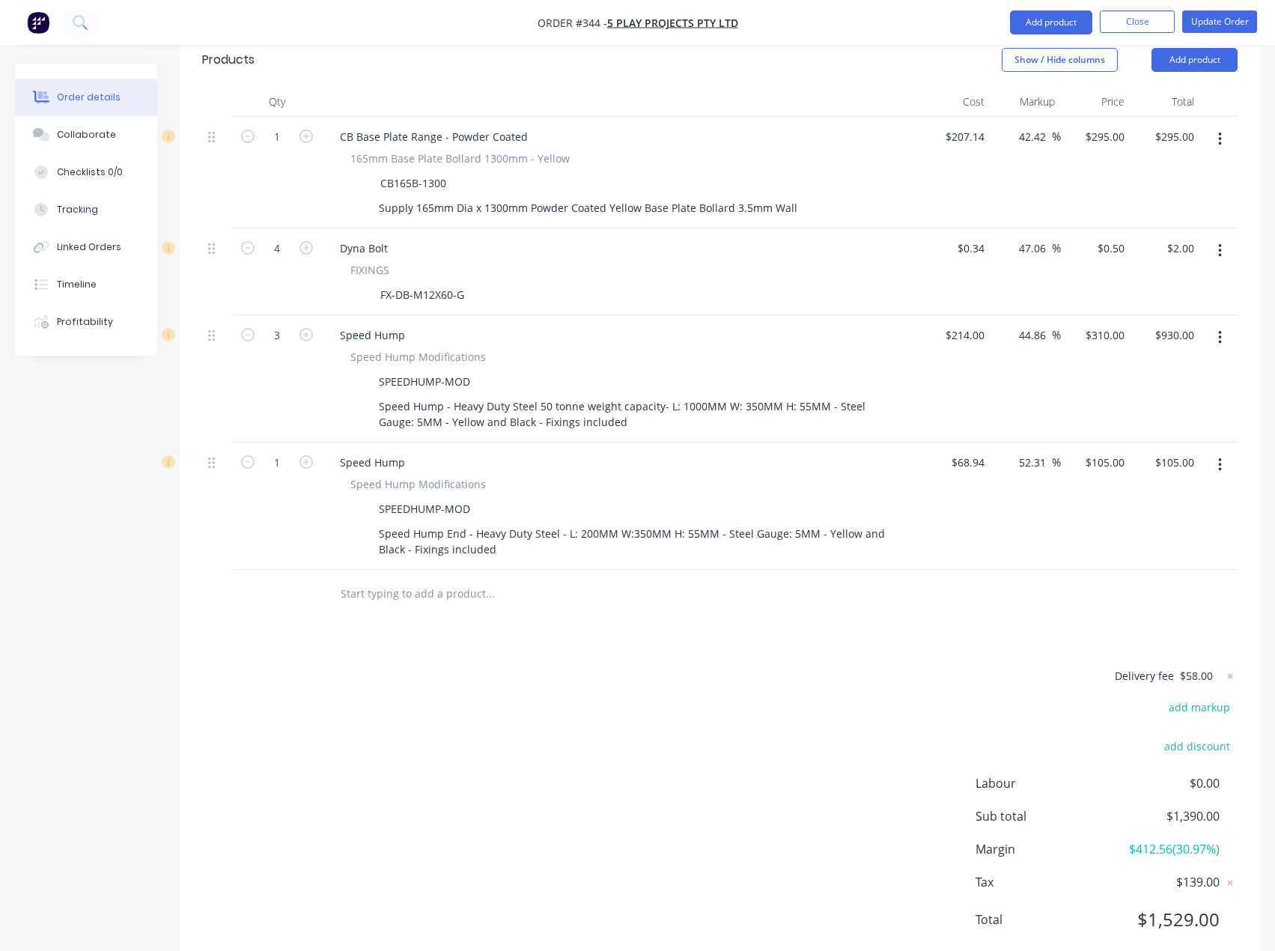
click at [1200, 668] on span "$58.00" at bounding box center [1196, 676] width 33 height 16
click at [1230, 669] on icon at bounding box center [1230, 676] width 15 height 15
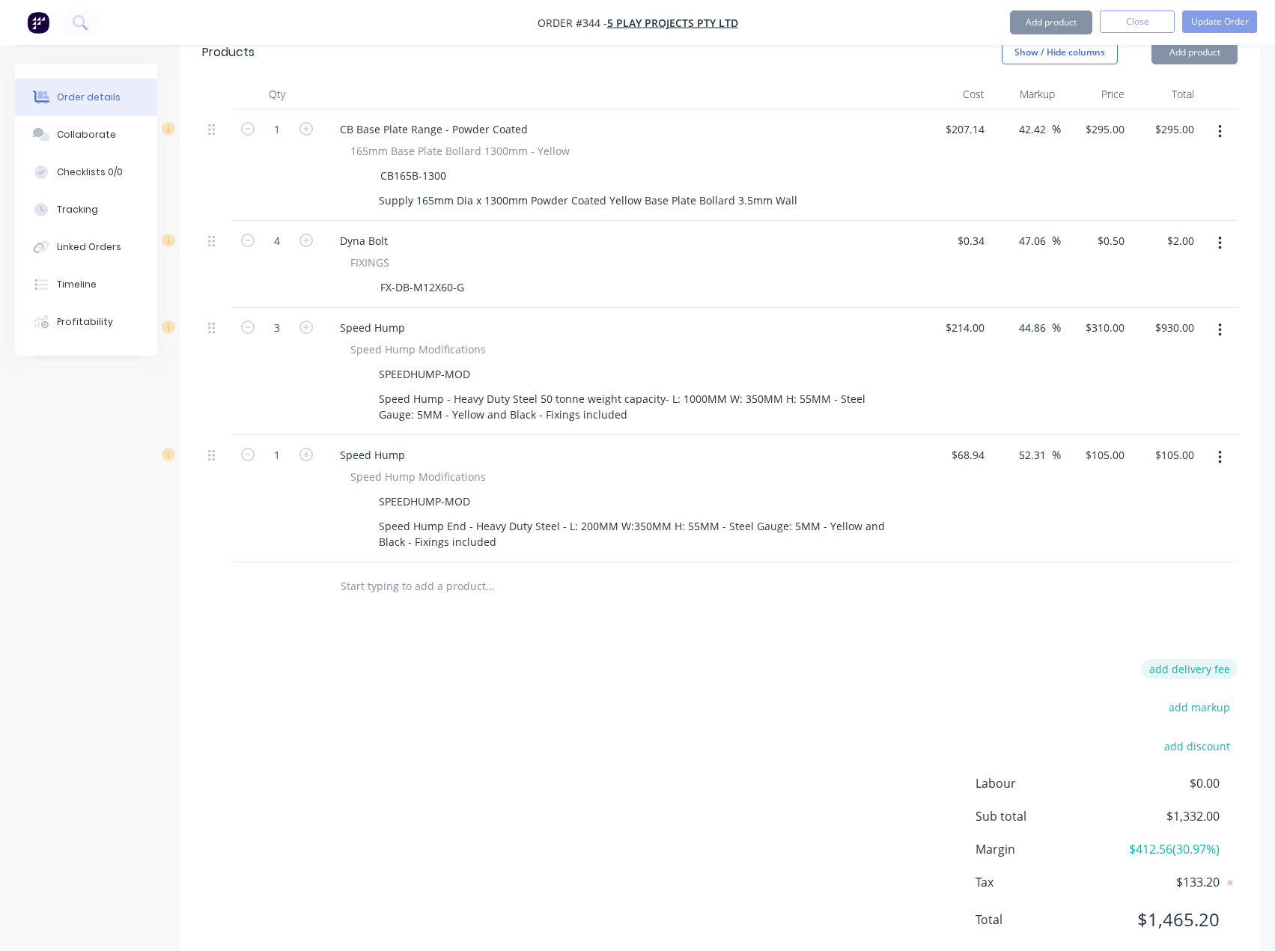
click at [1206, 659] on button "add delivery fee" at bounding box center [1189, 669] width 97 height 20
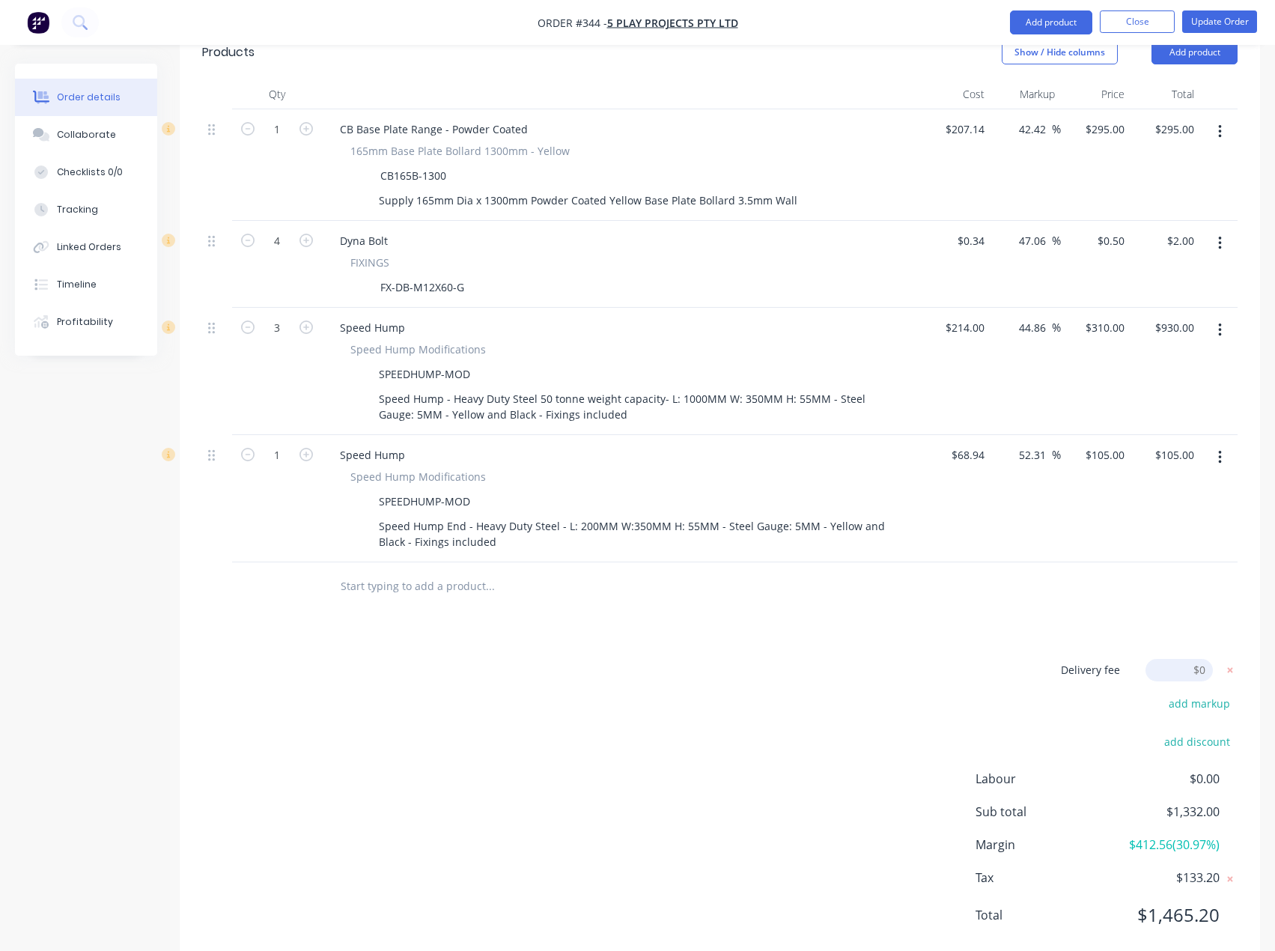
scroll to position [571, 0]
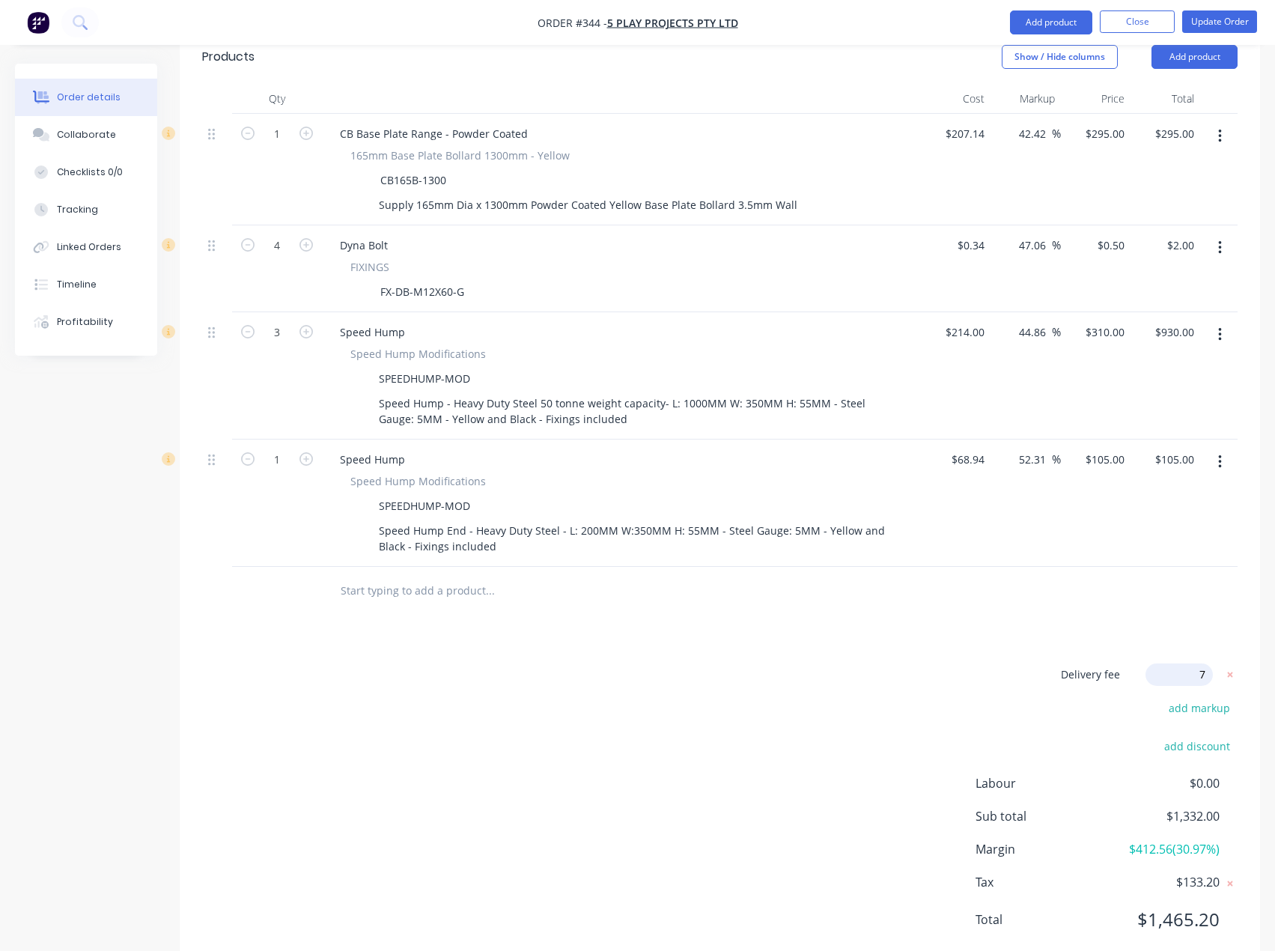
type input "70"
click at [671, 724] on div "Delivery fee Delivery fee Delivery fee name (Optional) 70 70 $0 add markup add …" at bounding box center [720, 805] width 1036 height 285
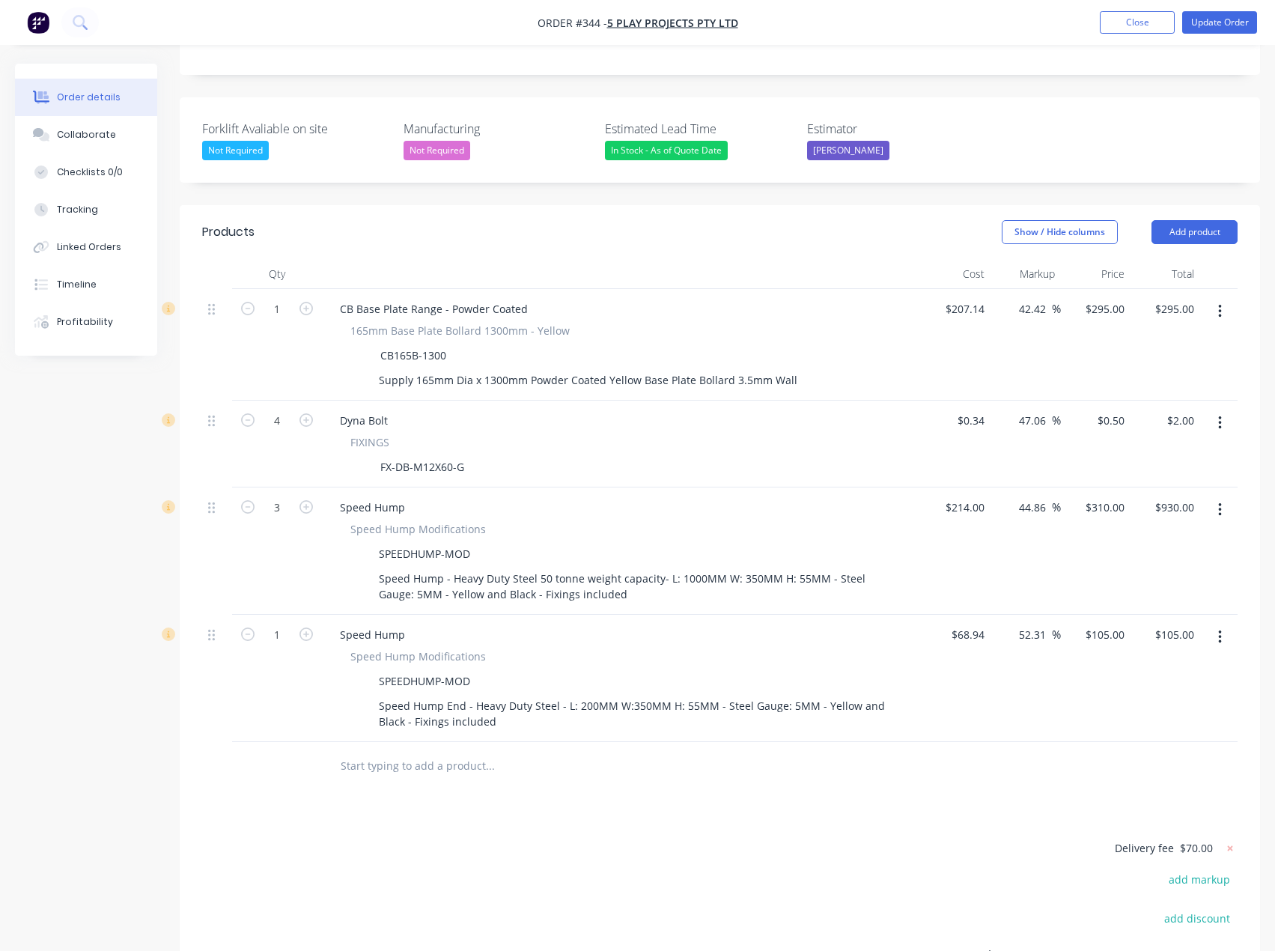
scroll to position [118, 0]
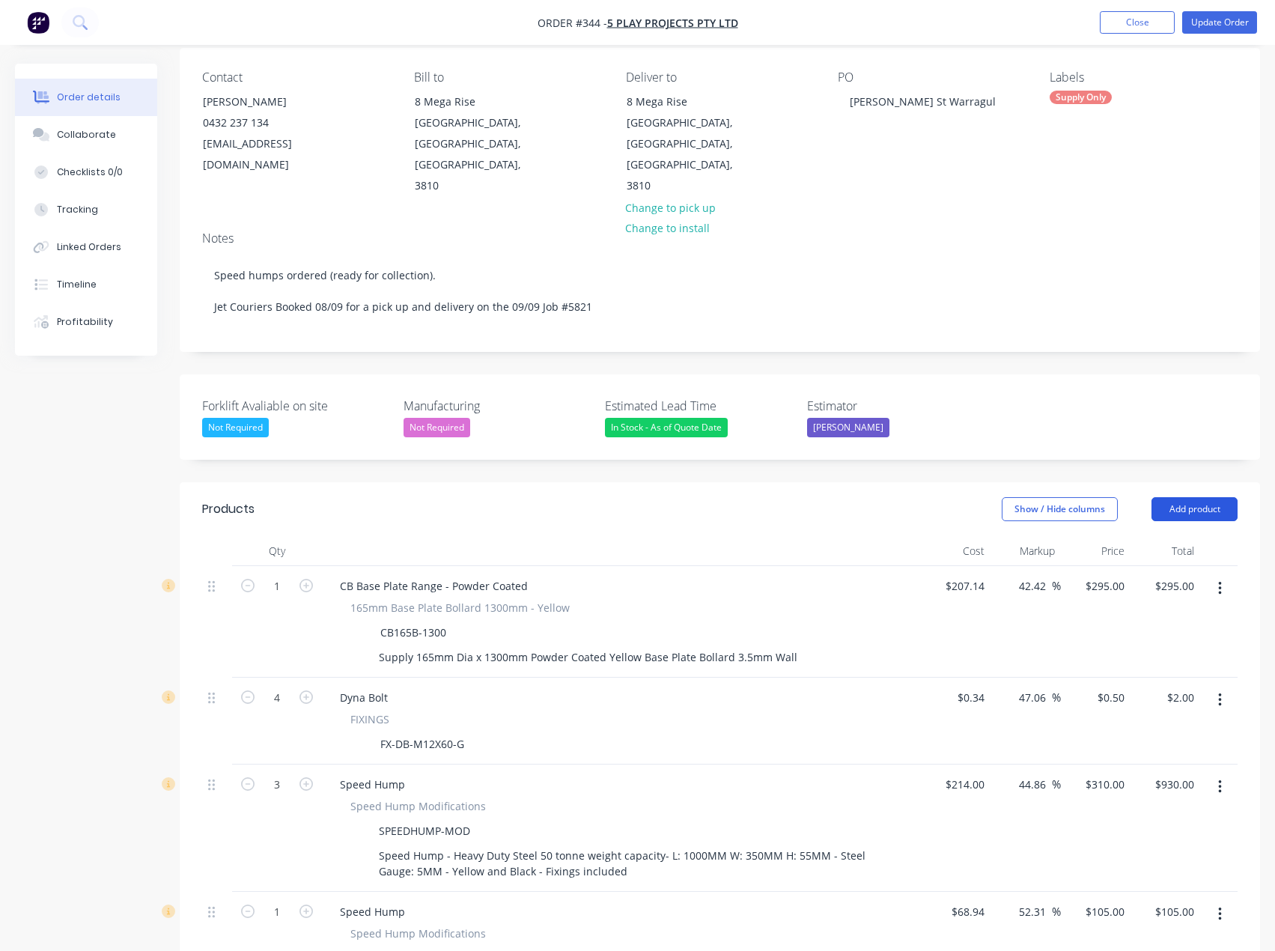
click at [1200, 497] on button "Add product" at bounding box center [1195, 509] width 86 height 24
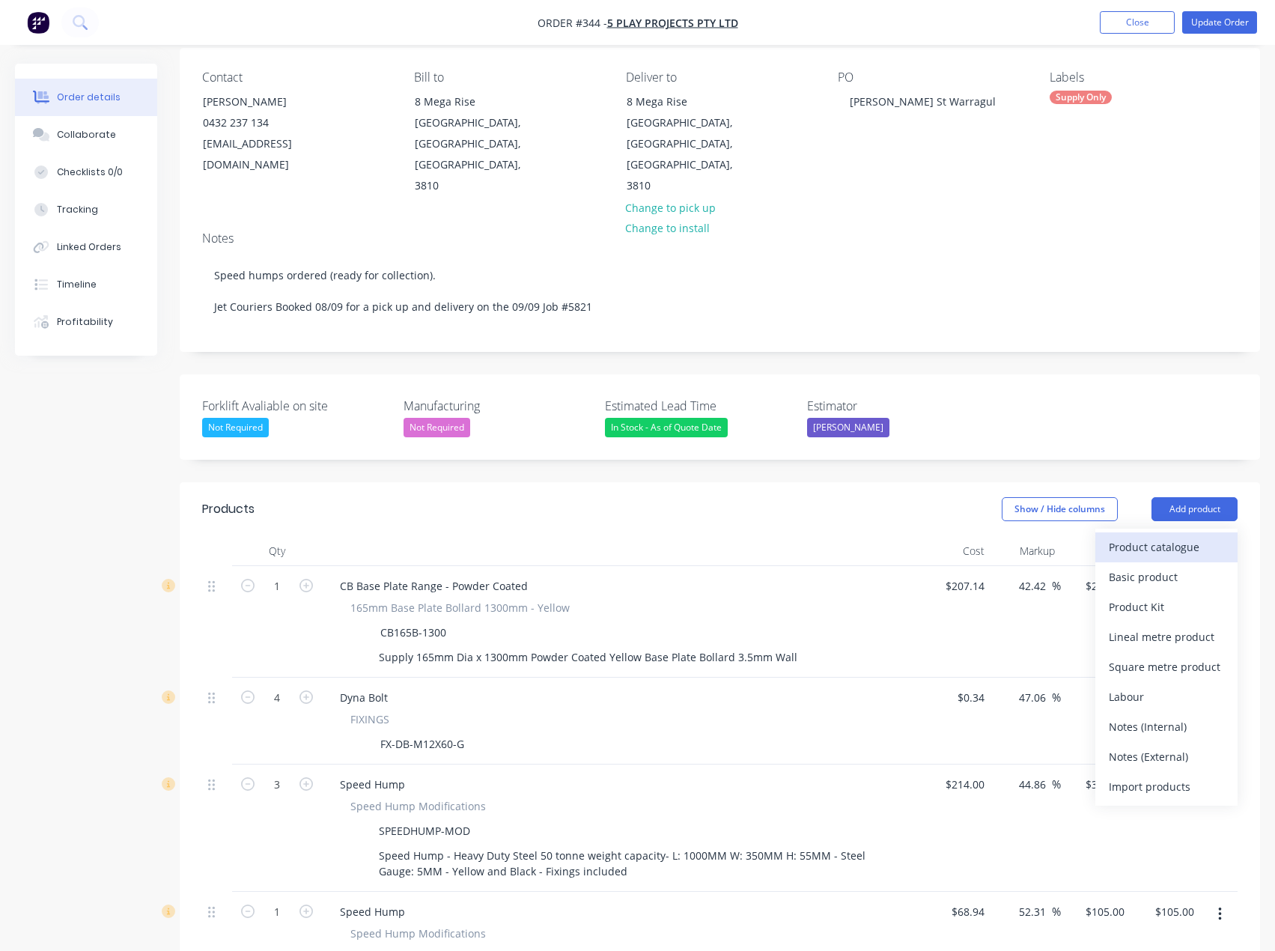
click at [1131, 536] on div "Product catalogue" at bounding box center [1166, 547] width 115 height 22
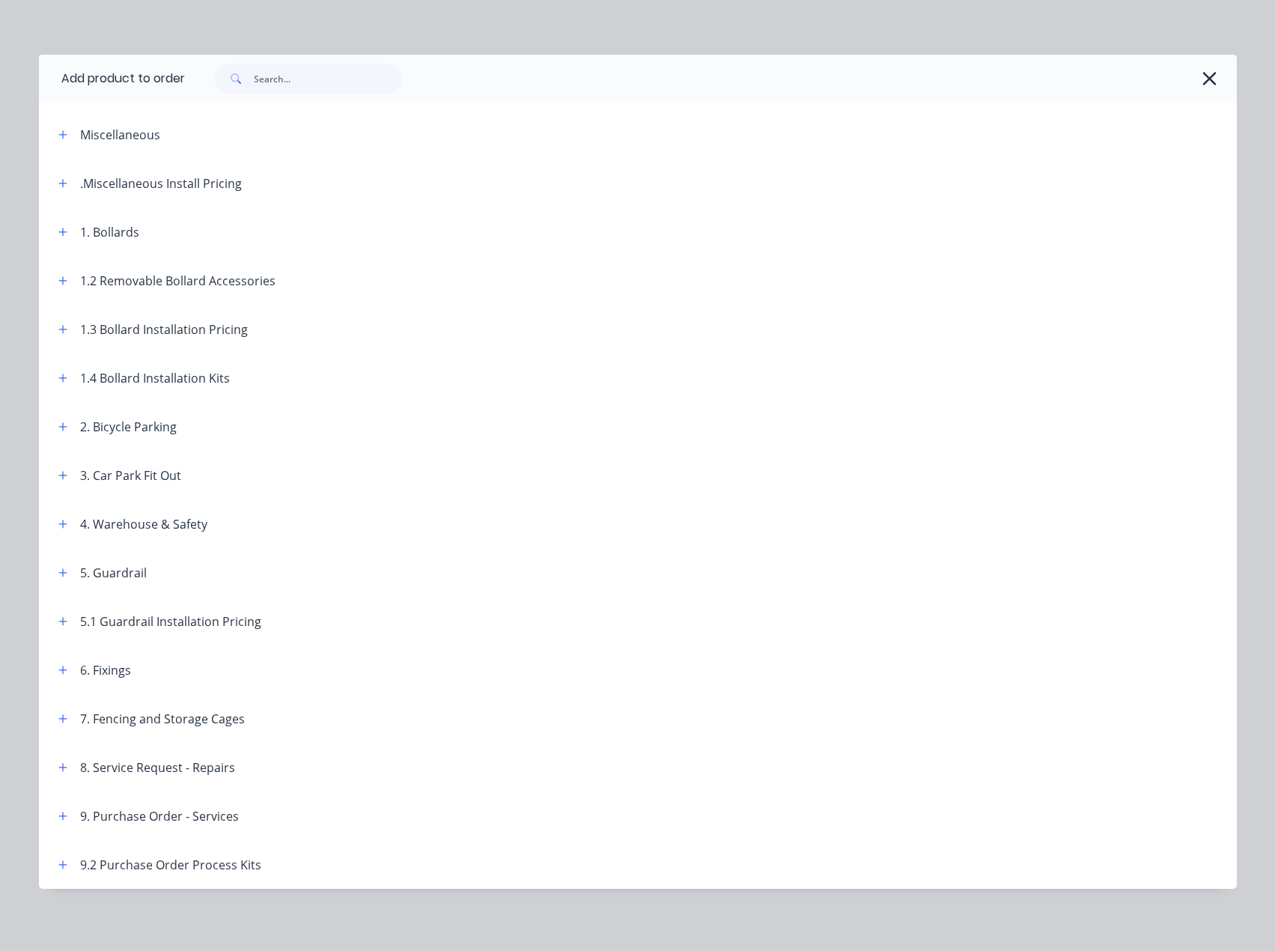
scroll to position [9, 0]
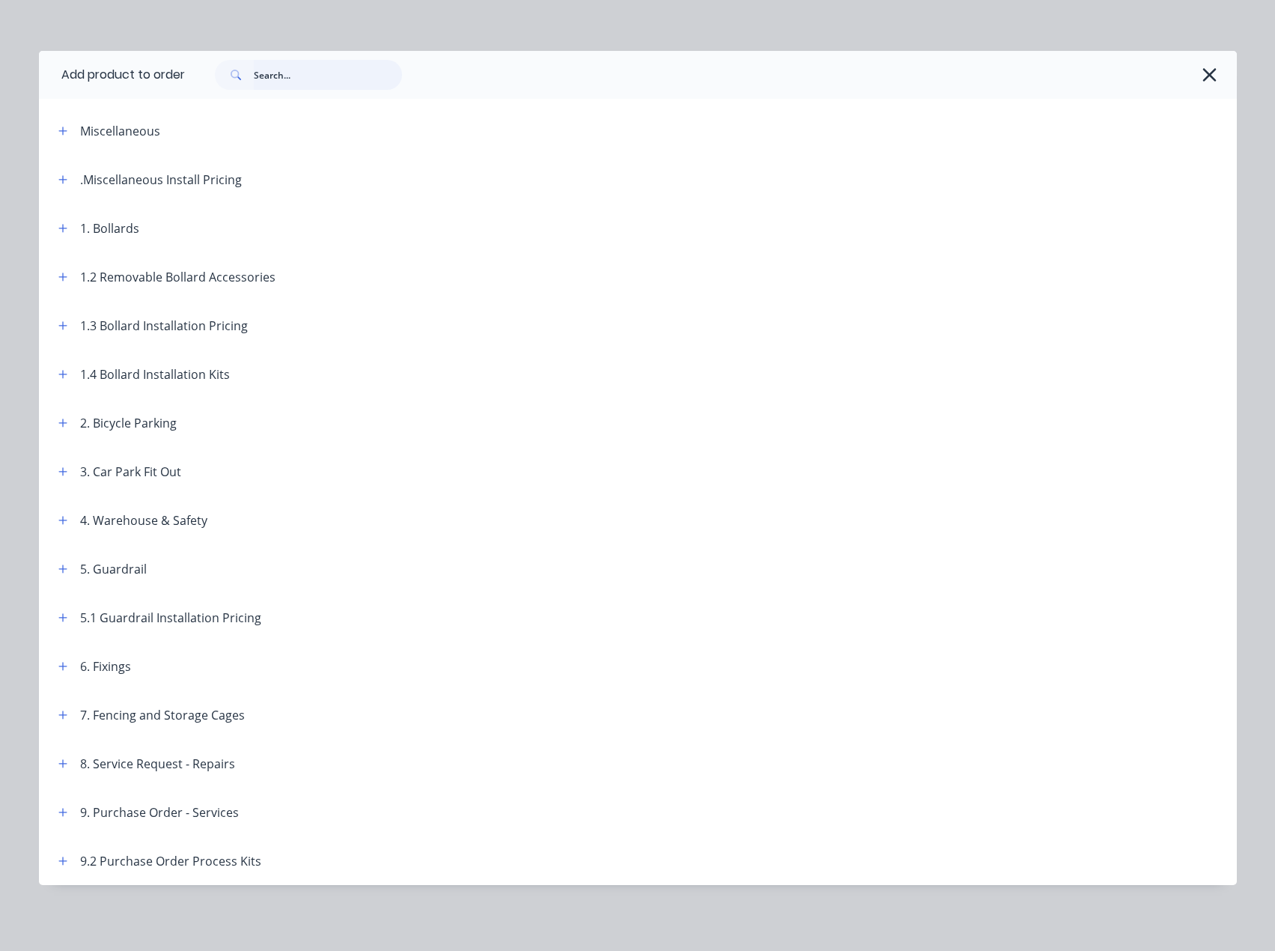
click at [285, 80] on input "text" at bounding box center [328, 75] width 148 height 30
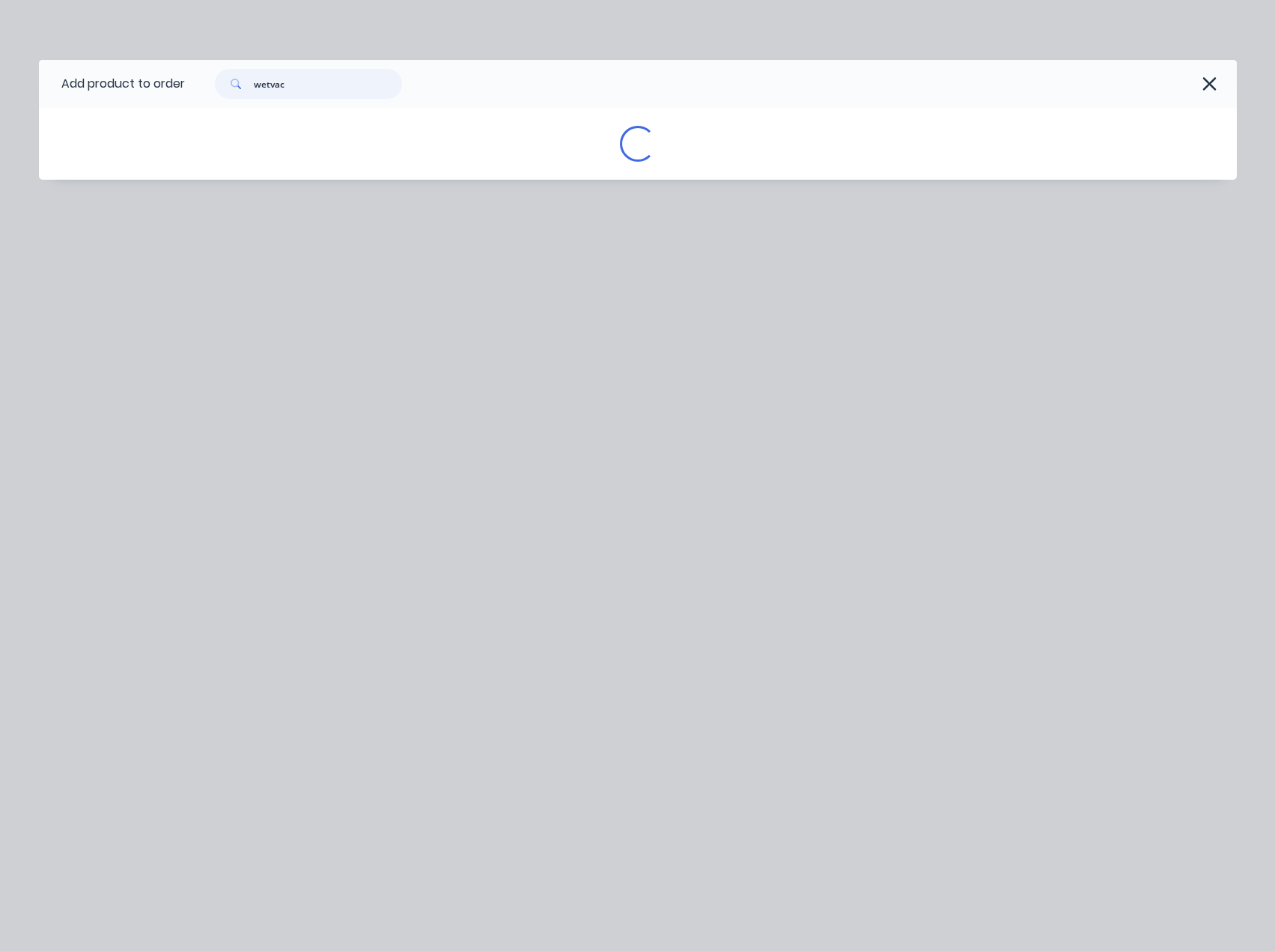
scroll to position [0, 0]
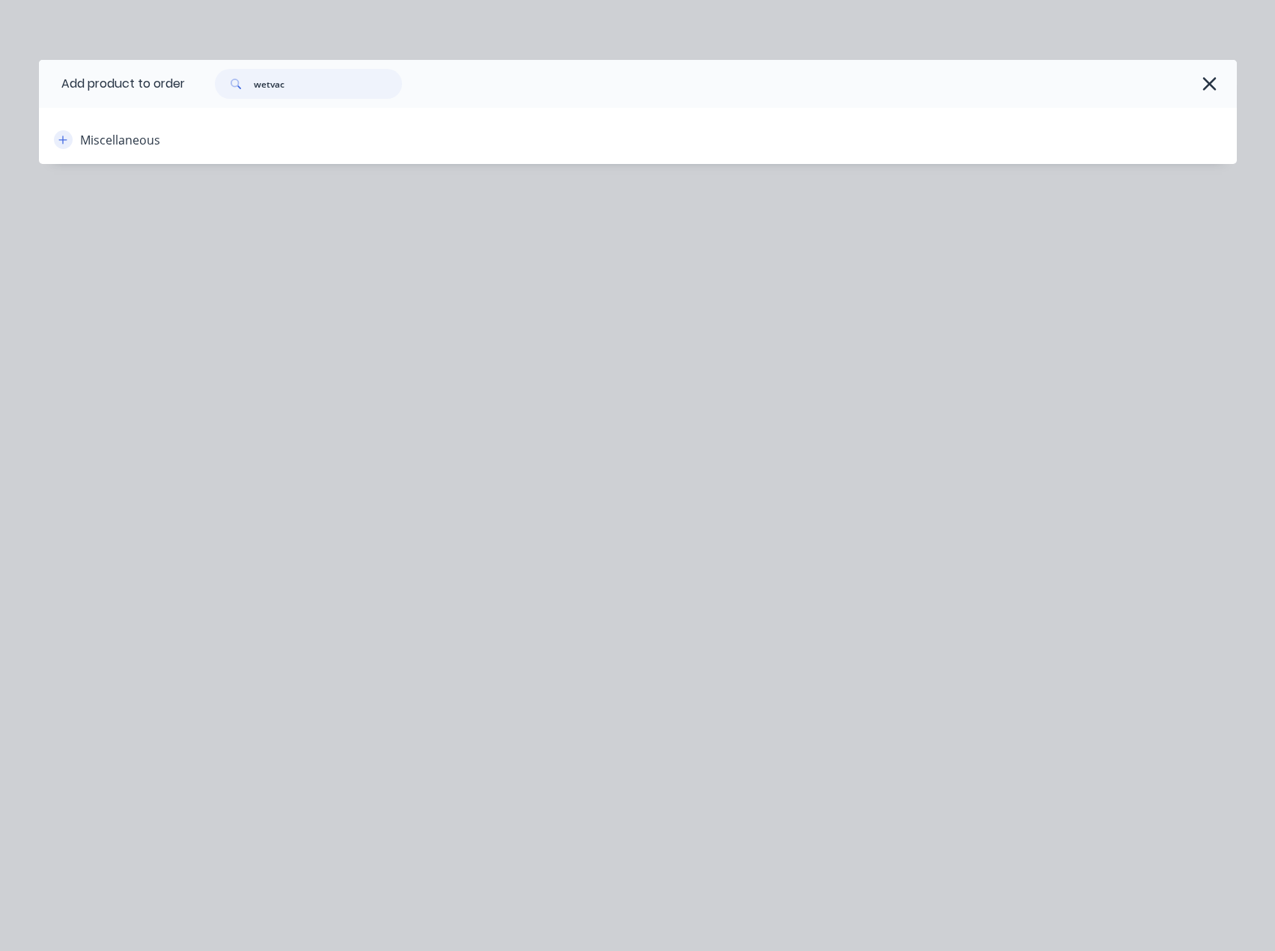
type input "wetvac"
click at [63, 141] on icon "button" at bounding box center [62, 140] width 8 height 8
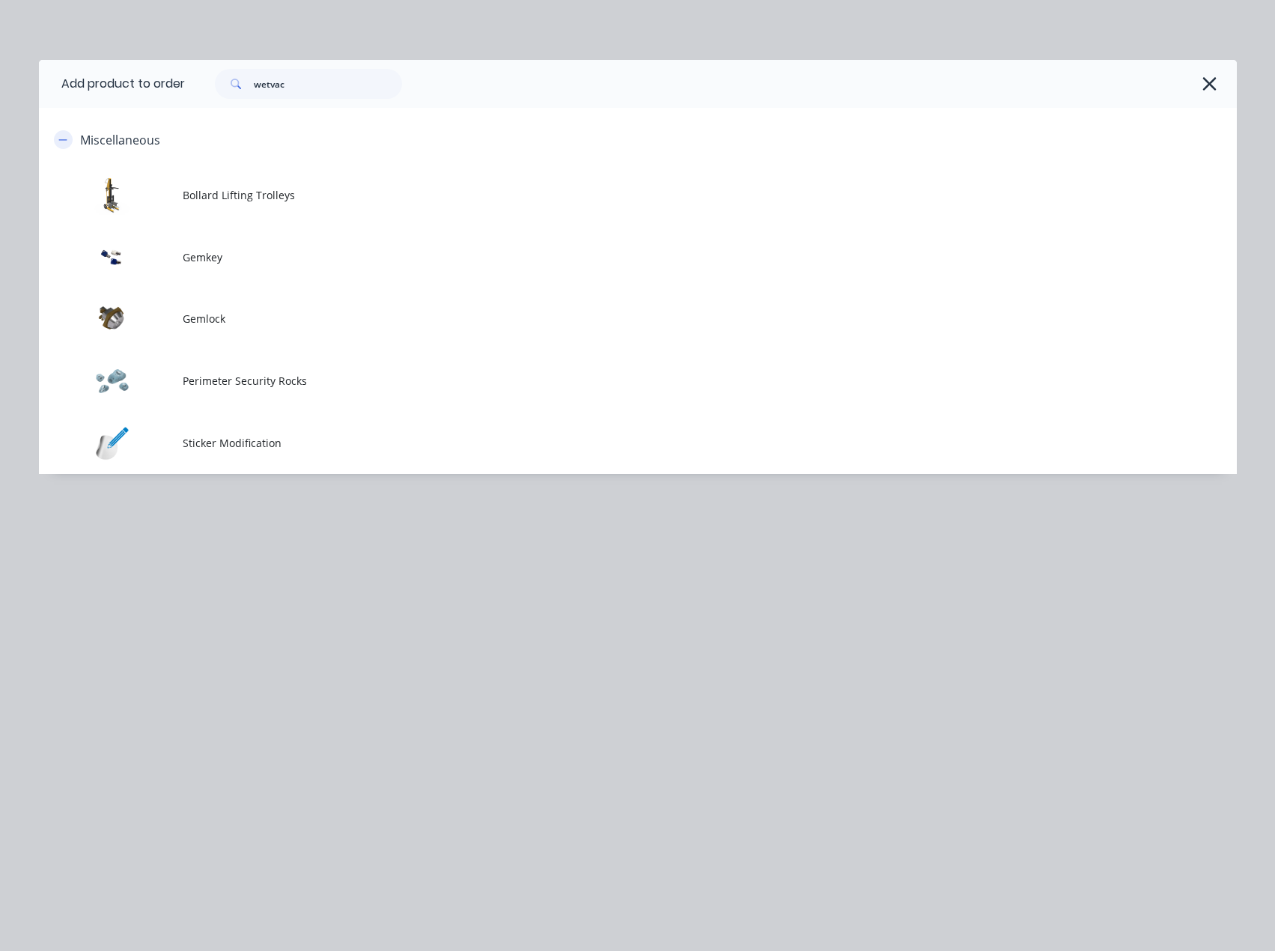
click at [64, 140] on icon "button" at bounding box center [62, 140] width 9 height 10
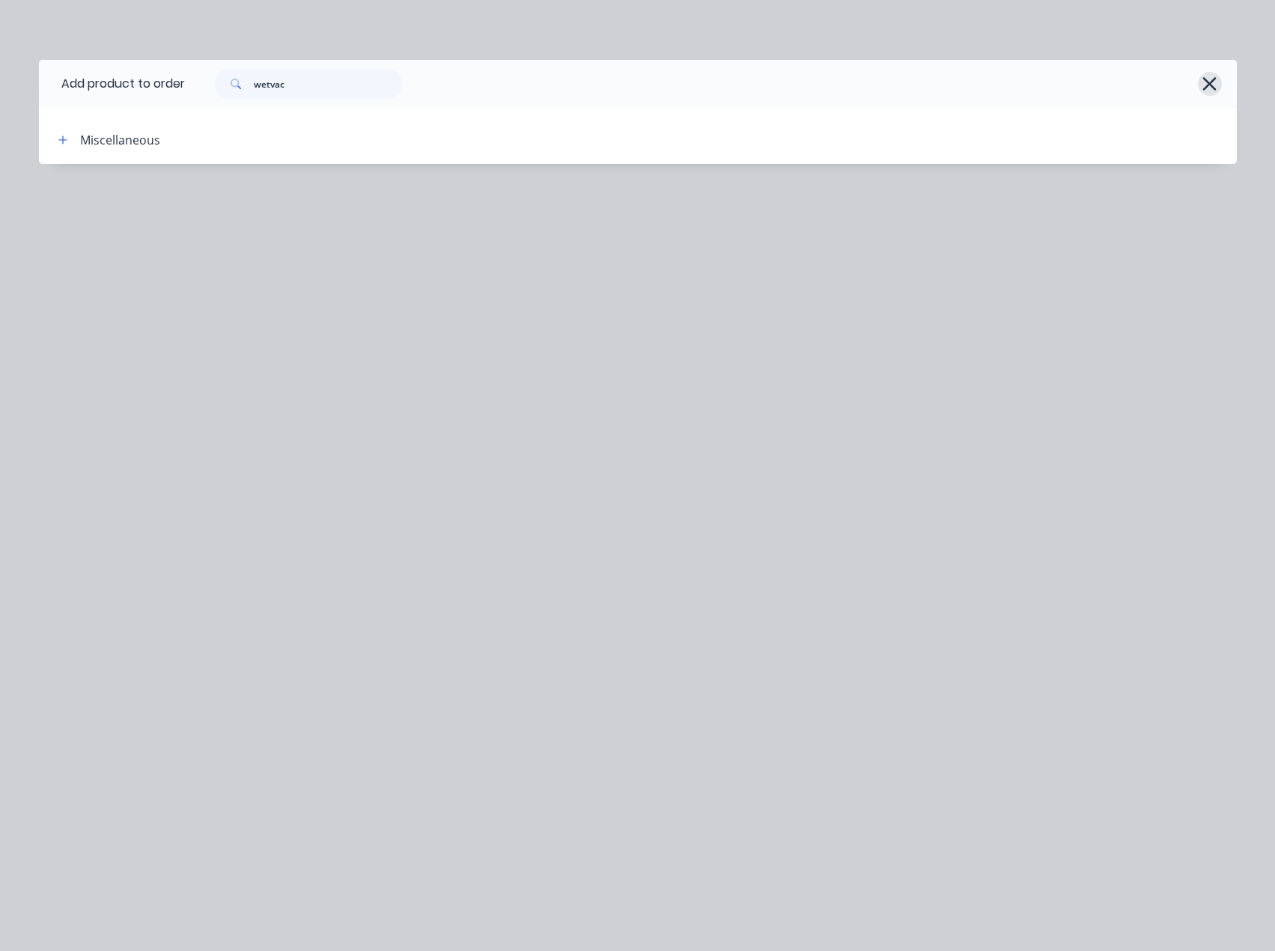
click at [1204, 84] on icon "button" at bounding box center [1210, 83] width 16 height 21
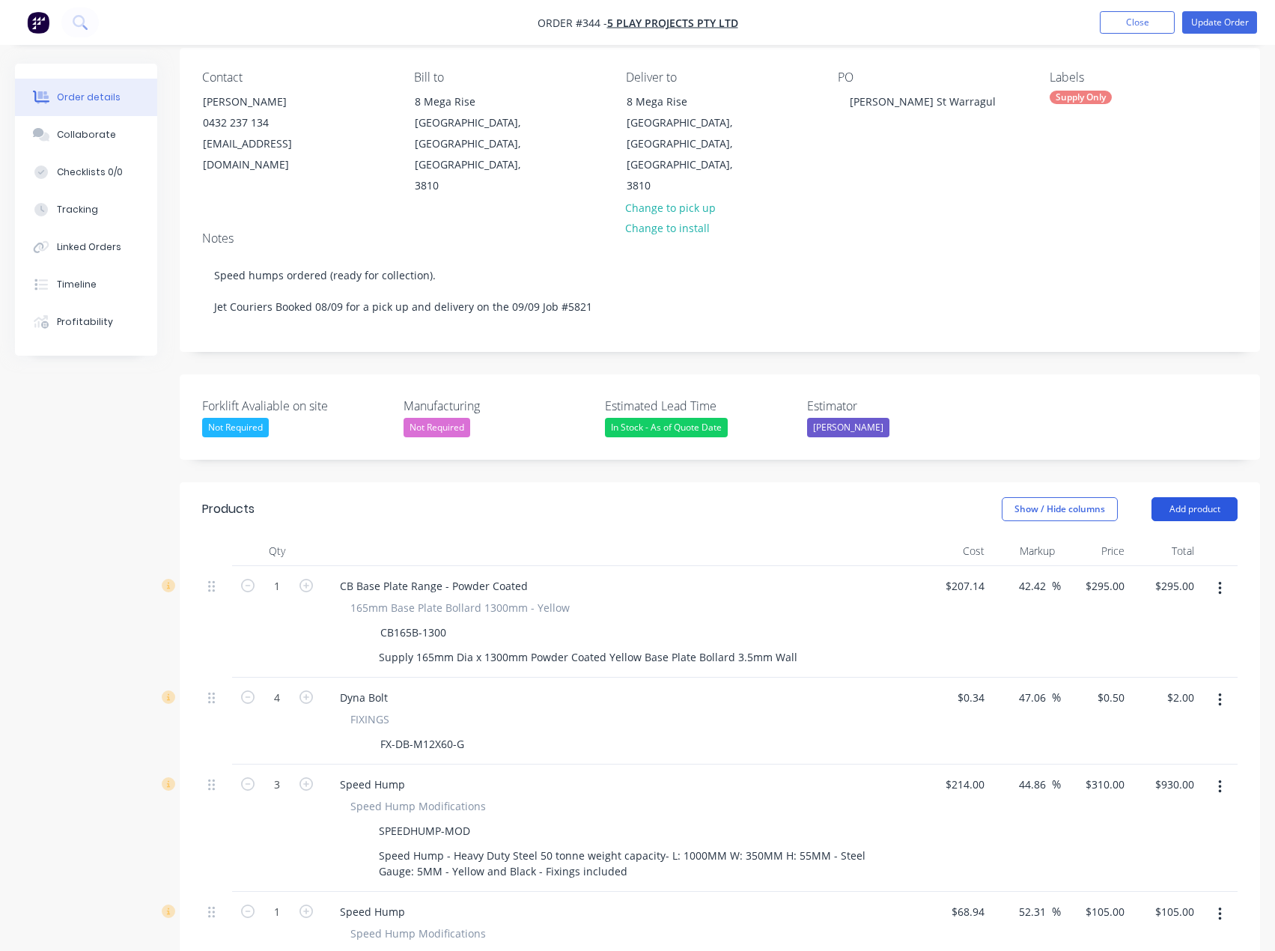
click at [1209, 497] on button "Add product" at bounding box center [1195, 509] width 86 height 24
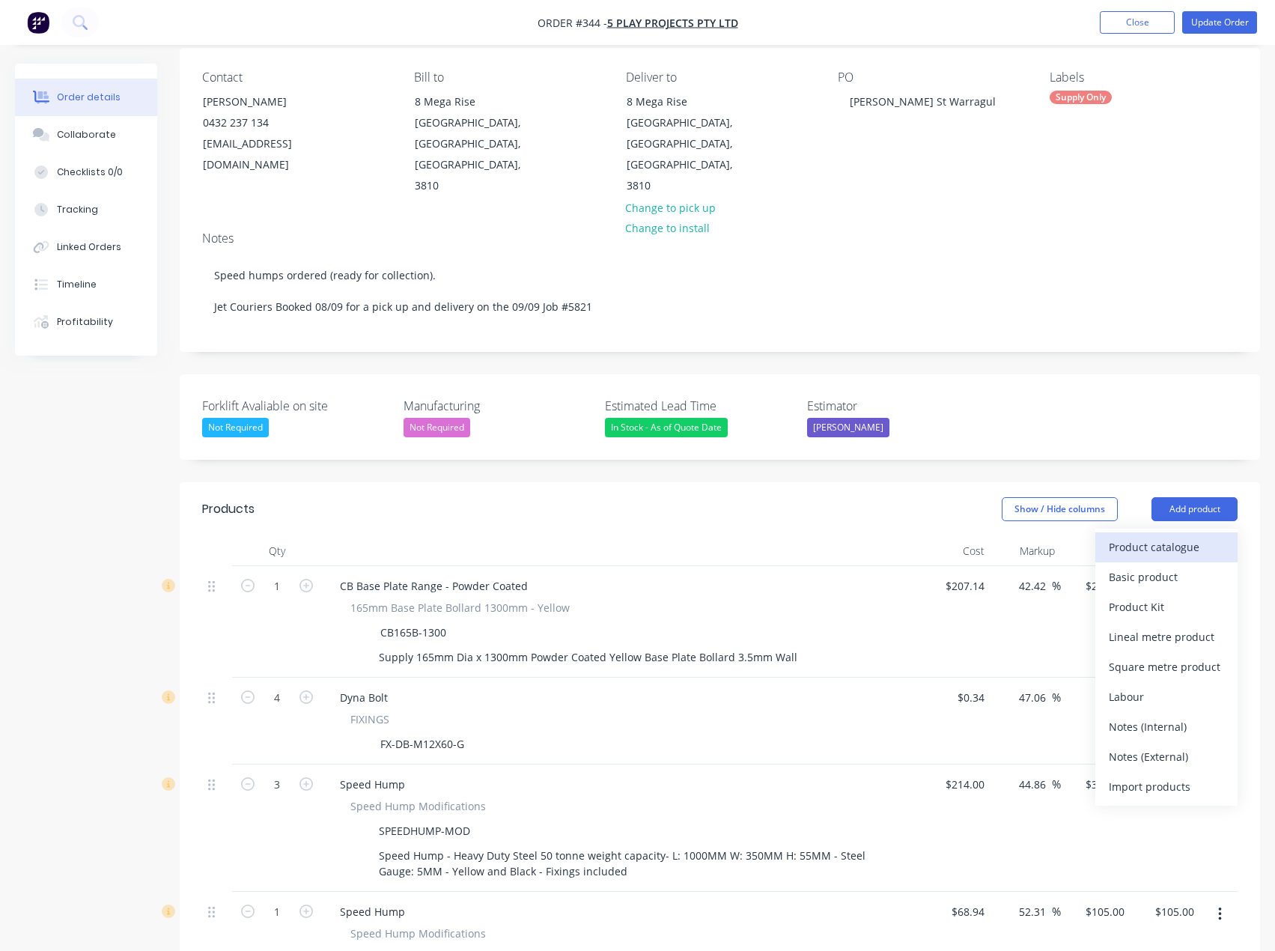
click at [1184, 536] on div "Product catalogue" at bounding box center [1166, 547] width 115 height 22
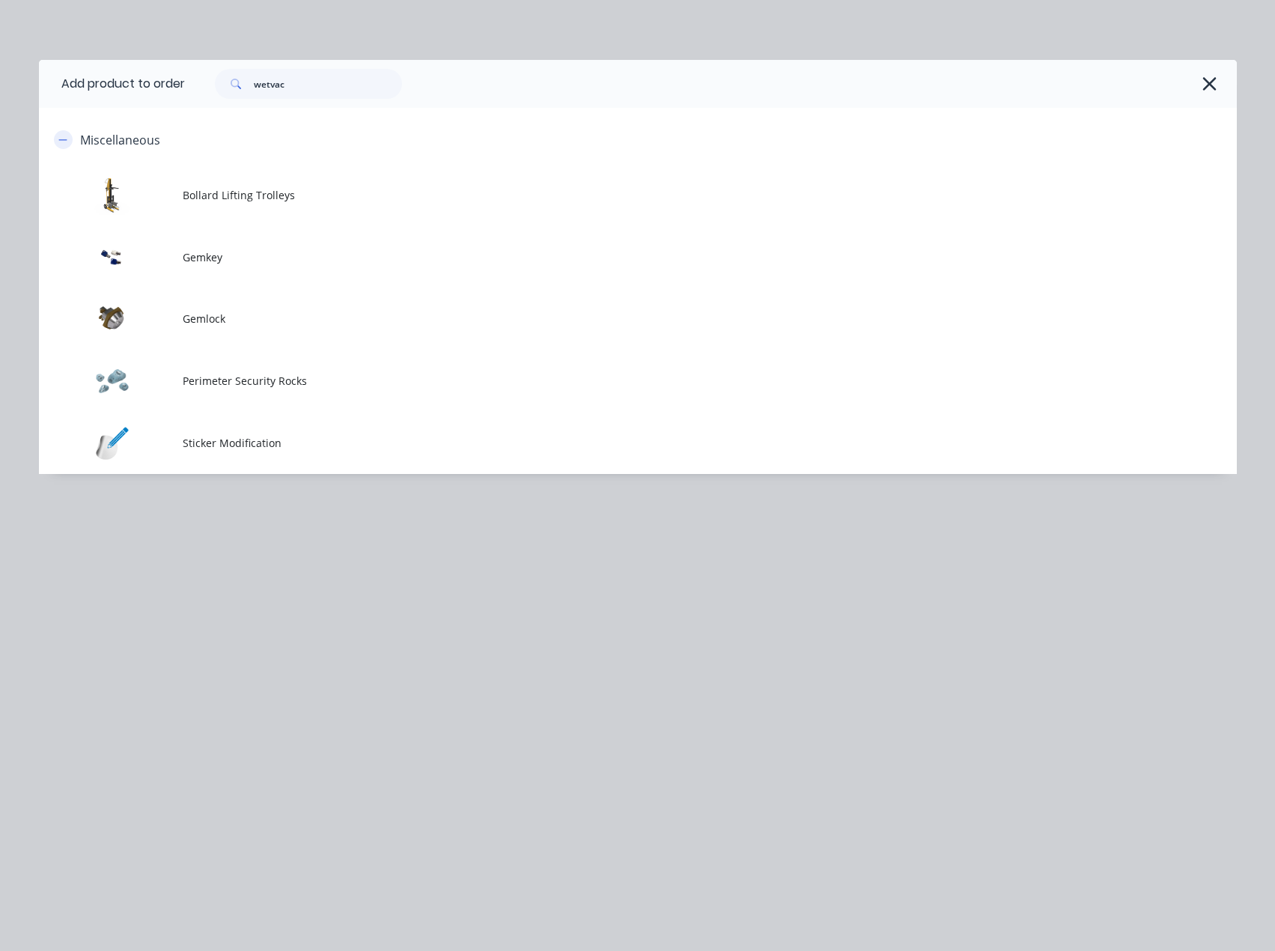
click at [61, 142] on icon "button" at bounding box center [62, 140] width 9 height 10
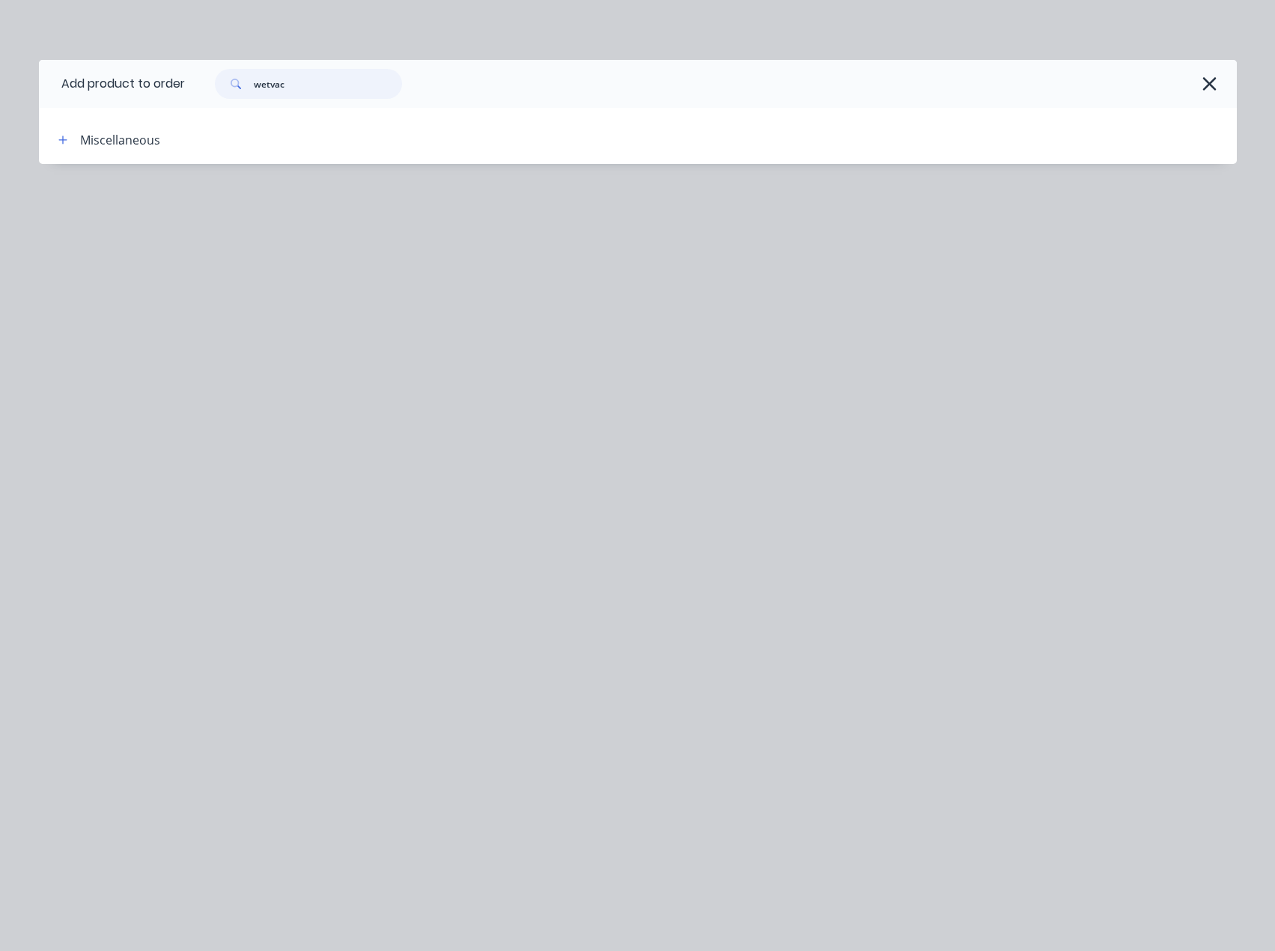
drag, startPoint x: 294, startPoint y: 88, endPoint x: 189, endPoint y: 82, distance: 105.0
click at [189, 82] on div "wetvac" at bounding box center [703, 84] width 1037 height 30
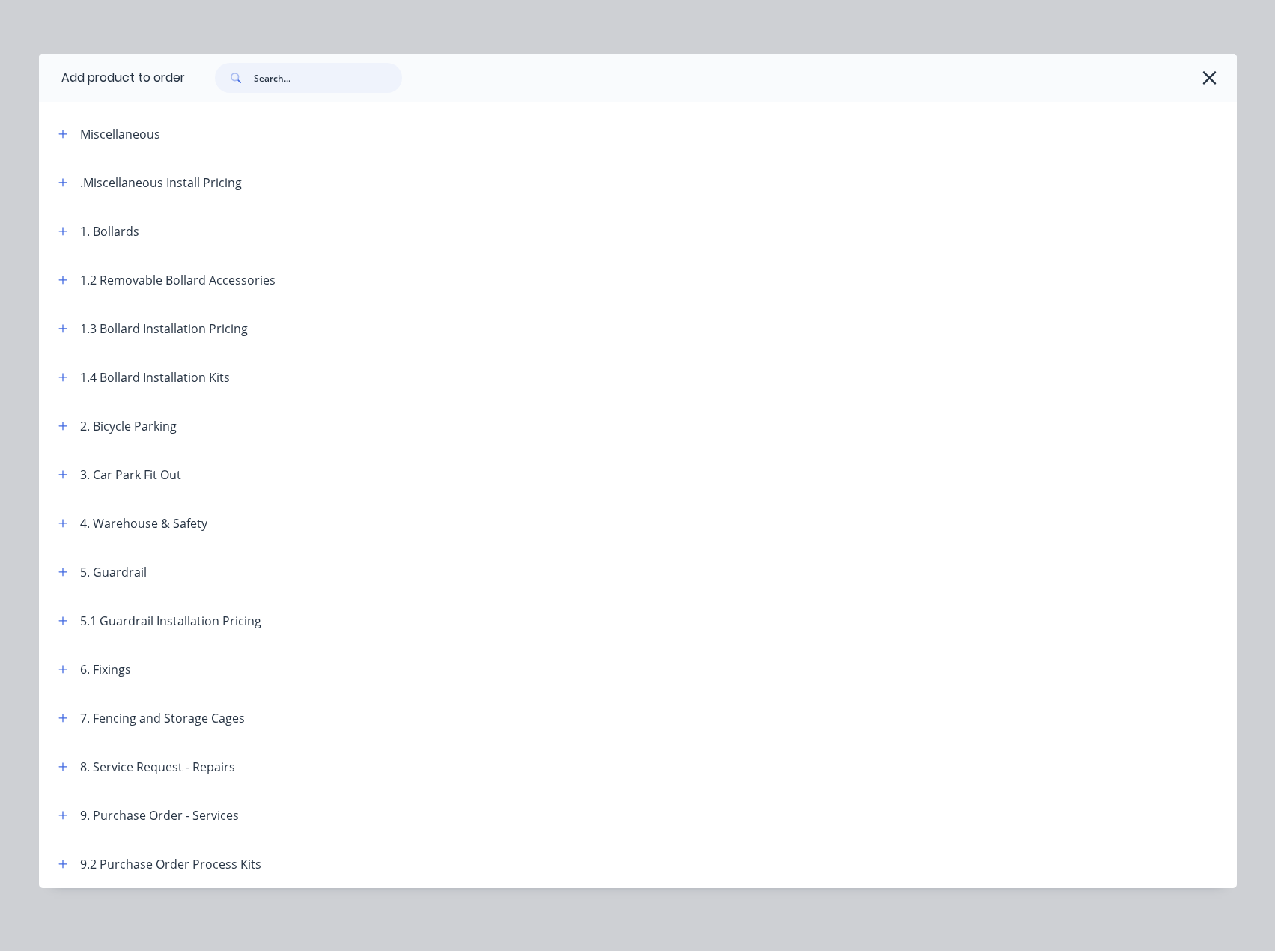
scroll to position [9, 0]
click at [58, 815] on icon "button" at bounding box center [62, 812] width 9 height 10
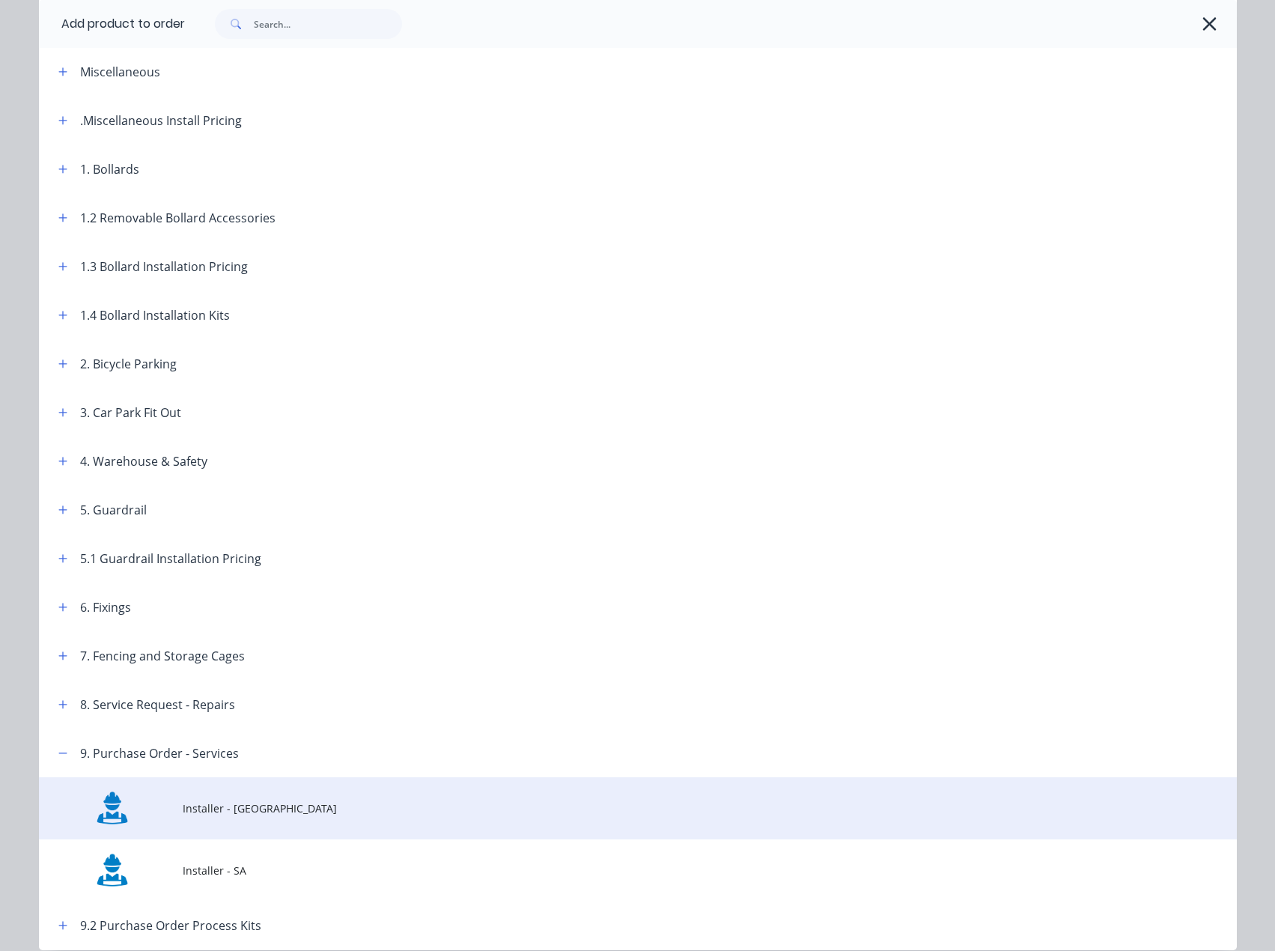
scroll to position [133, 0]
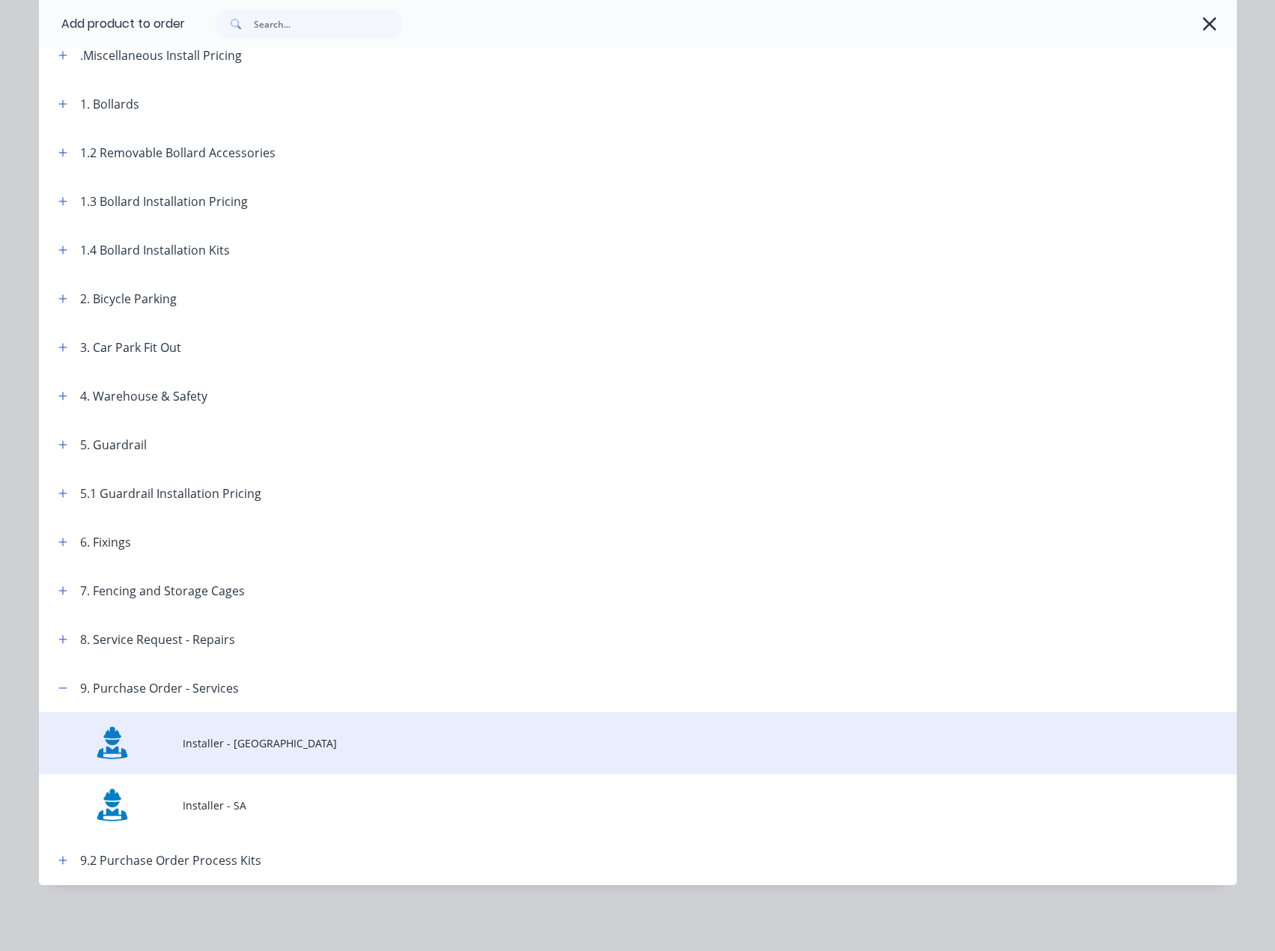
click at [238, 749] on span "Installer - [GEOGRAPHIC_DATA]" at bounding box center [604, 743] width 843 height 16
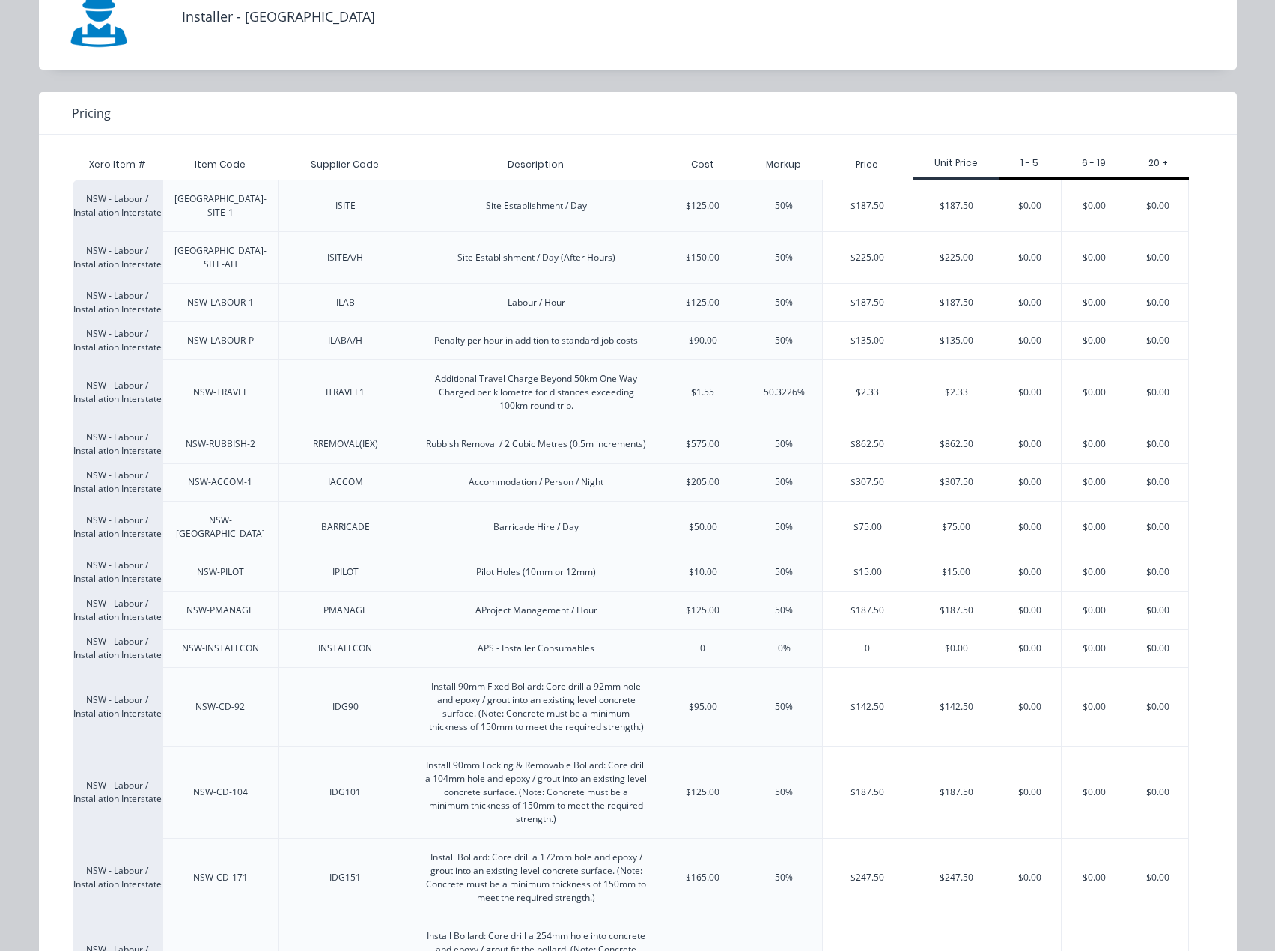
scroll to position [0, 0]
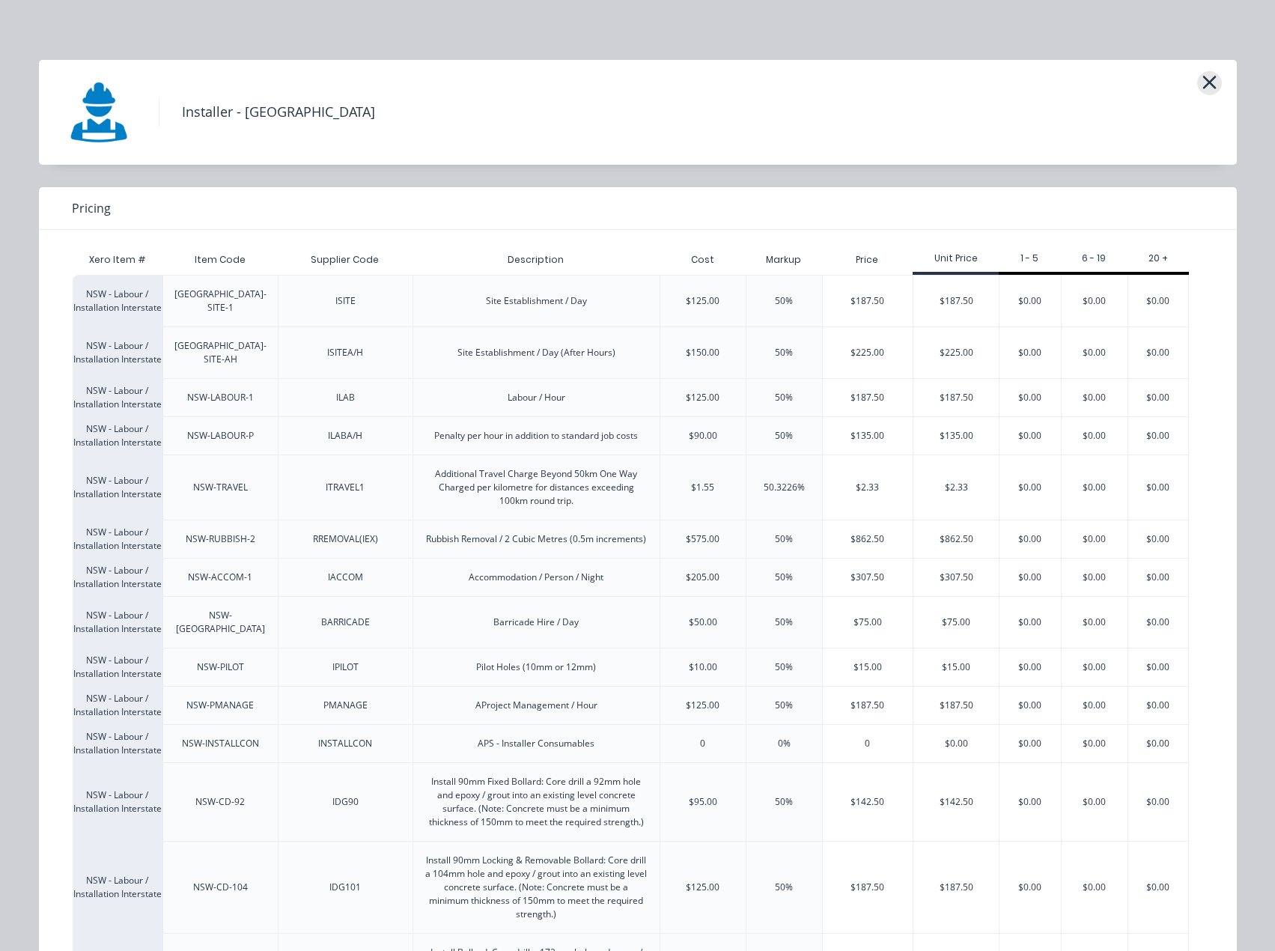
click at [1197, 82] on button "button" at bounding box center [1209, 83] width 25 height 24
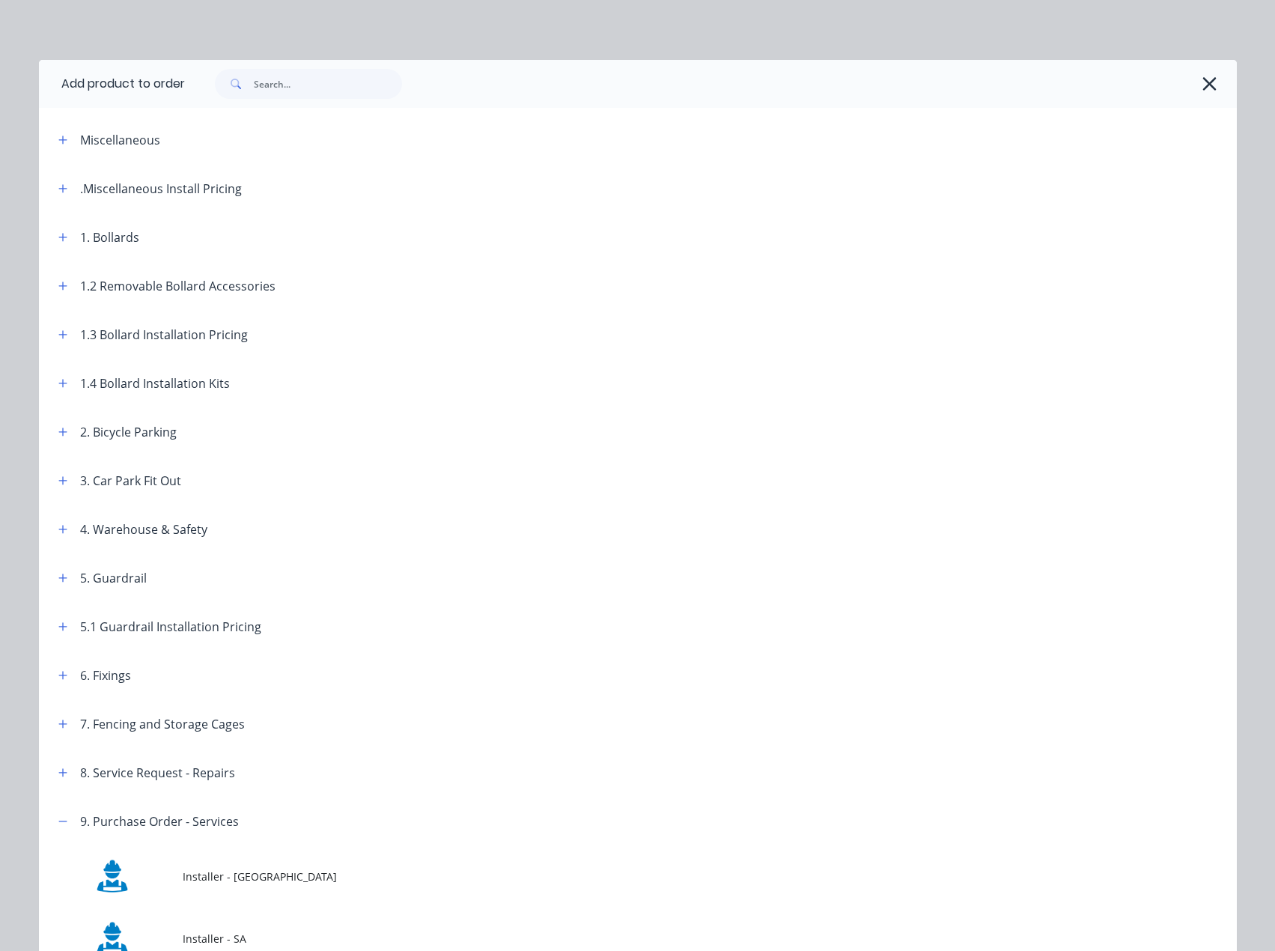
scroll to position [133, 0]
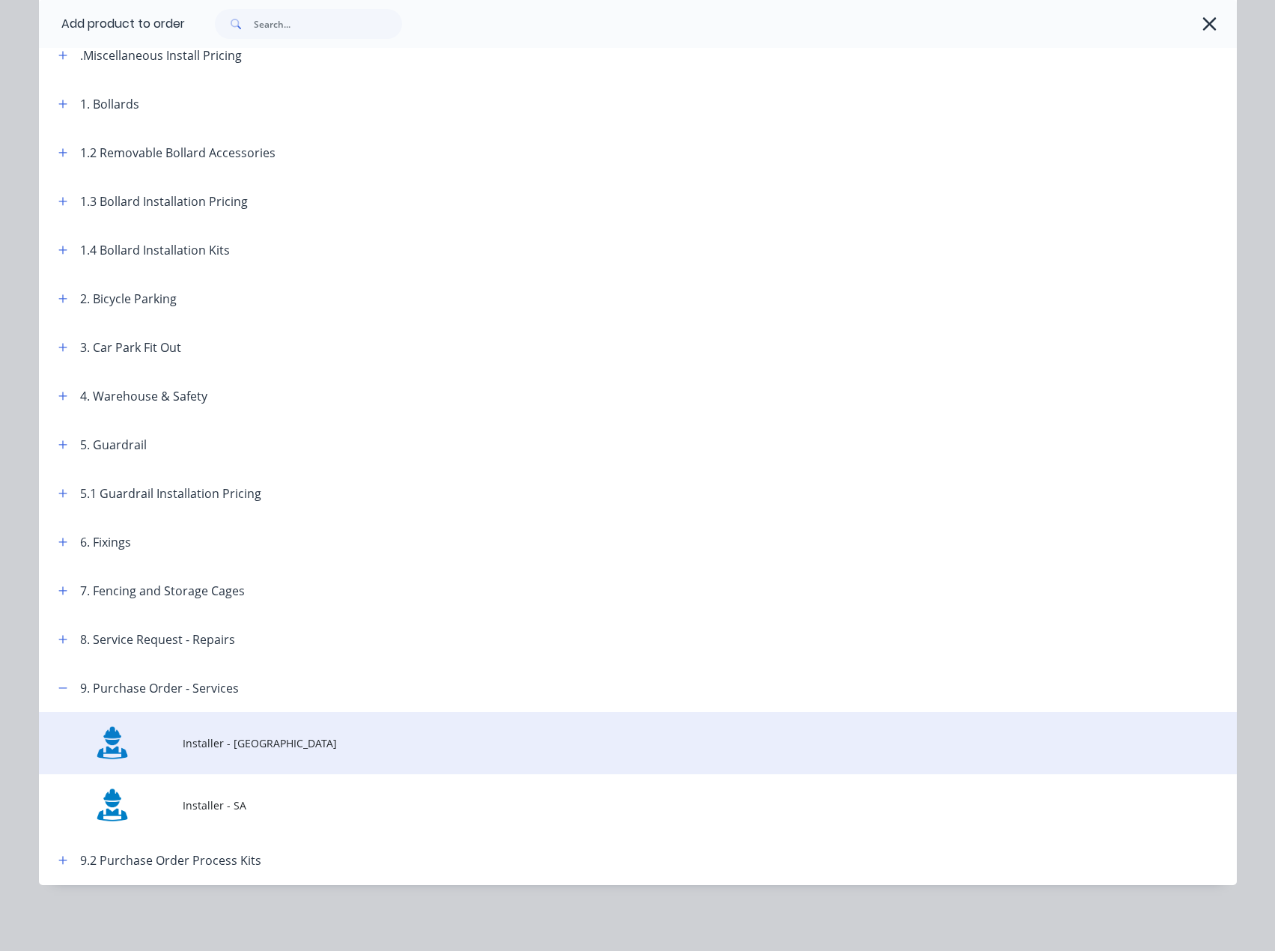
click at [222, 747] on span "Installer - [GEOGRAPHIC_DATA]" at bounding box center [604, 743] width 843 height 16
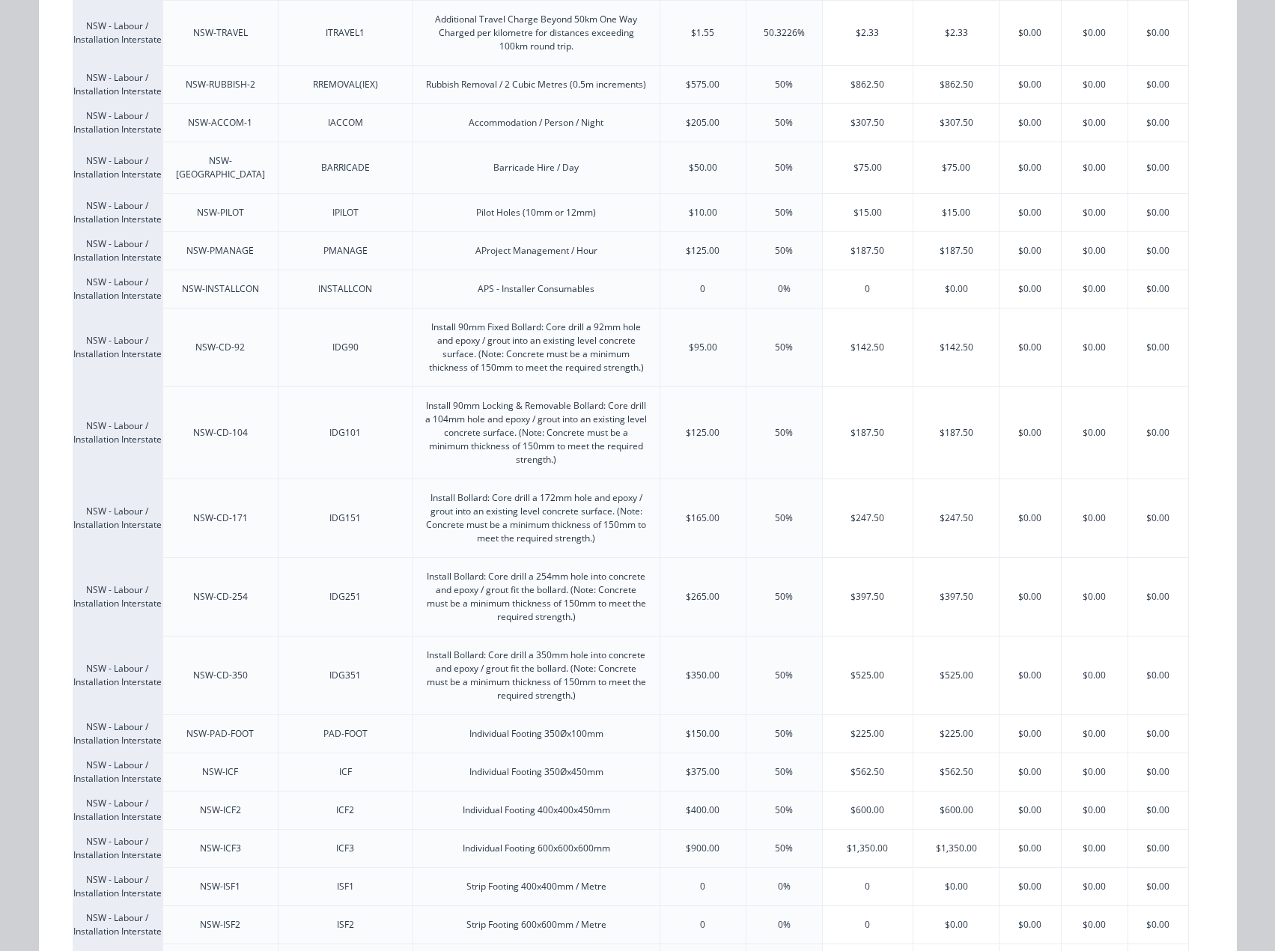
scroll to position [4, 0]
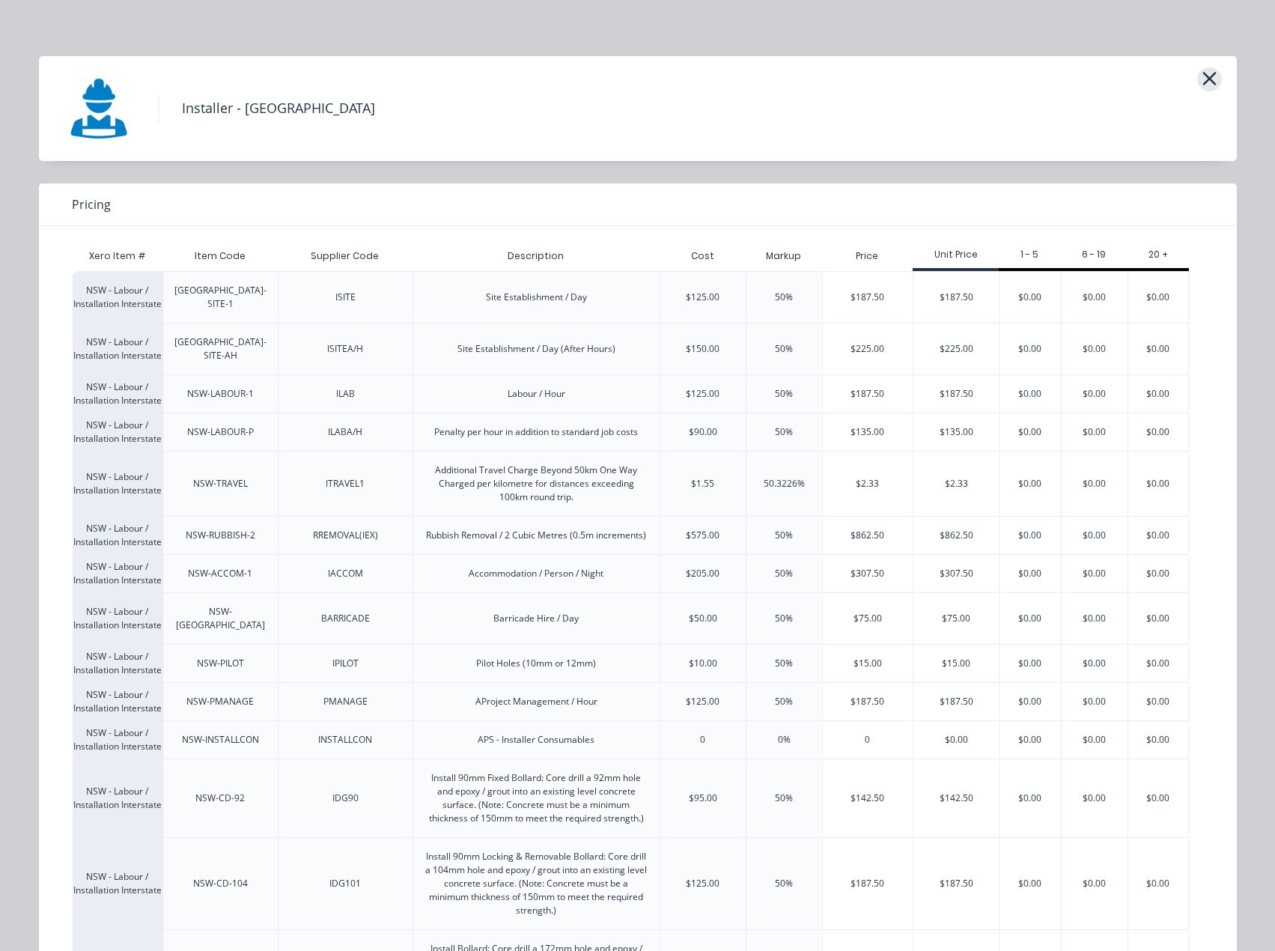
click at [1211, 73] on icon "button" at bounding box center [1210, 78] width 16 height 21
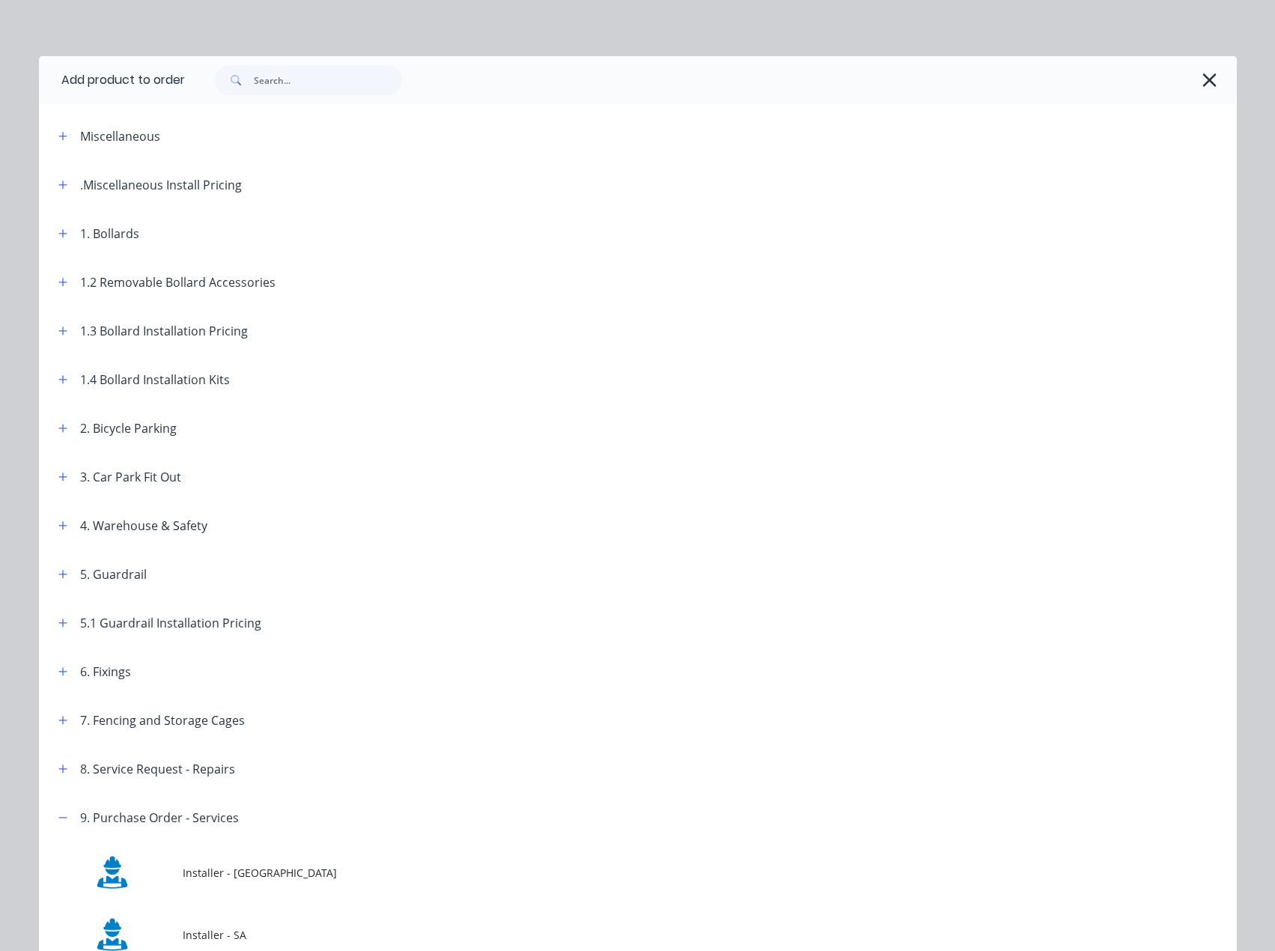
scroll to position [133, 0]
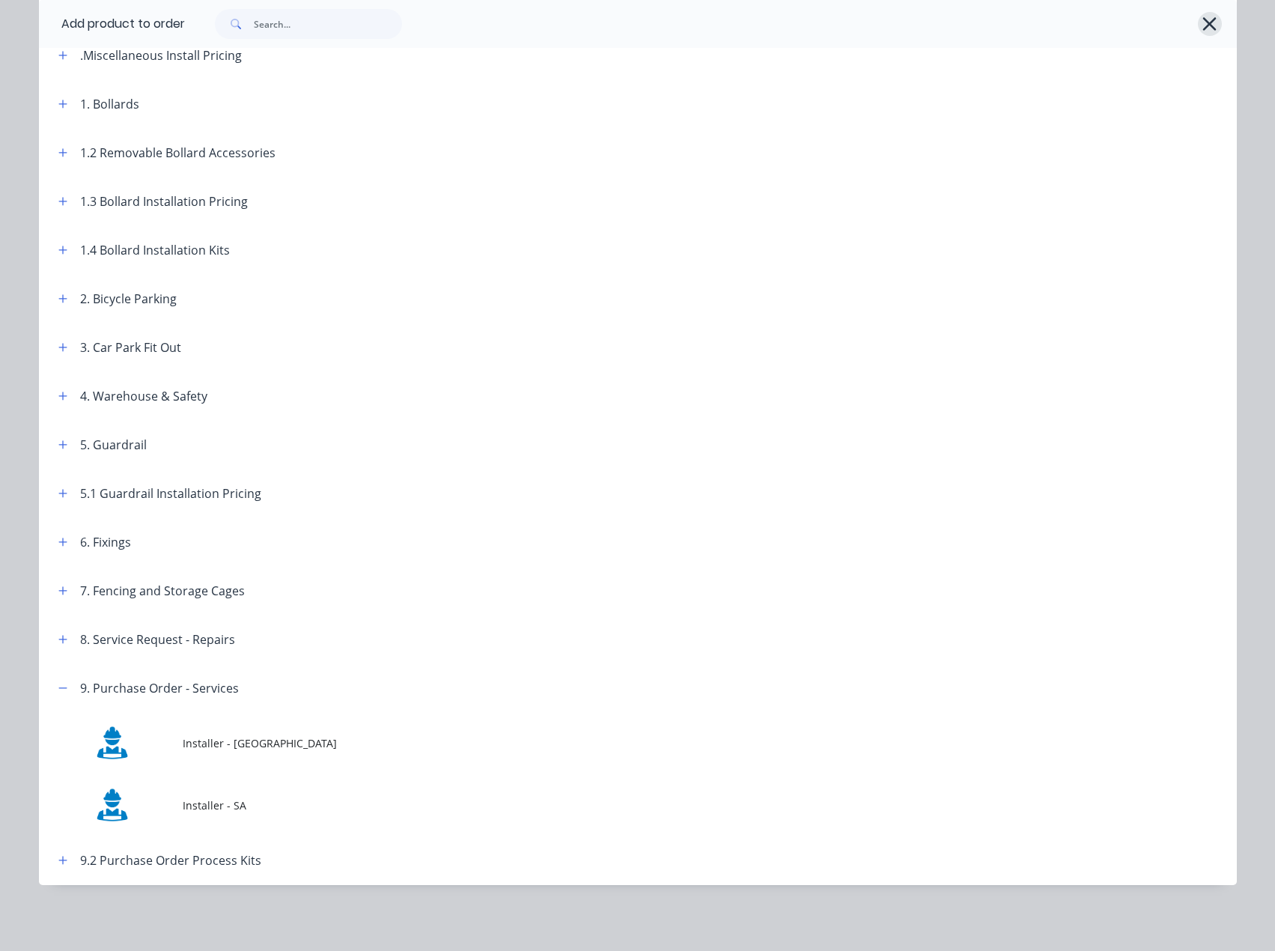
click at [1210, 30] on icon "button" at bounding box center [1209, 23] width 13 height 13
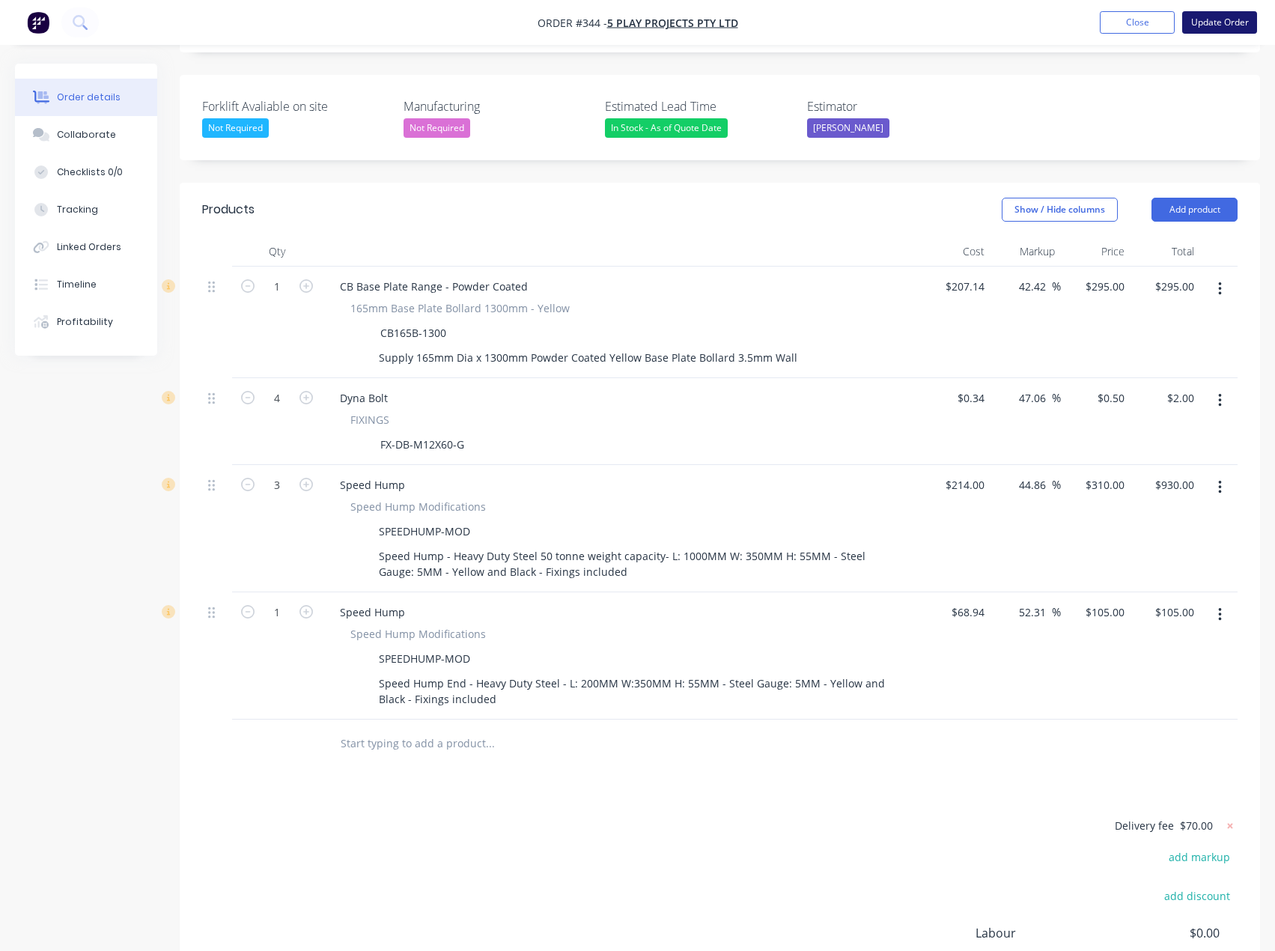
click at [1209, 22] on button "Update Order" at bounding box center [1219, 22] width 75 height 22
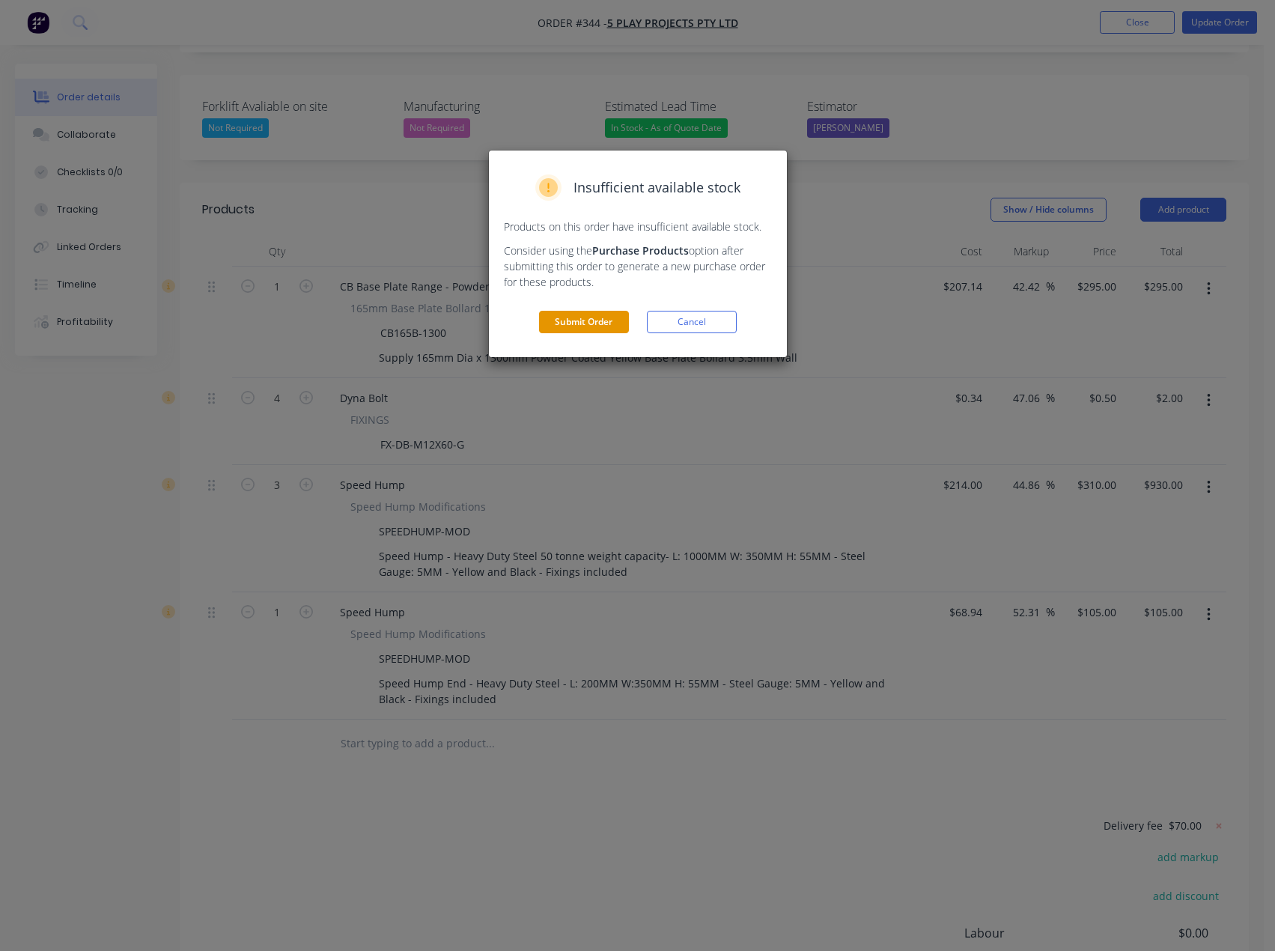
click at [581, 326] on button "Submit Order" at bounding box center [584, 322] width 90 height 22
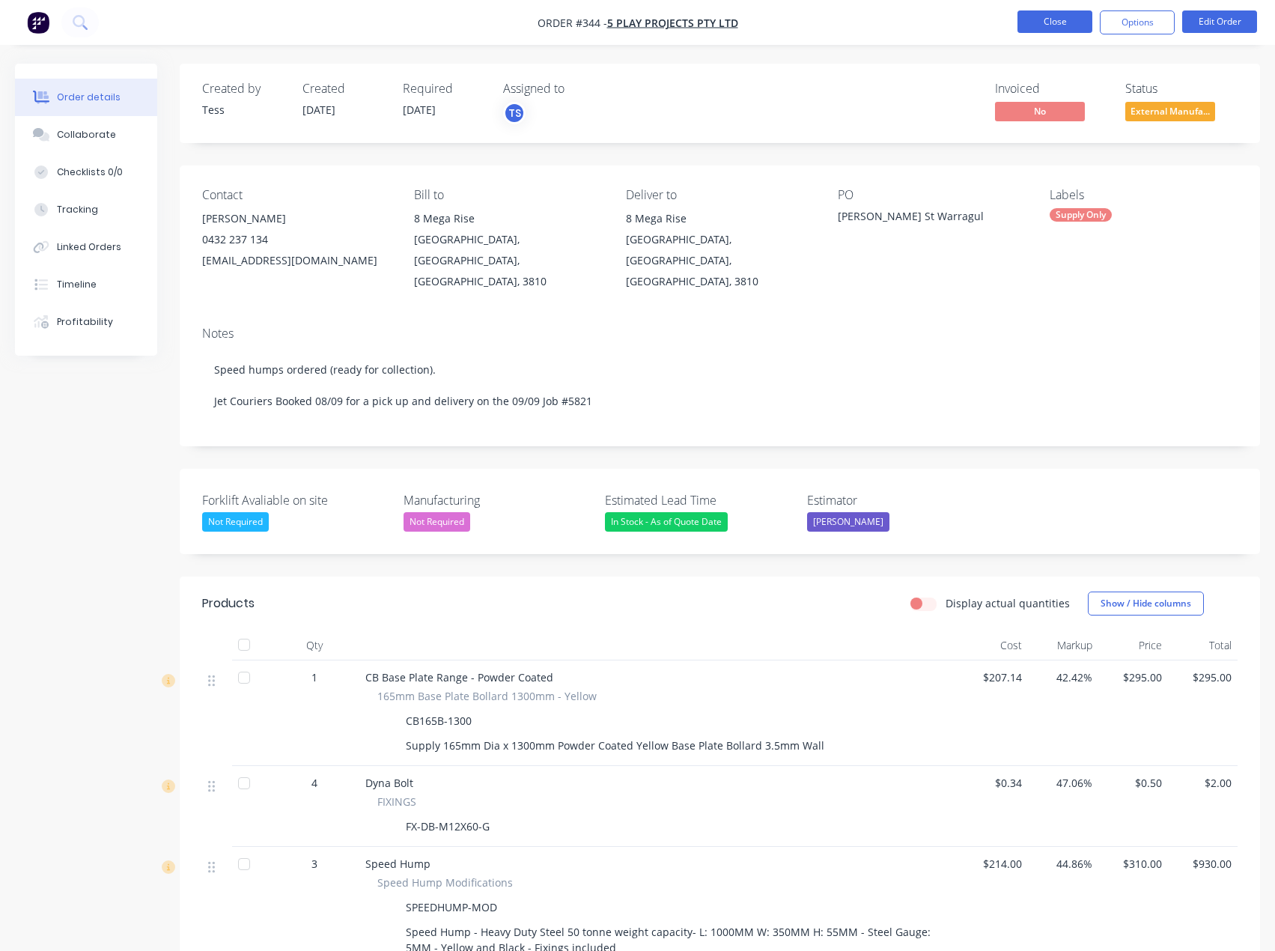
click at [1066, 16] on button "Close" at bounding box center [1055, 21] width 75 height 22
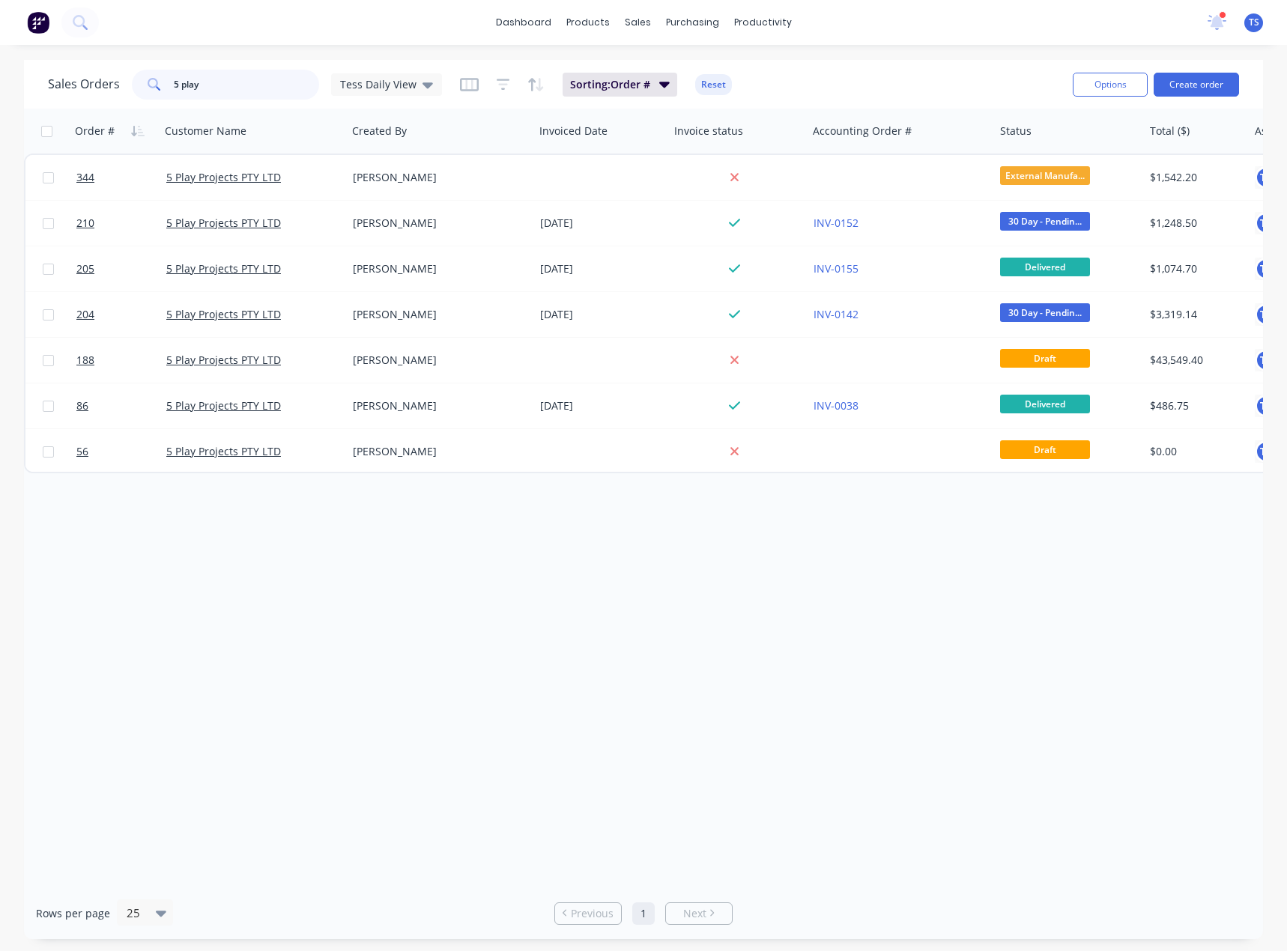
drag, startPoint x: 165, startPoint y: 103, endPoint x: 7, endPoint y: 143, distance: 162.9
click at [7, 142] on div "Sales Orders 5 play Tess Daily View Sorting: Order # Reset Options Create order…" at bounding box center [643, 499] width 1287 height 879
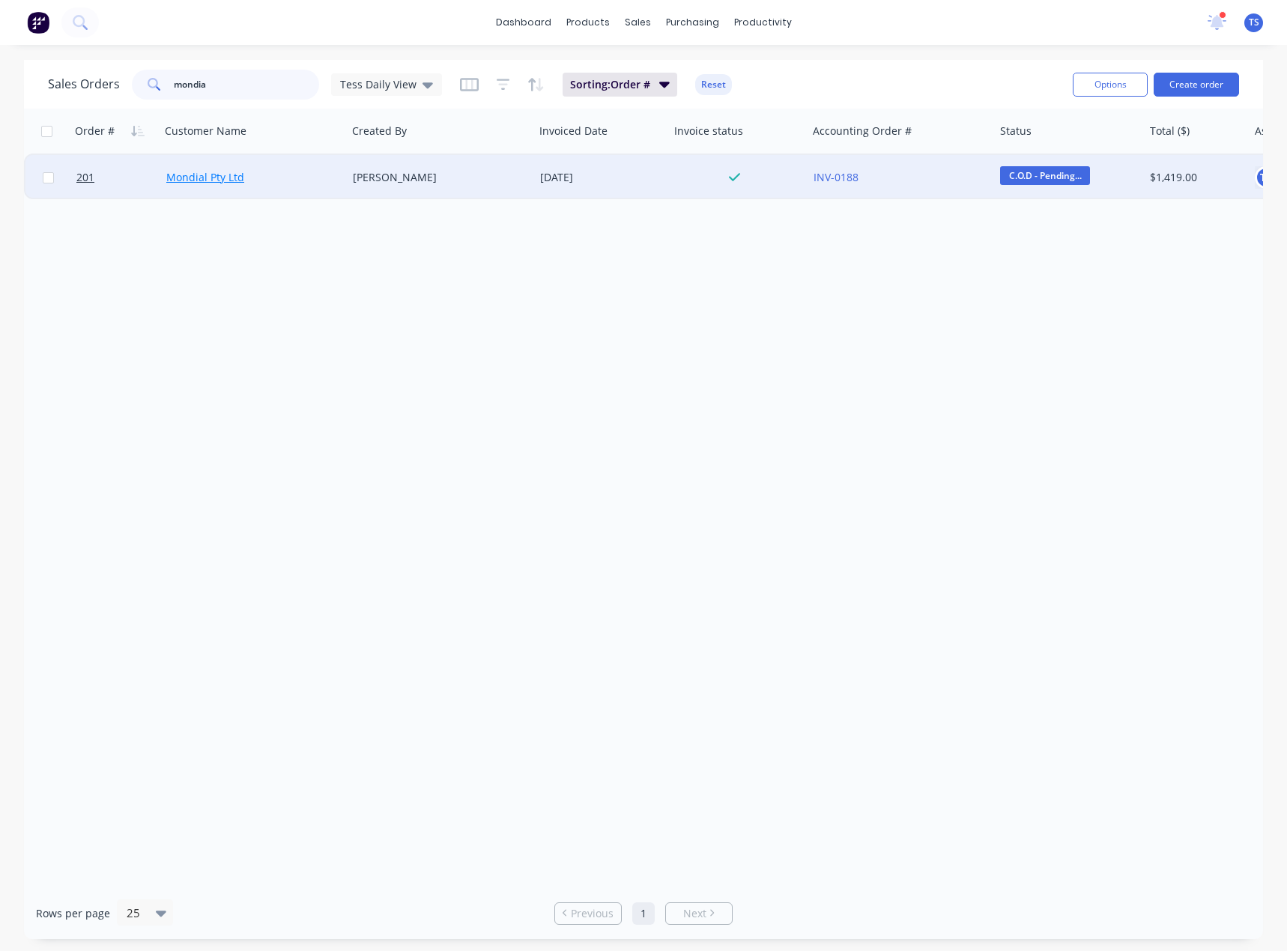
type input "mondia"
click at [210, 178] on link "Mondial Pty Ltd" at bounding box center [205, 177] width 78 height 14
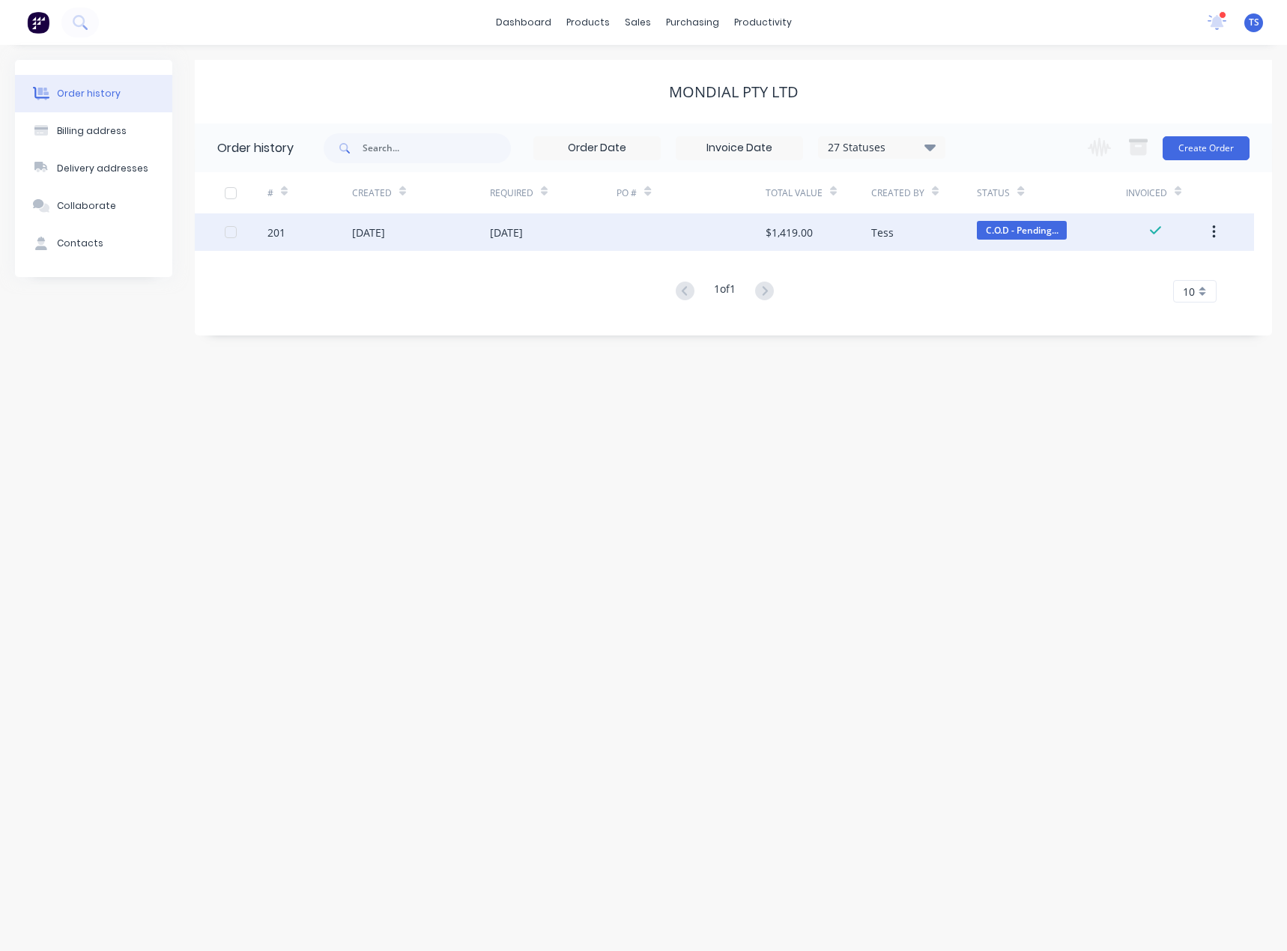
click at [415, 234] on div "[DATE]" at bounding box center [421, 231] width 138 height 37
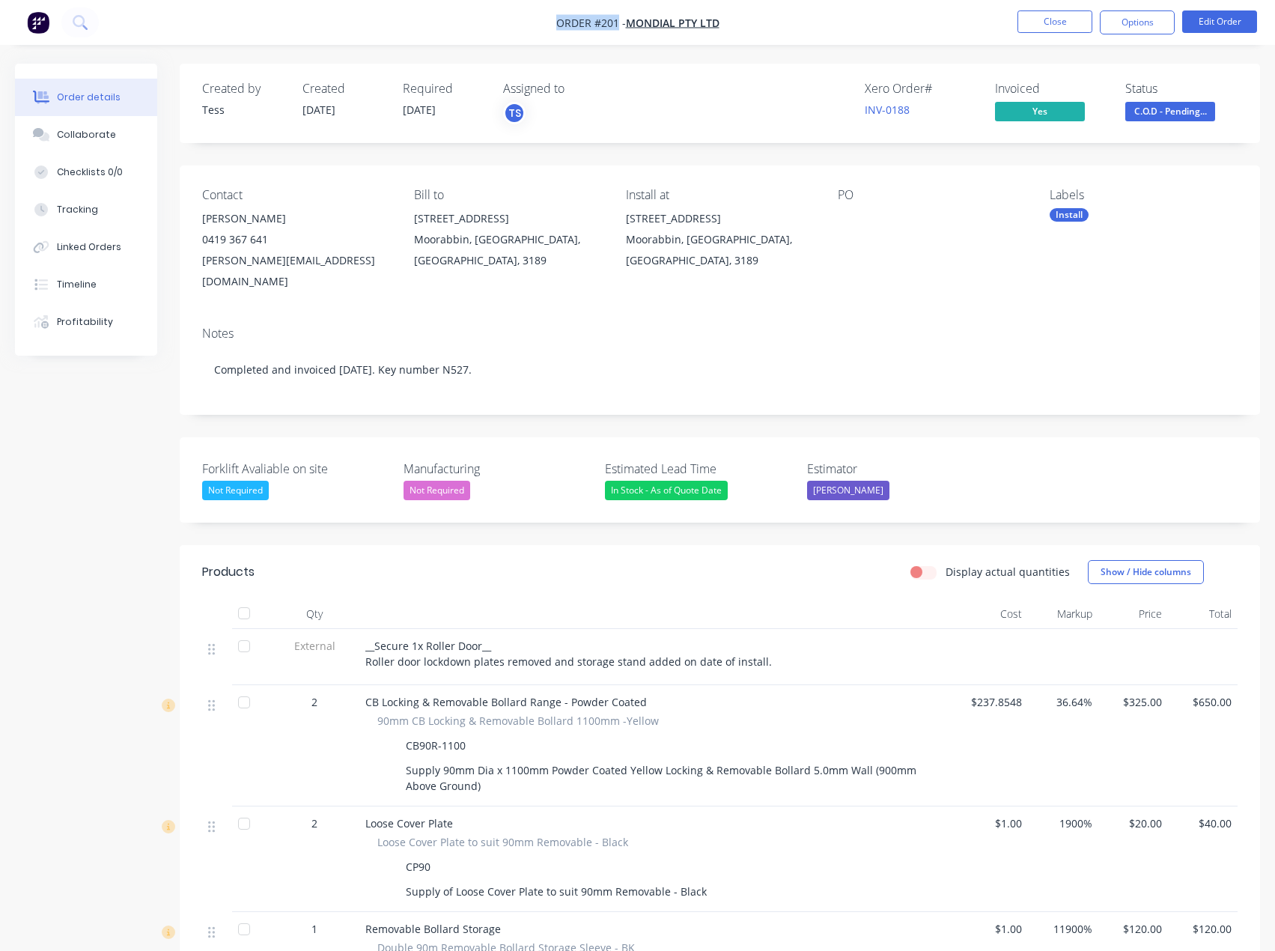
drag, startPoint x: 545, startPoint y: 24, endPoint x: 617, endPoint y: 23, distance: 71.9
click at [617, 23] on nav "Order #201 - Mondial Pty Ltd Close Options Edit Order" at bounding box center [637, 22] width 1275 height 45
copy span "Order #201"
drag, startPoint x: 803, startPoint y: 239, endPoint x: 619, endPoint y: 214, distance: 185.9
click at [619, 214] on div "Contact [PERSON_NAME] [PHONE_NUMBER] [PERSON_NAME][EMAIL_ADDRESS][DOMAIN_NAME] …" at bounding box center [720, 239] width 1081 height 149
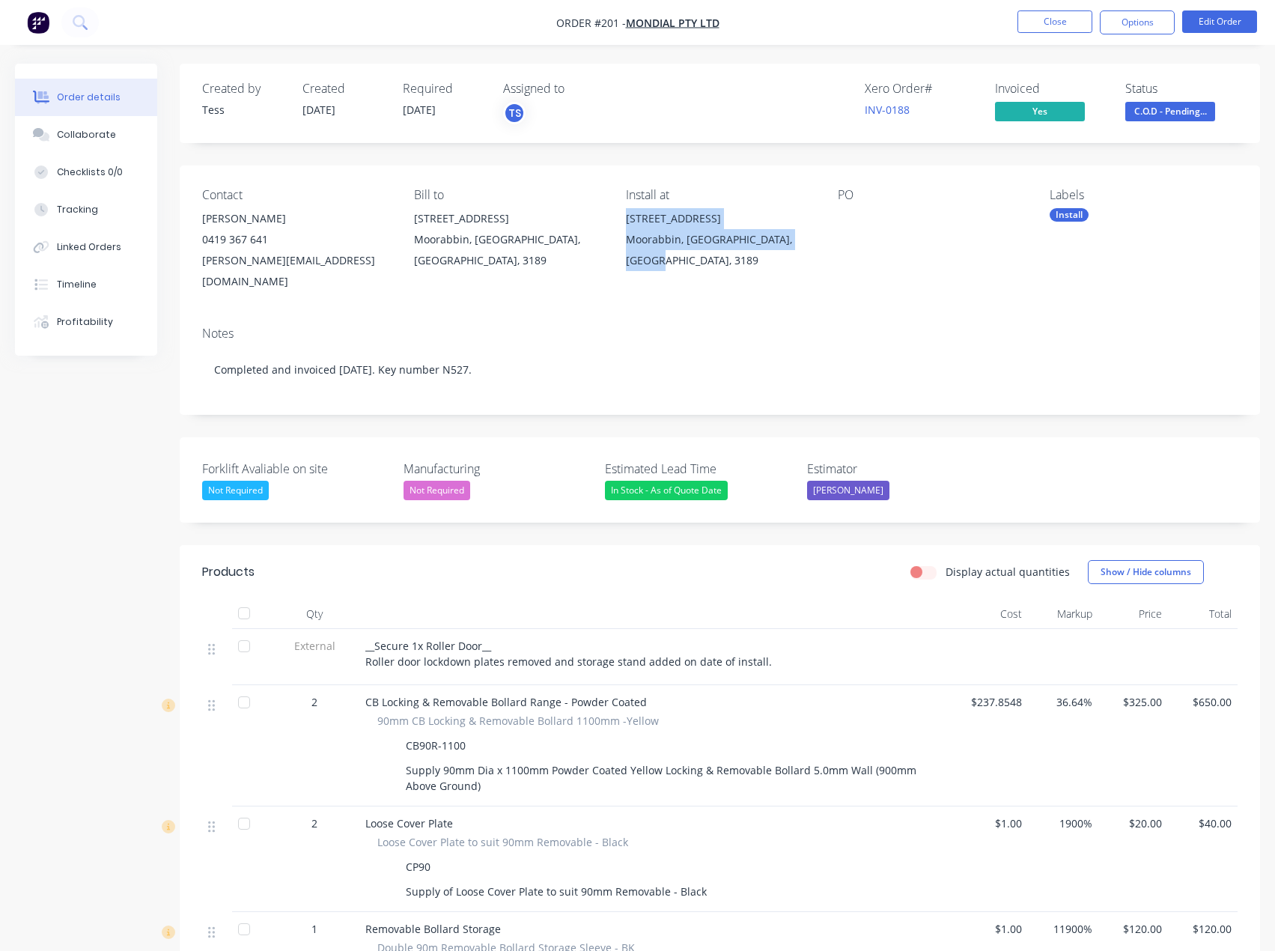
copy div "[STREET_ADDRESS]"
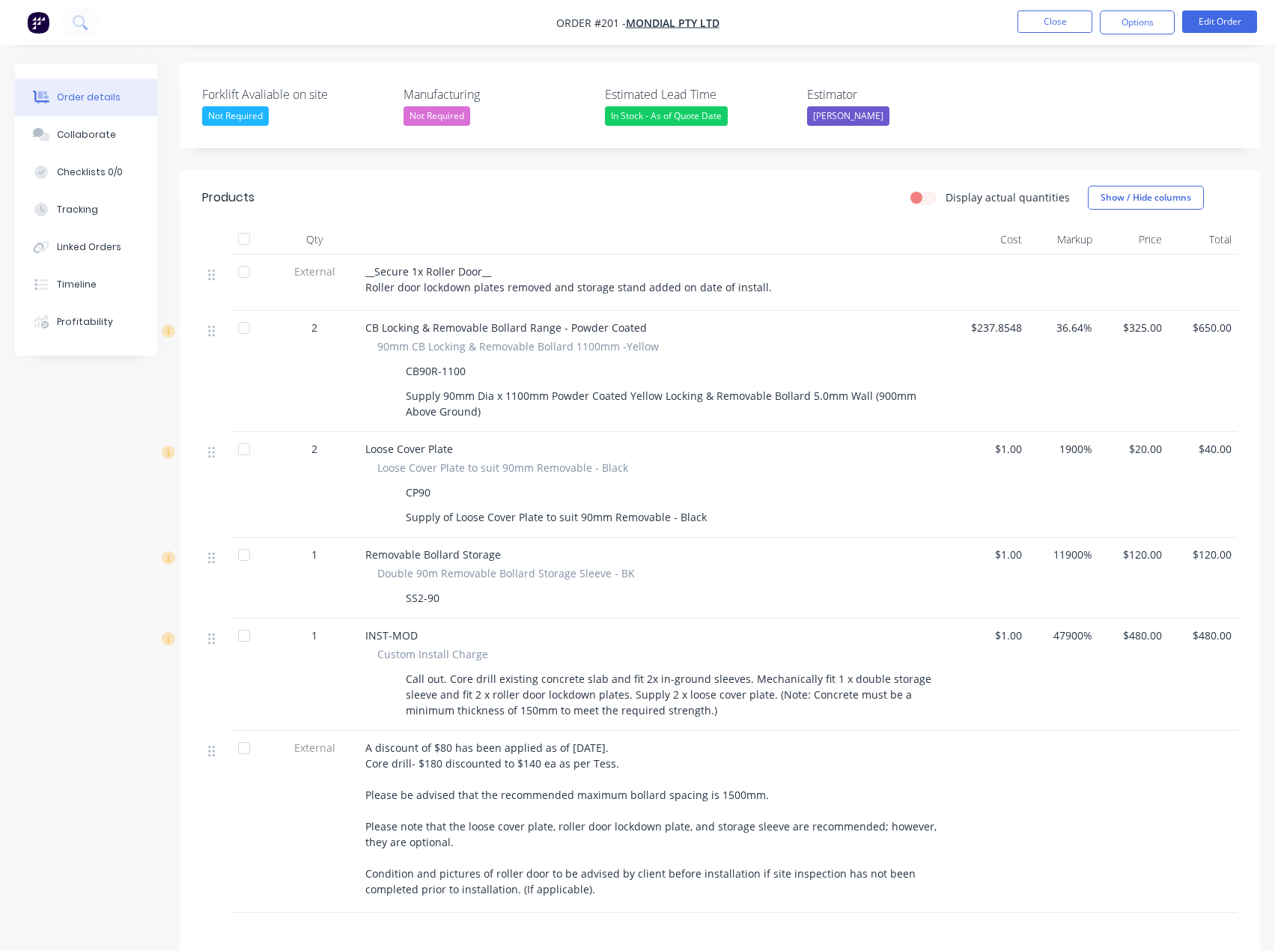
scroll to position [582, 0]
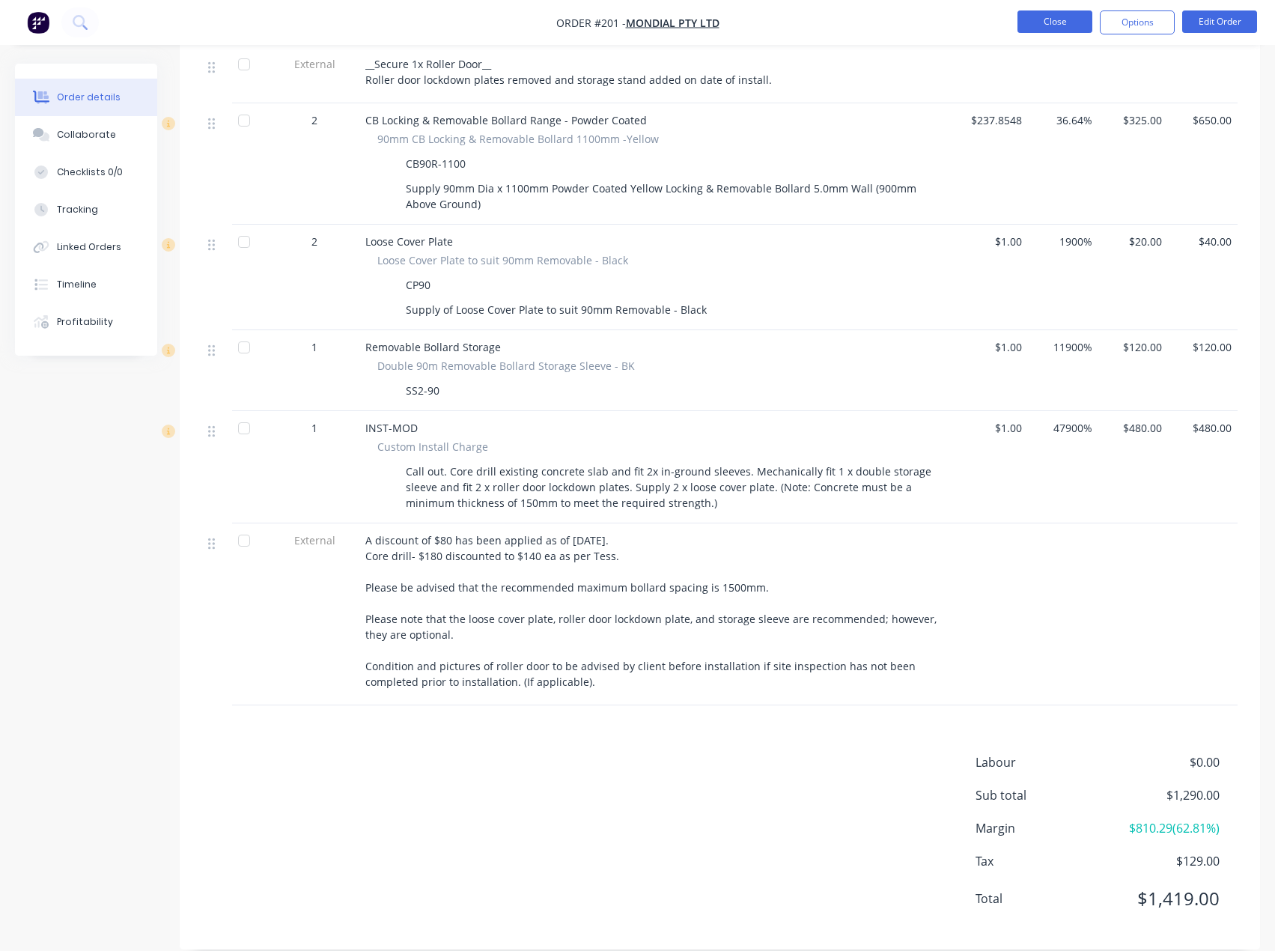
click at [1066, 19] on button "Close" at bounding box center [1055, 21] width 75 height 22
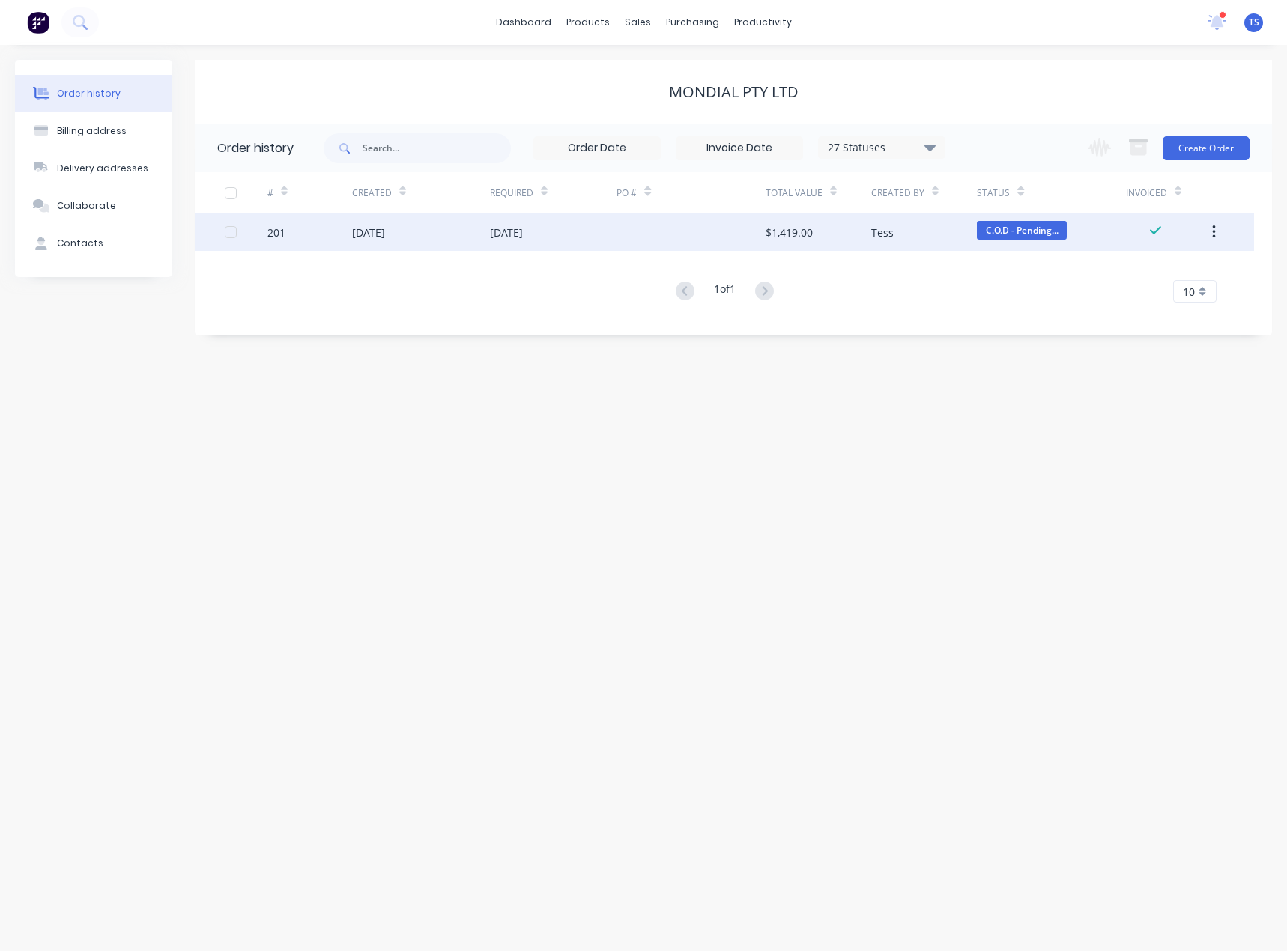
click at [517, 229] on div "[DATE]" at bounding box center [506, 233] width 33 height 16
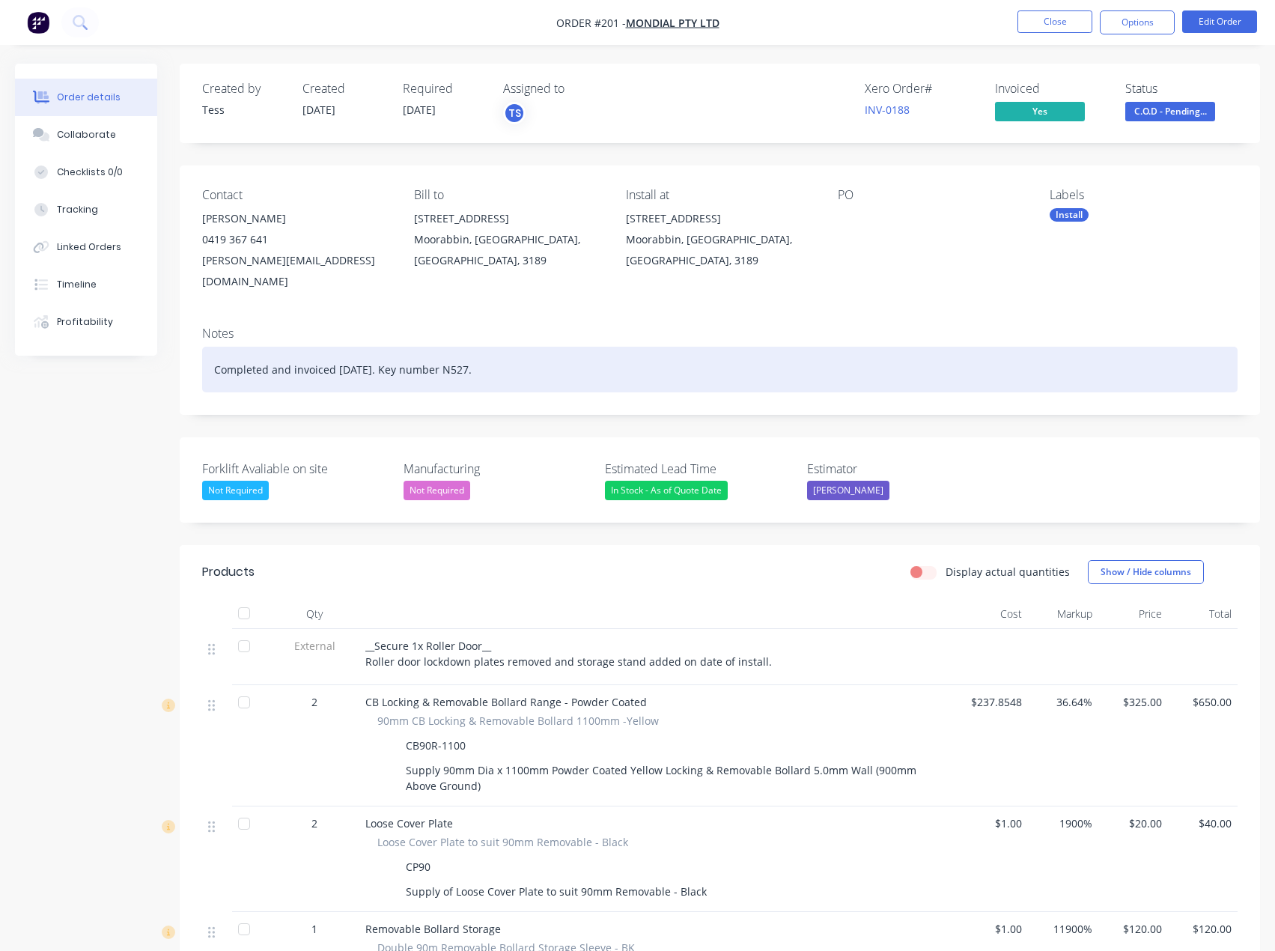
click at [340, 347] on div "Completed and invoiced [DATE]. Key number N527." at bounding box center [720, 370] width 1036 height 46
click at [518, 347] on div "Completed and invoiced [DATE]. Key number N527." at bounding box center [720, 370] width 1036 height 46
click at [821, 347] on div "Completed and invoiced [DATE]. Key number N527. Need to return to site, in grou…" at bounding box center [720, 370] width 1036 height 46
click at [898, 365] on div "Completed and invoiced [DATE]. Key number N527. Need to return to site, in grou…" at bounding box center [720, 370] width 1036 height 46
click at [631, 351] on div "Completed and invoiced [DATE]. Key number N527. Need to return to site, in grou…" at bounding box center [720, 370] width 1036 height 46
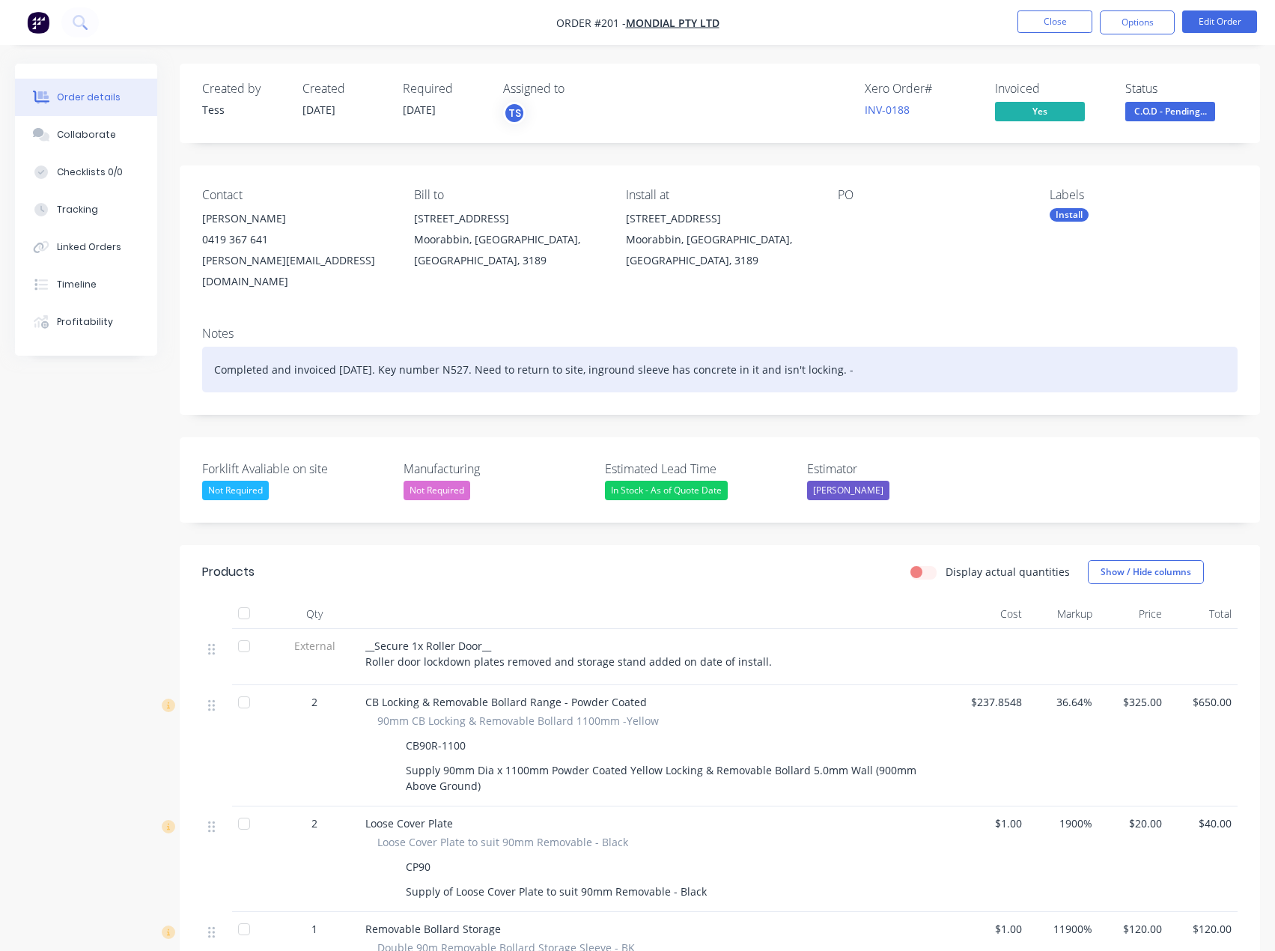
click at [876, 347] on div "Completed and invoiced [DATE]. Key number N527. Need to return to site, ingroun…" at bounding box center [720, 370] width 1036 height 46
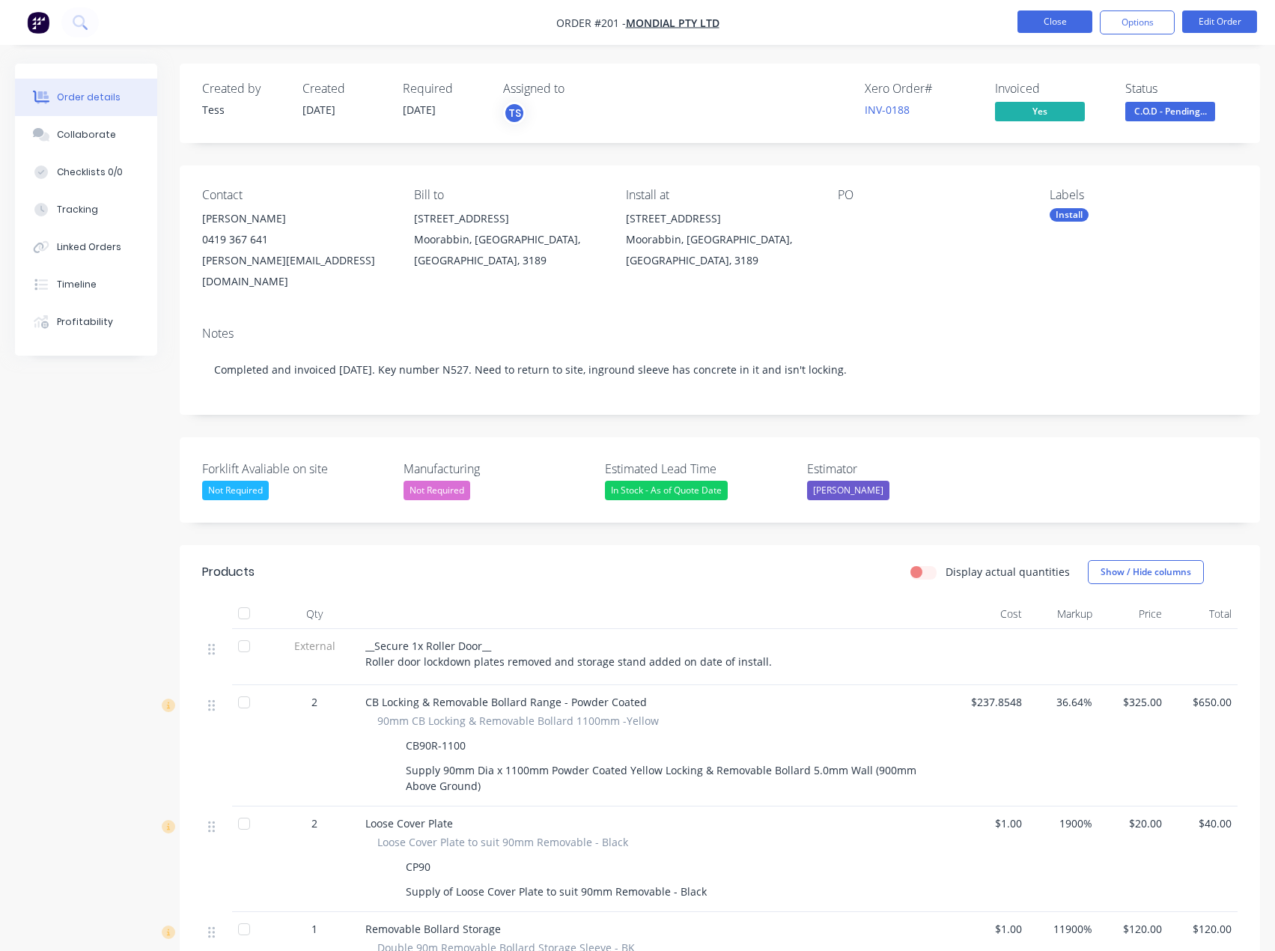
click at [1060, 22] on button "Close" at bounding box center [1055, 21] width 75 height 22
